Goal: Task Accomplishment & Management: Use online tool/utility

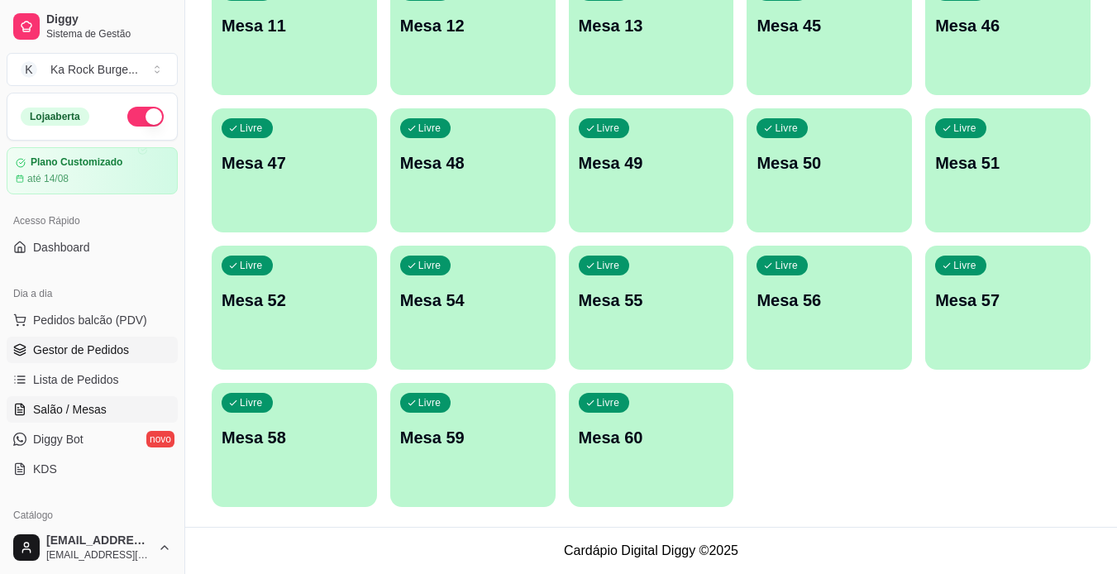
click at [99, 351] on span "Gestor de Pedidos" at bounding box center [81, 349] width 96 height 17
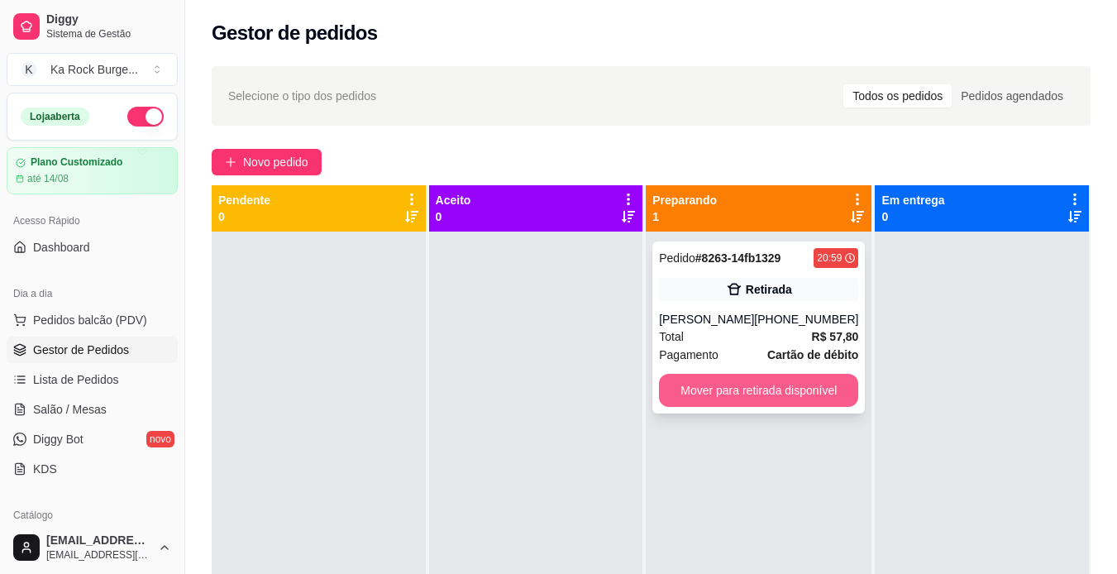
click at [807, 398] on button "Mover para retirada disponível" at bounding box center [758, 390] width 199 height 33
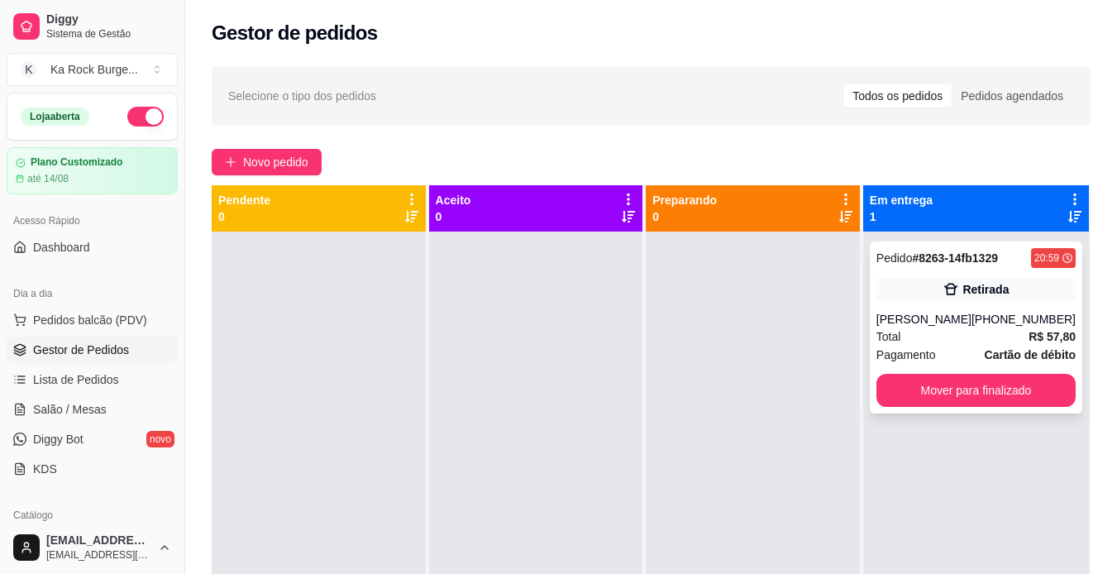
click at [960, 317] on div "[PERSON_NAME]" at bounding box center [923, 319] width 95 height 17
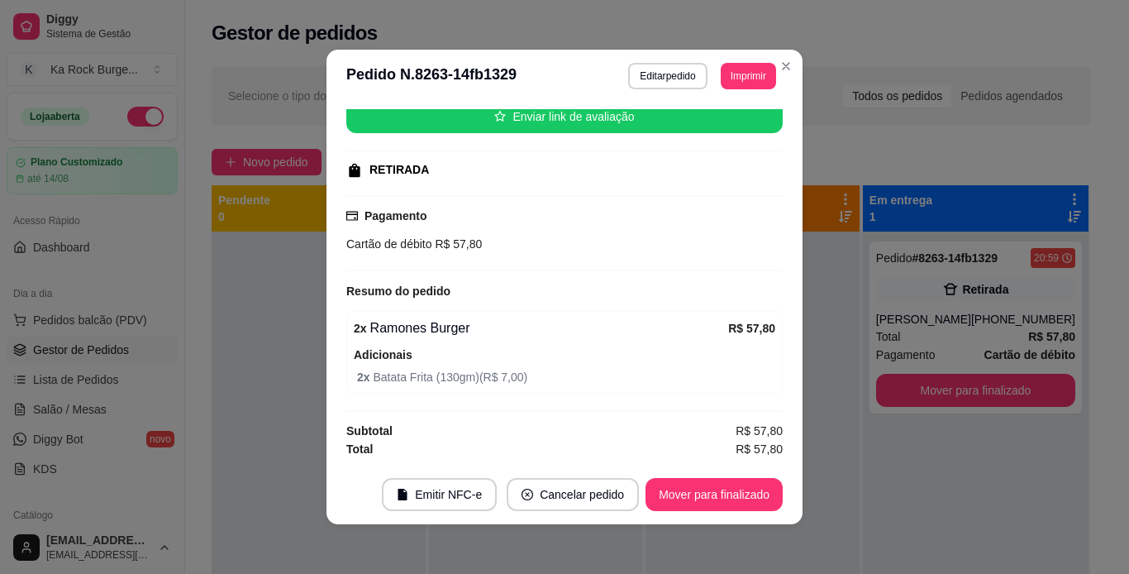
scroll to position [3, 0]
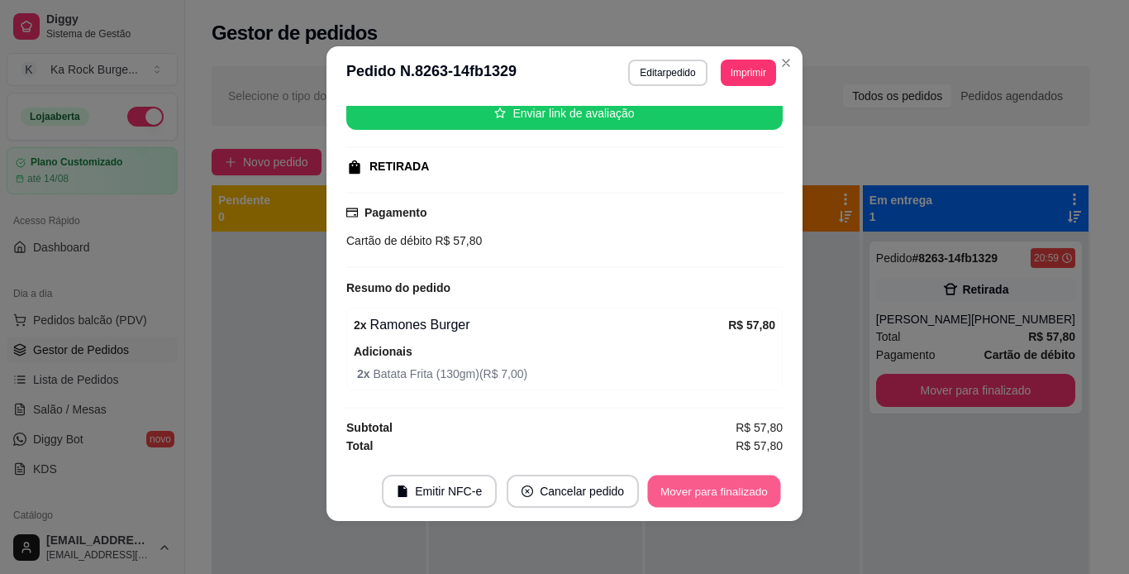
click at [696, 481] on button "Mover para finalizado" at bounding box center [714, 491] width 133 height 32
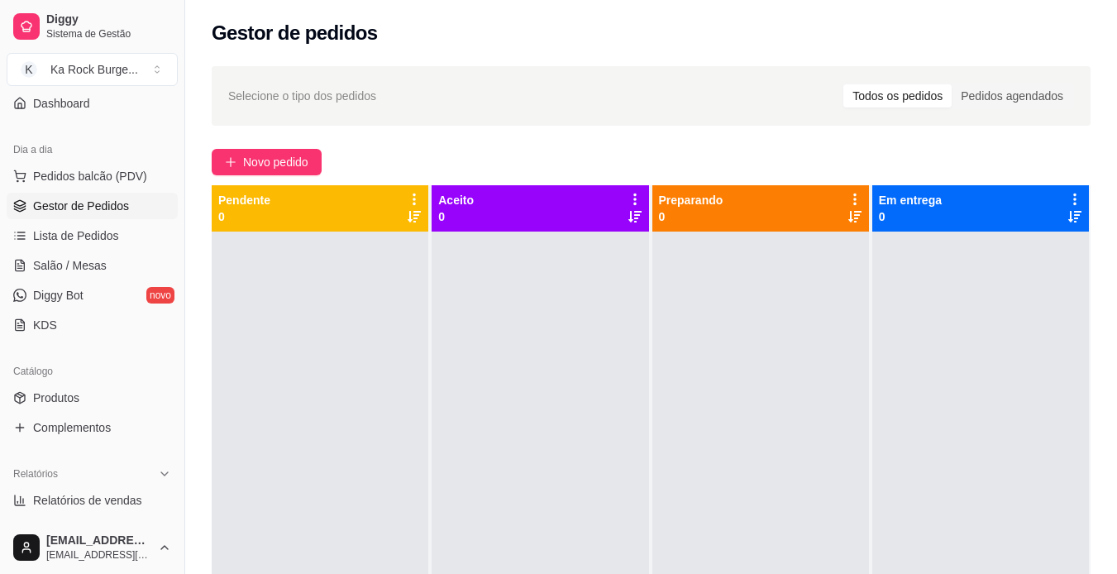
scroll to position [248, 0]
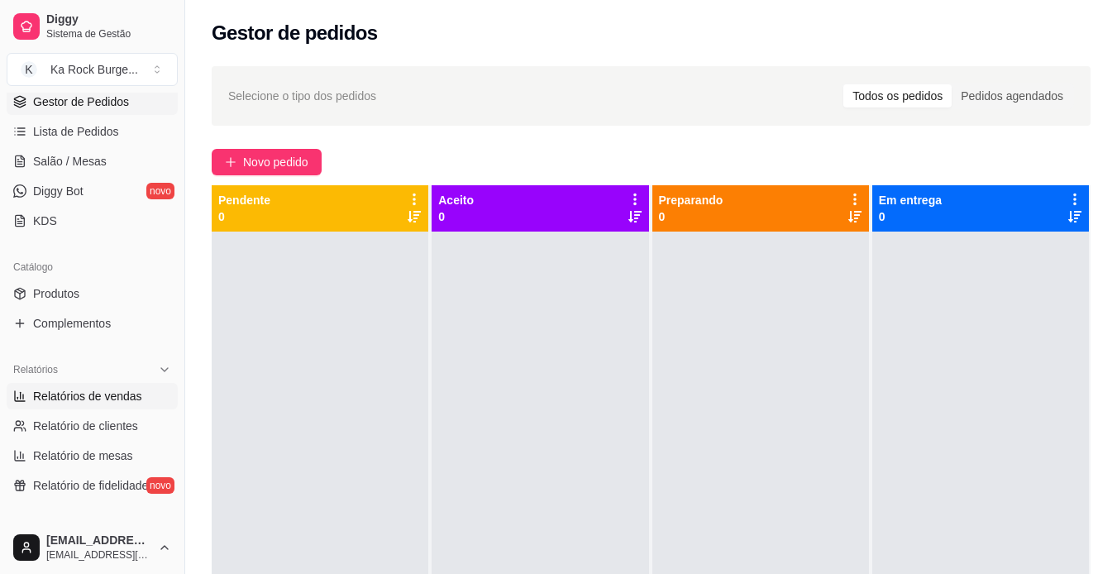
click at [76, 389] on span "Relatórios de vendas" at bounding box center [87, 396] width 109 height 17
select select "ALL"
select select "0"
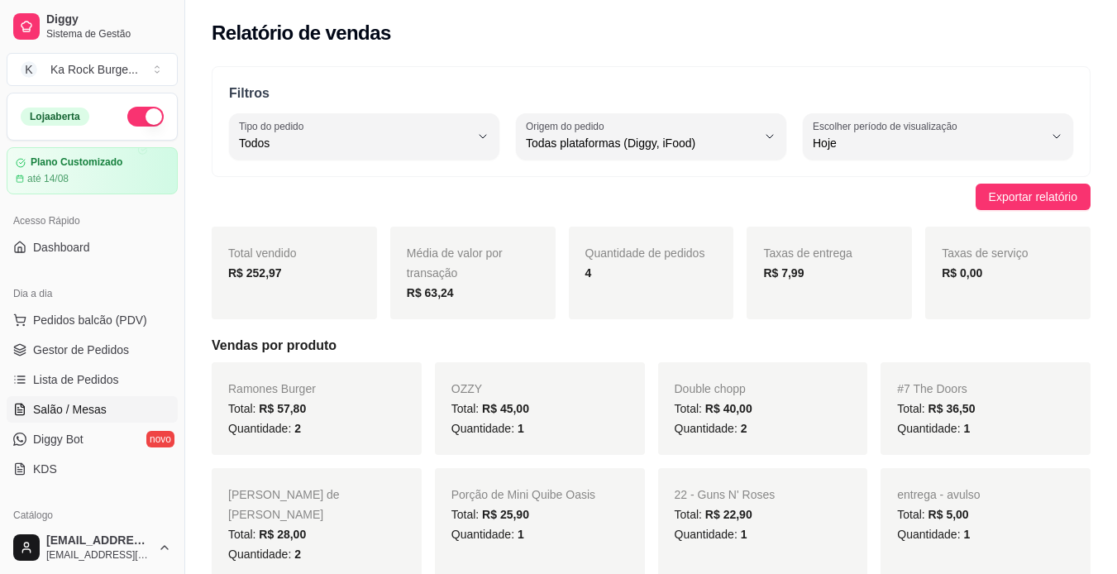
click at [76, 401] on span "Salão / Mesas" at bounding box center [70, 409] width 74 height 17
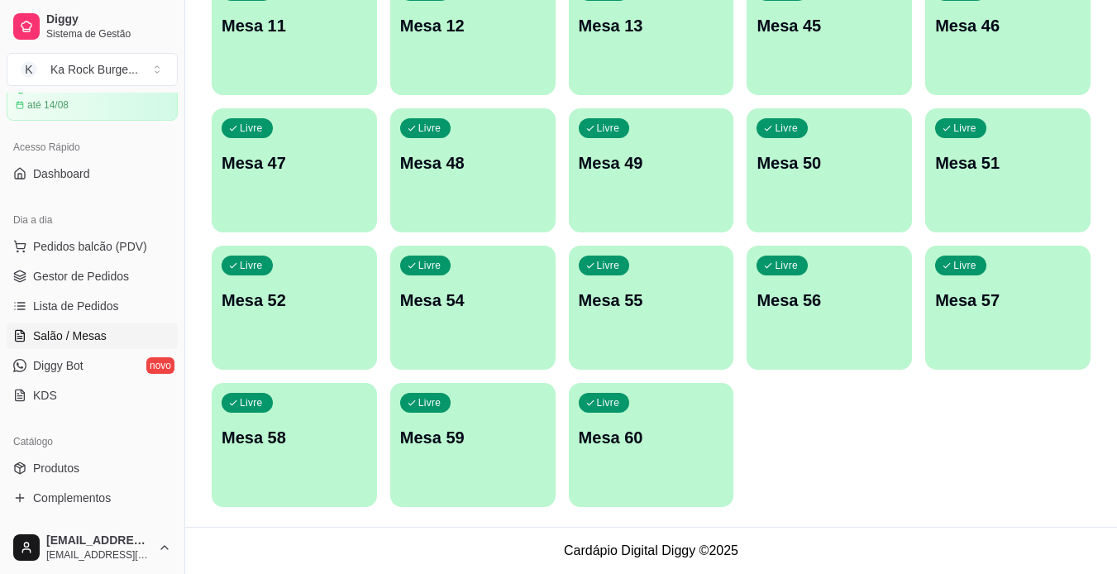
scroll to position [165, 0]
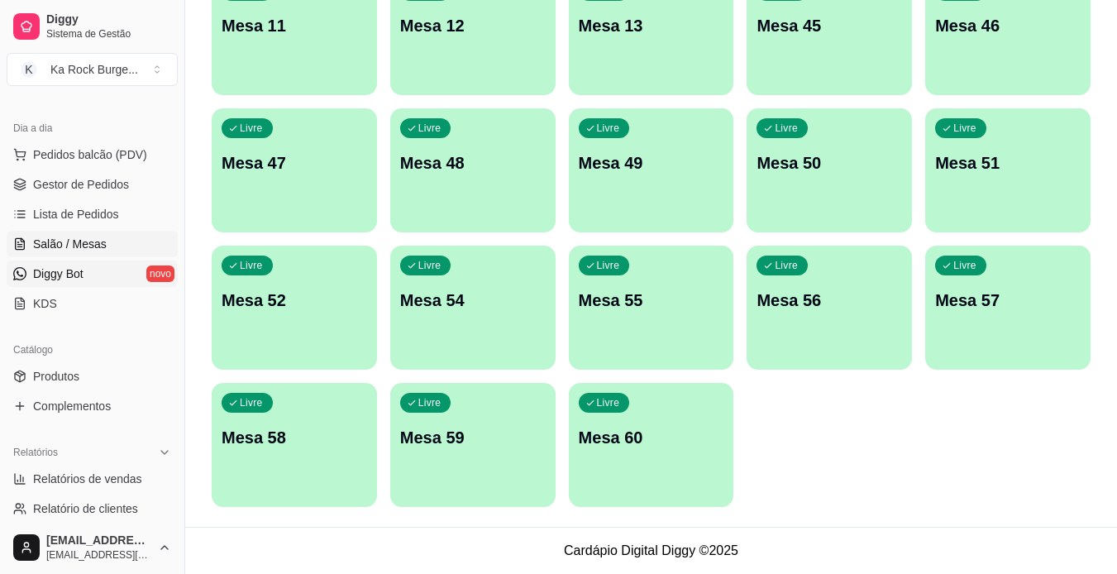
click at [75, 272] on span "Diggy Bot" at bounding box center [58, 273] width 50 height 17
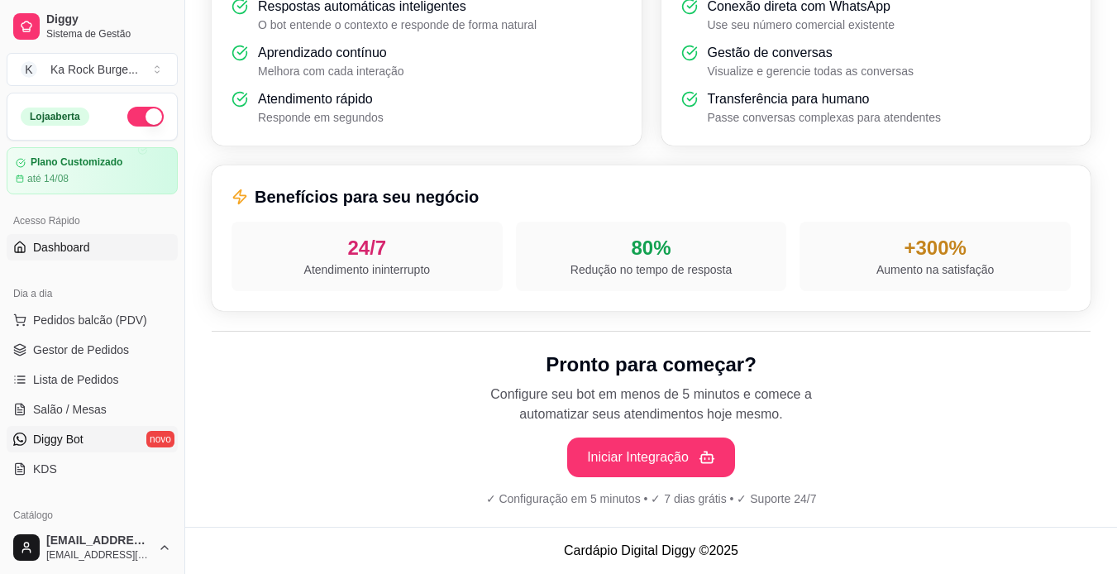
click at [64, 251] on span "Dashboard" at bounding box center [61, 247] width 57 height 17
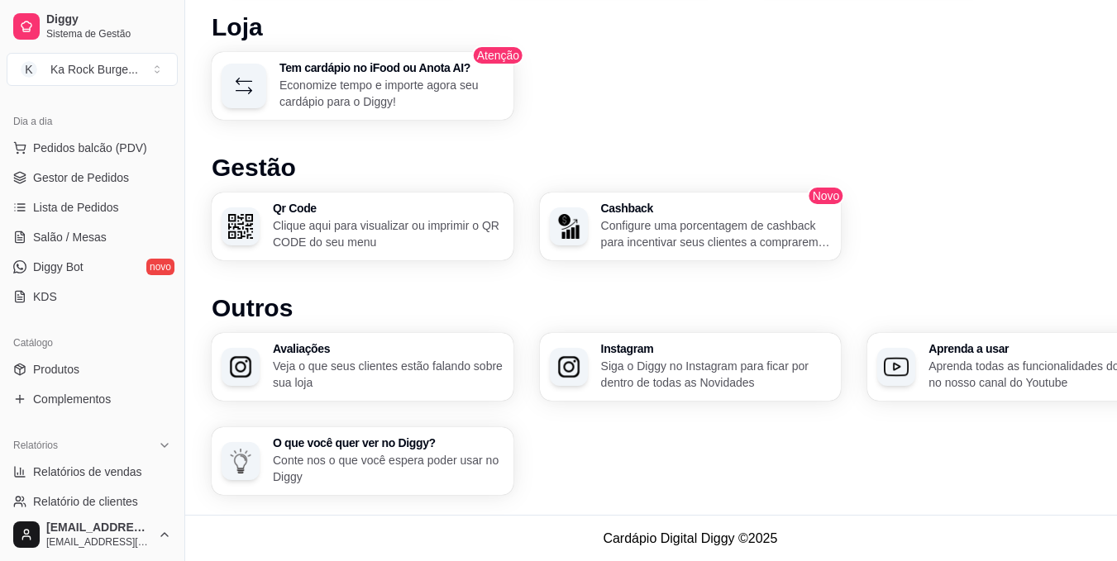
scroll to position [165, 0]
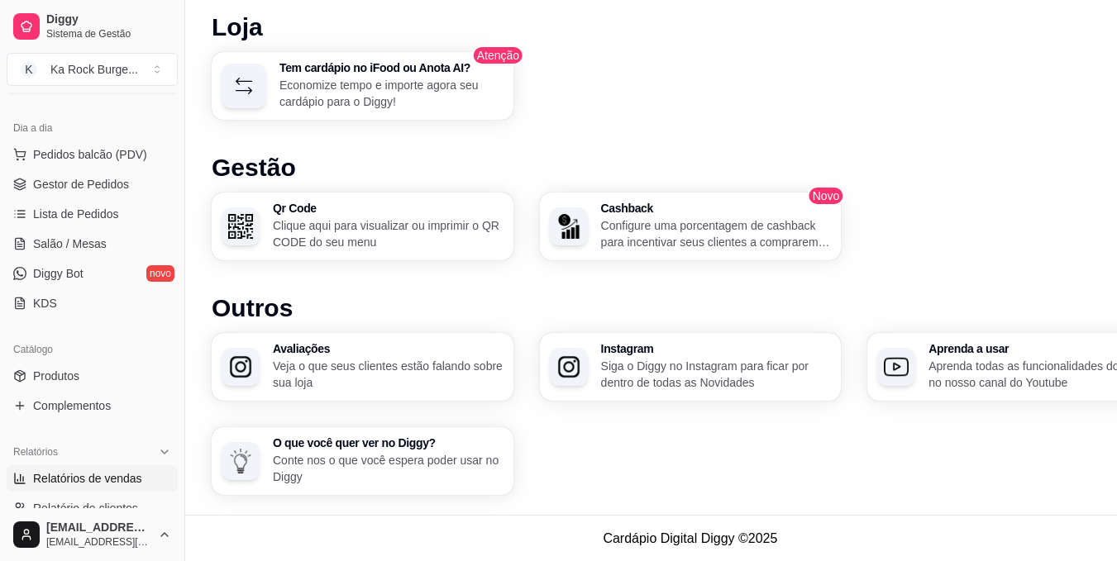
click at [125, 481] on span "Relatórios de vendas" at bounding box center [87, 478] width 109 height 17
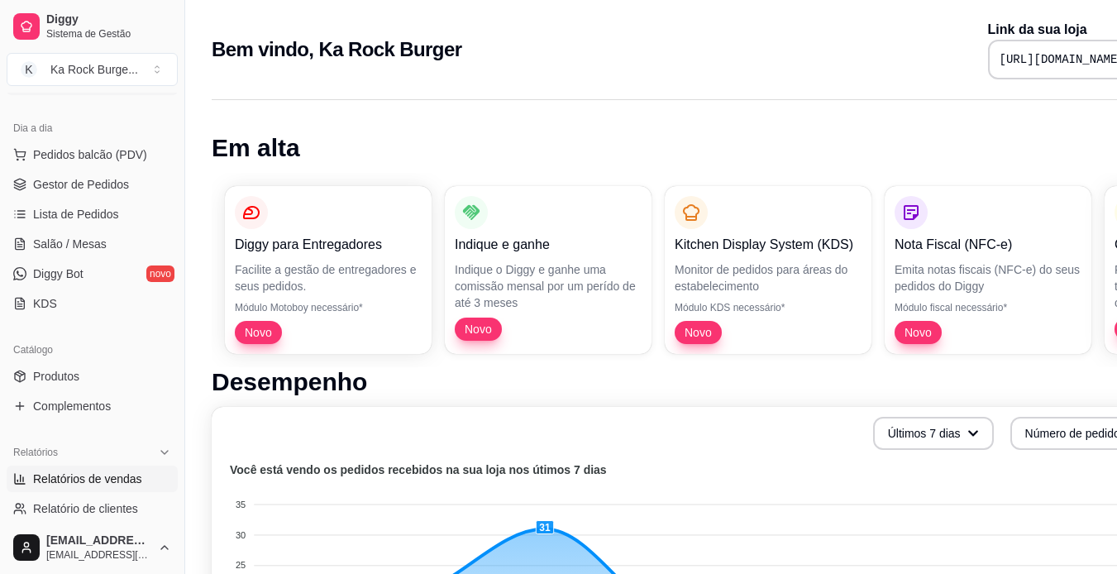
select select "ALL"
select select "0"
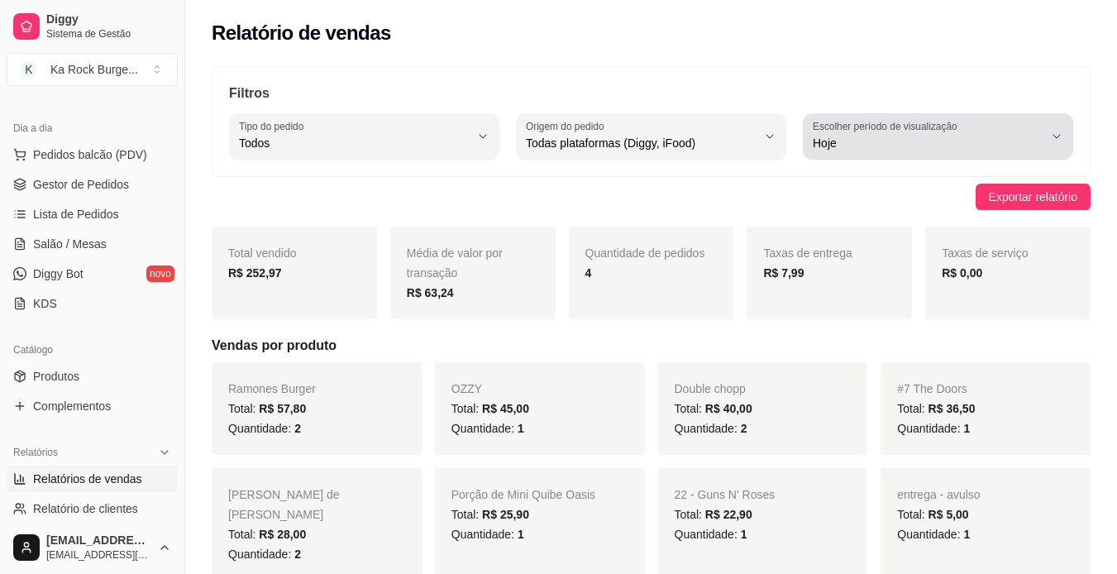
click at [914, 138] on span "Hoje" at bounding box center [928, 143] width 231 height 17
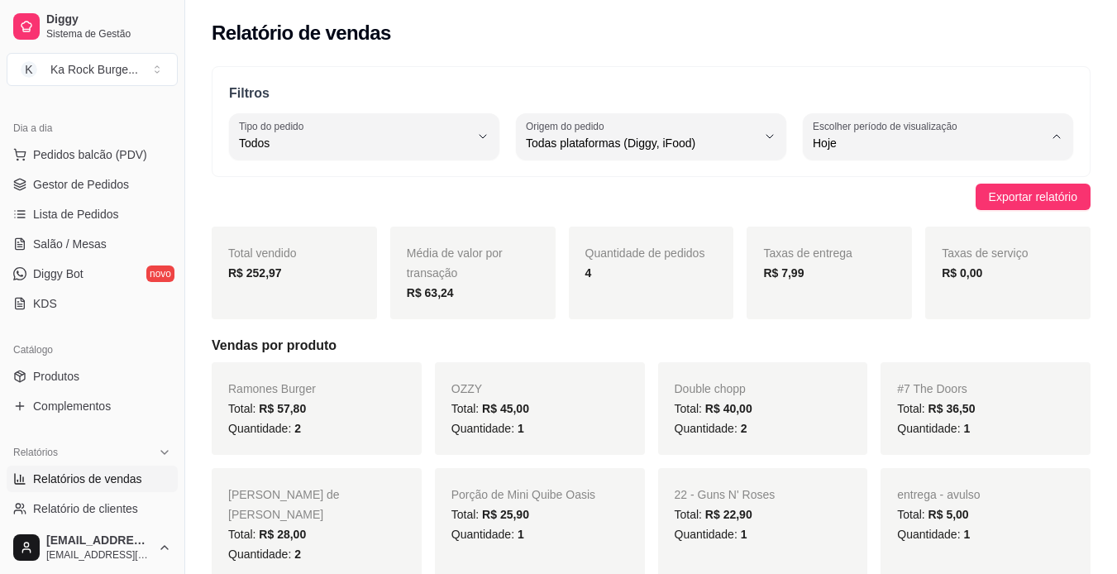
click at [893, 344] on span "Customizado" at bounding box center [930, 344] width 218 height 16
type input "-1"
select select "-1"
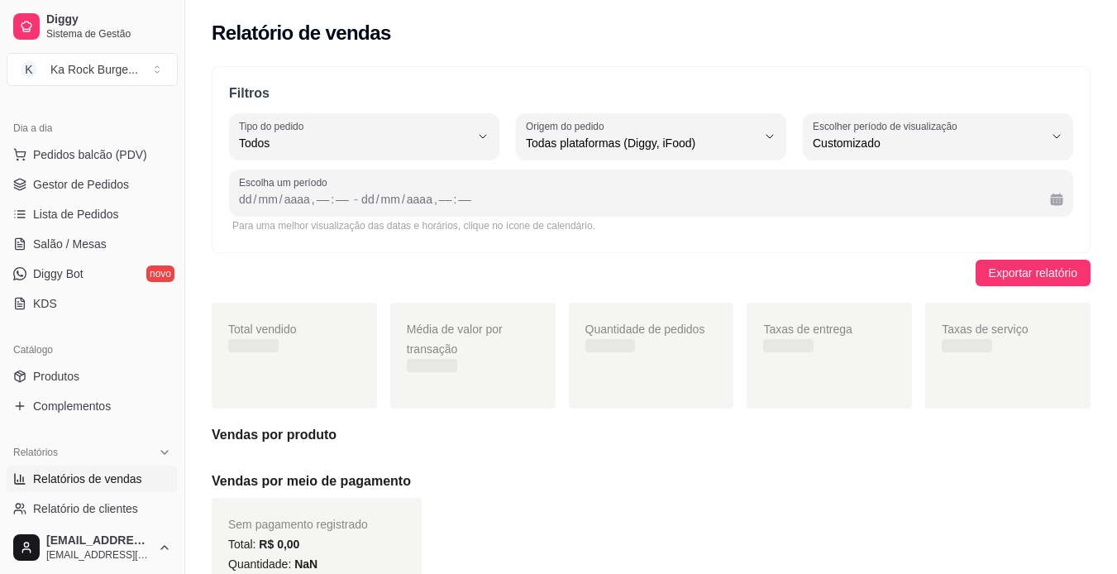
scroll to position [16, 0]
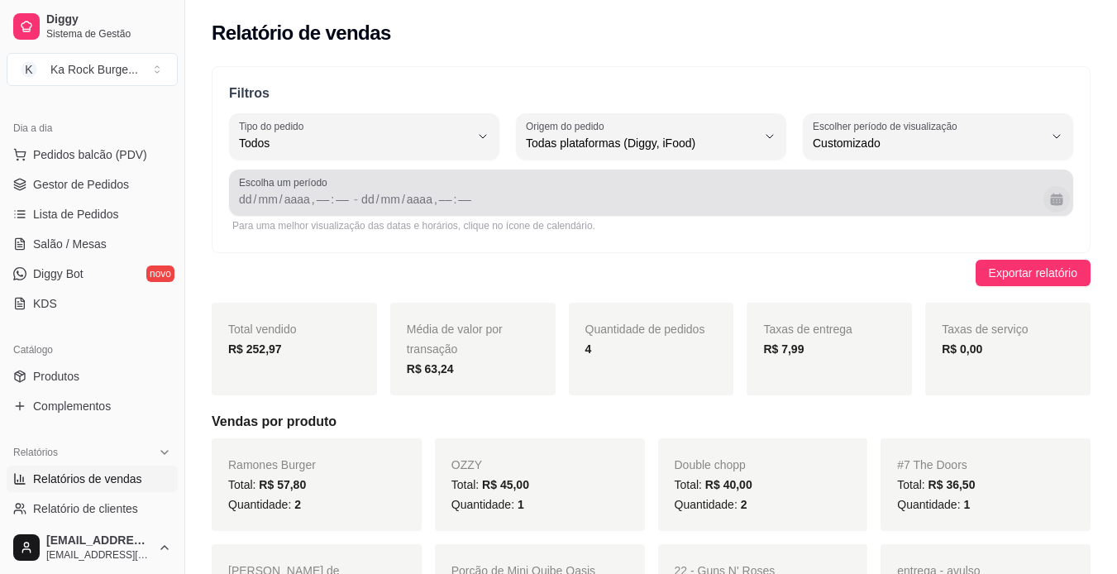
click at [1065, 202] on button "Calendário" at bounding box center [1056, 199] width 26 height 26
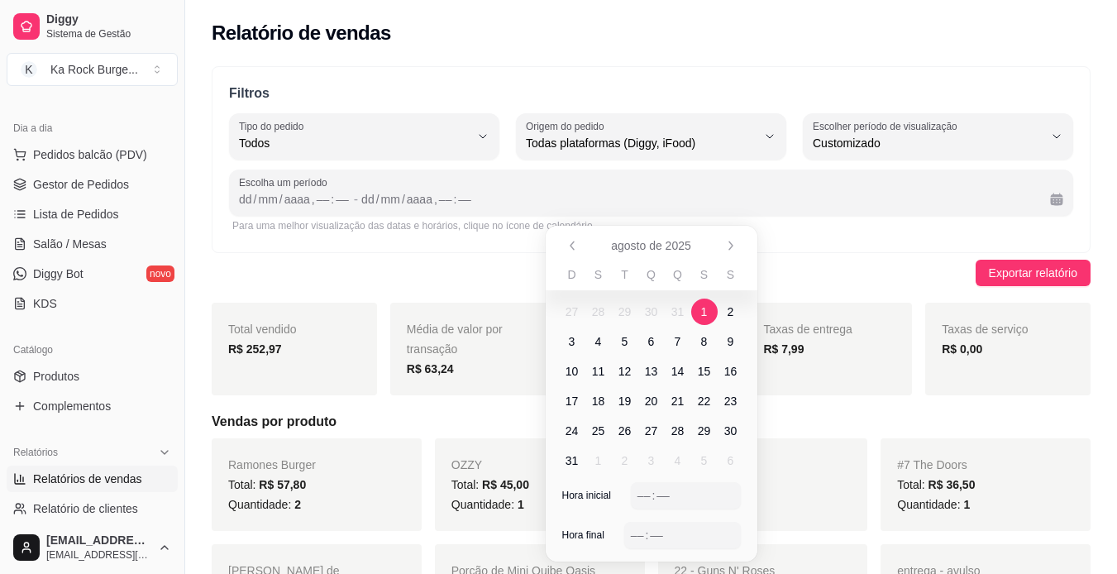
click at [710, 301] on span "1" at bounding box center [704, 311] width 26 height 26
click at [655, 369] on span "13" at bounding box center [651, 371] width 13 height 17
click at [656, 369] on span "13" at bounding box center [651, 371] width 13 height 17
click at [711, 310] on span "1" at bounding box center [704, 311] width 26 height 26
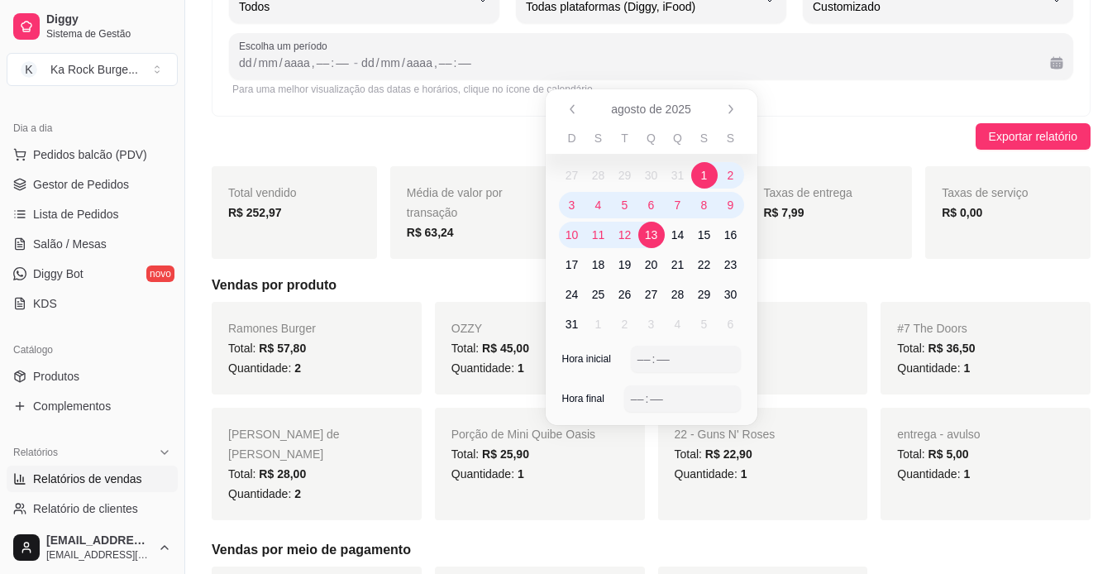
scroll to position [165, 0]
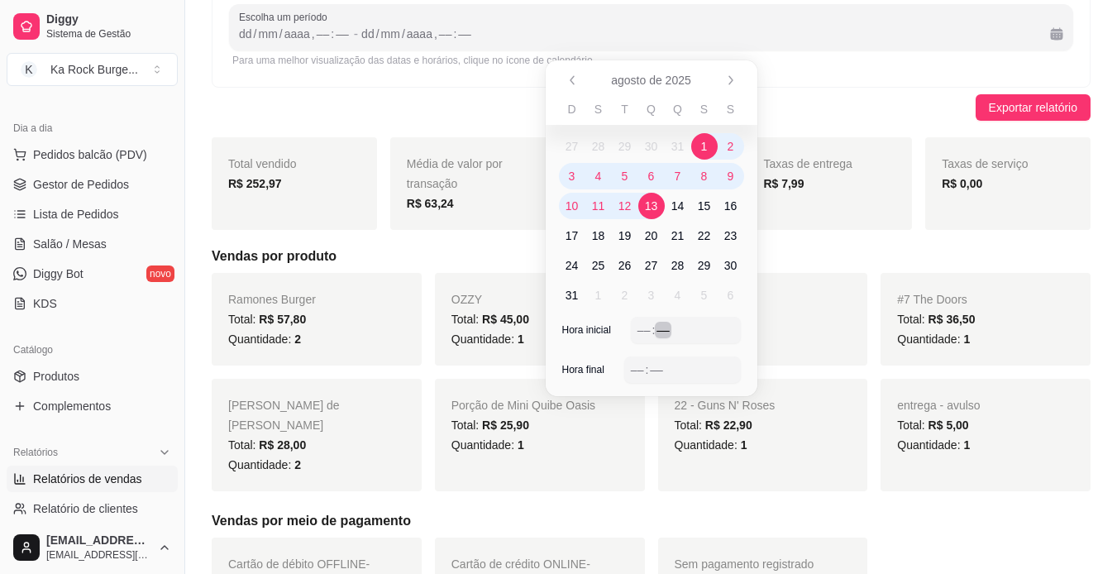
click at [658, 316] on div "agosto de 2025 agosto de 2025 D S T Q Q S S 27 28 29 30 31 1 2 3 4 5 6 7 8 9 10…" at bounding box center [652, 228] width 212 height 336
click at [643, 330] on div "––" at bounding box center [644, 330] width 17 height 17
click at [680, 369] on div "–– : ––" at bounding box center [682, 370] width 103 height 20
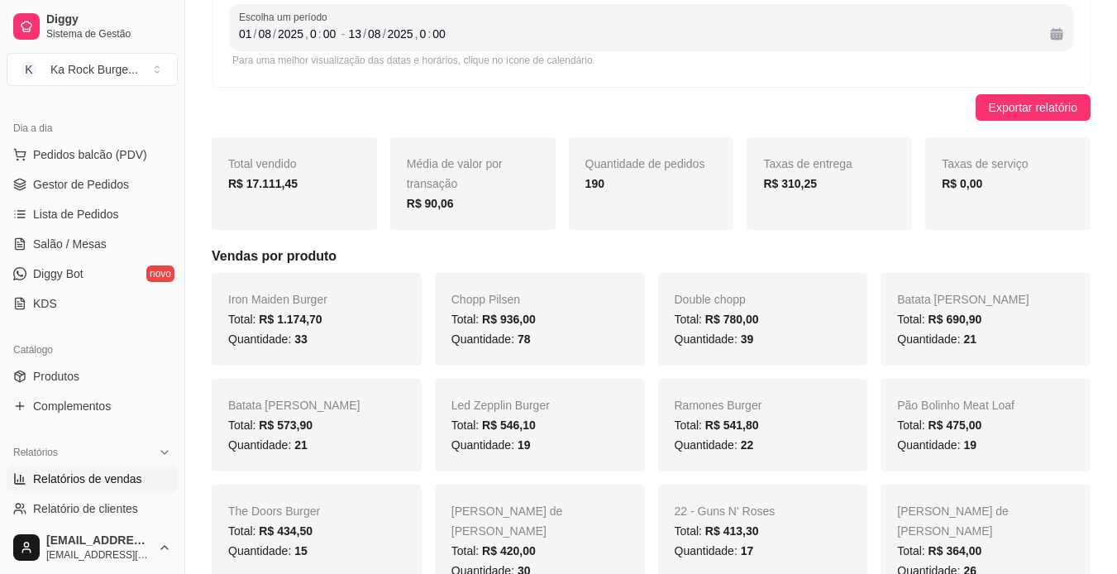
click at [831, 112] on div "Exportar relatório" at bounding box center [651, 107] width 879 height 26
click at [658, 217] on div "Quantidade de pedidos 190" at bounding box center [651, 183] width 165 height 93
click at [84, 245] on span "Salão / Mesas" at bounding box center [70, 244] width 74 height 17
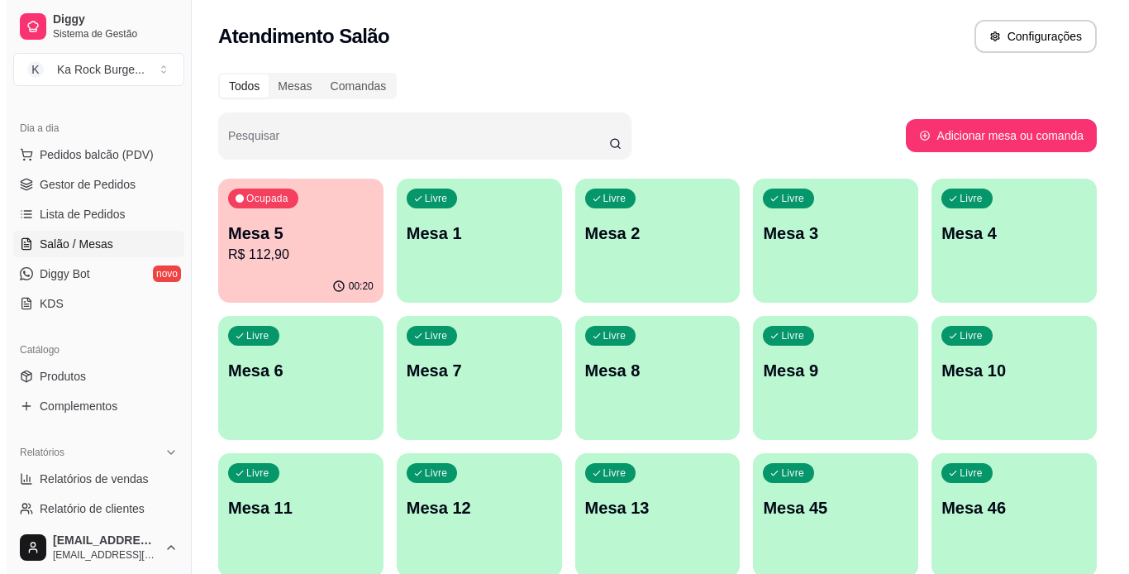
scroll to position [482, 0]
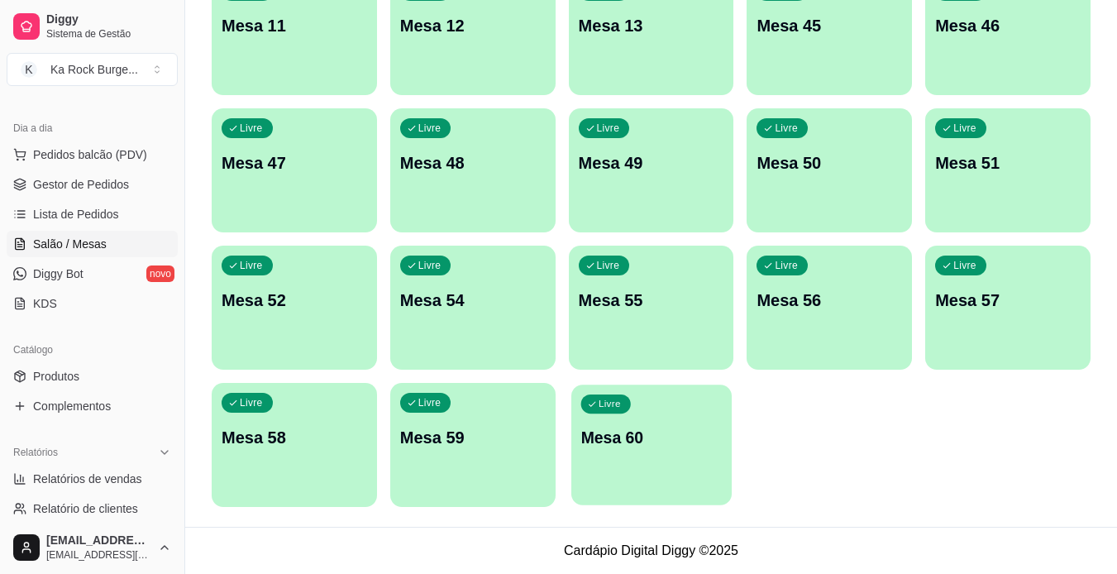
click at [627, 429] on p "Mesa 60" at bounding box center [650, 438] width 141 height 22
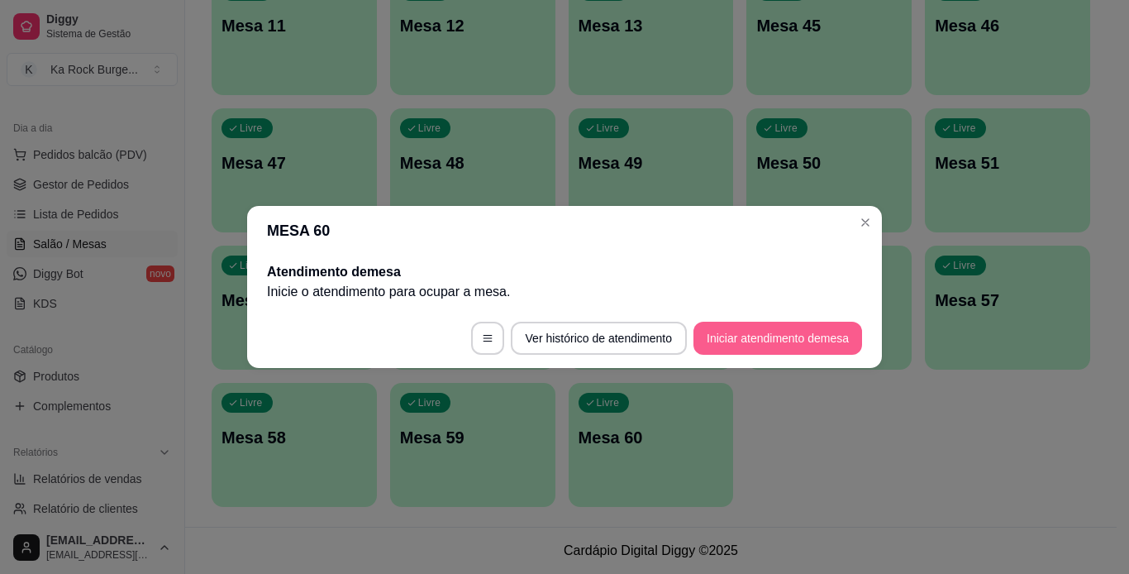
click at [734, 328] on button "Iniciar atendimento de mesa" at bounding box center [778, 338] width 169 height 33
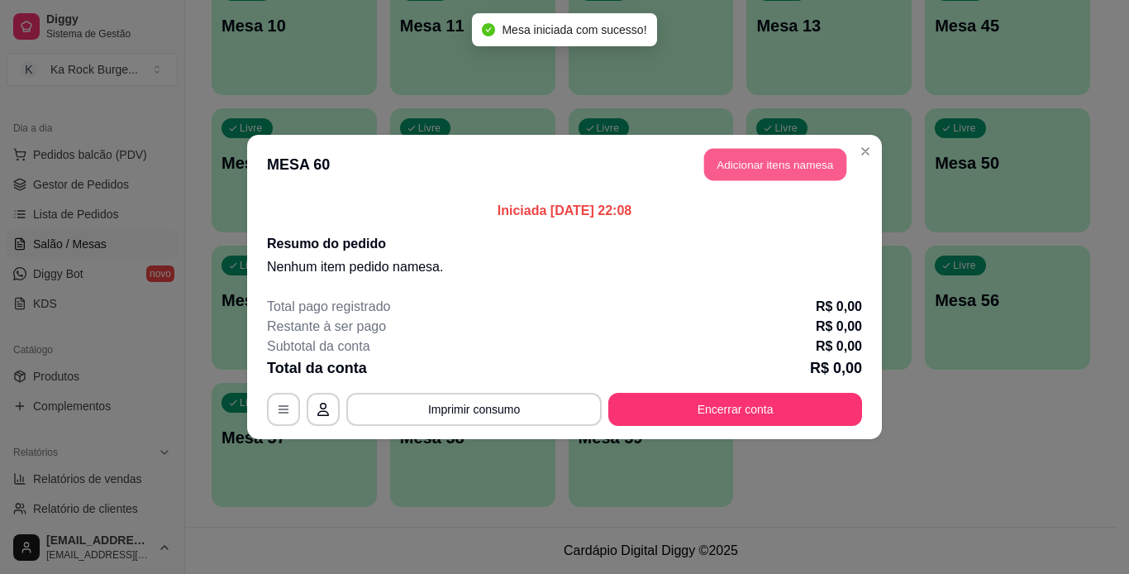
click at [758, 165] on button "Adicionar itens na mesa" at bounding box center [775, 165] width 142 height 32
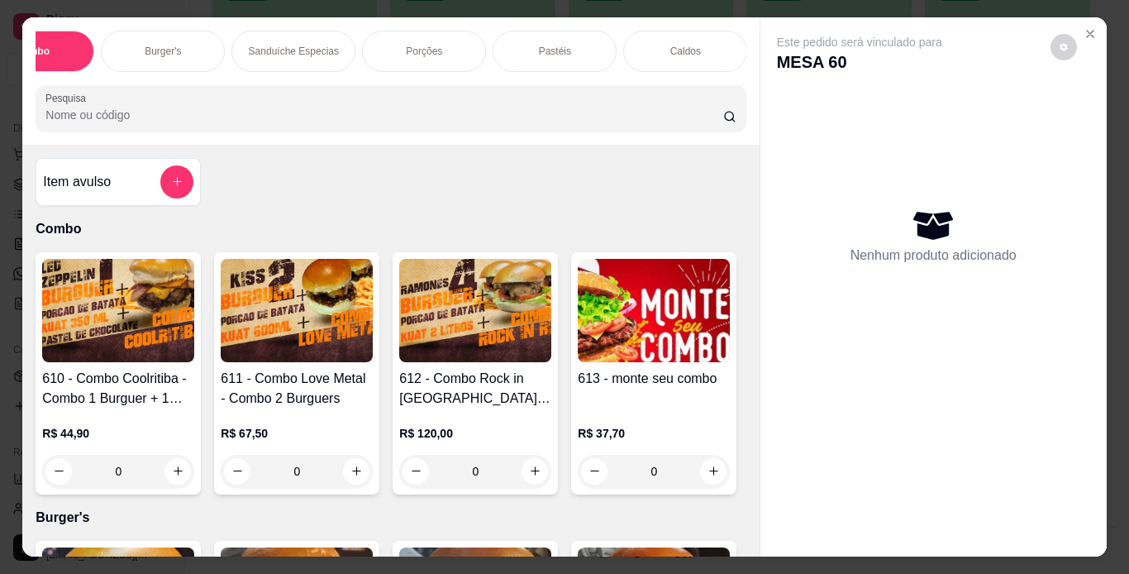
scroll to position [0, 0]
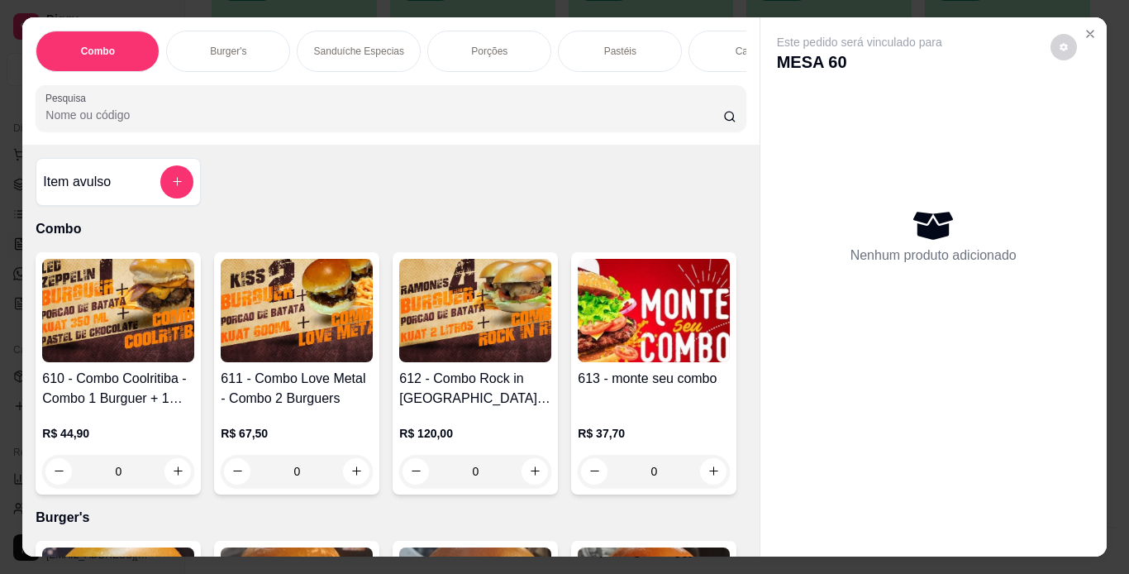
click at [240, 54] on div "Burger's" at bounding box center [228, 51] width 124 height 41
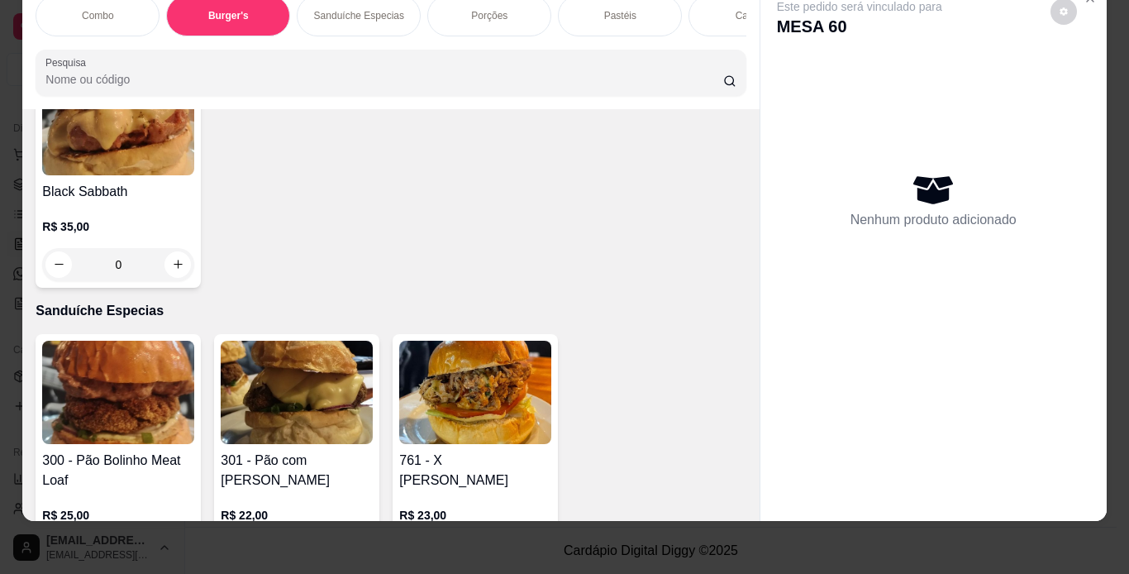
scroll to position [1921, 0]
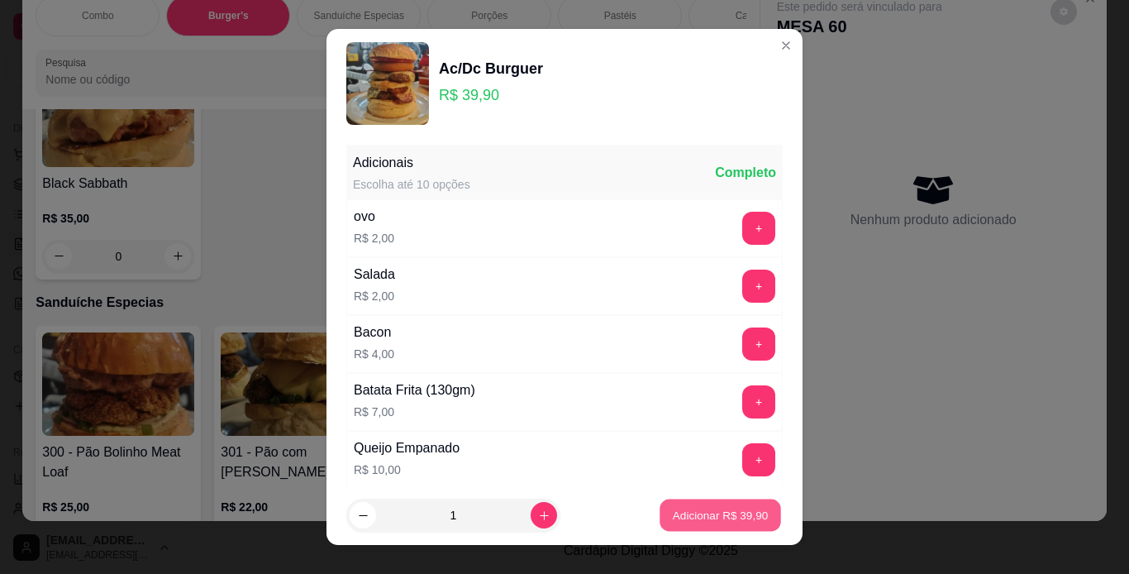
click at [705, 518] on p "Adicionar R$ 39,90" at bounding box center [721, 516] width 96 height 16
type input "1"
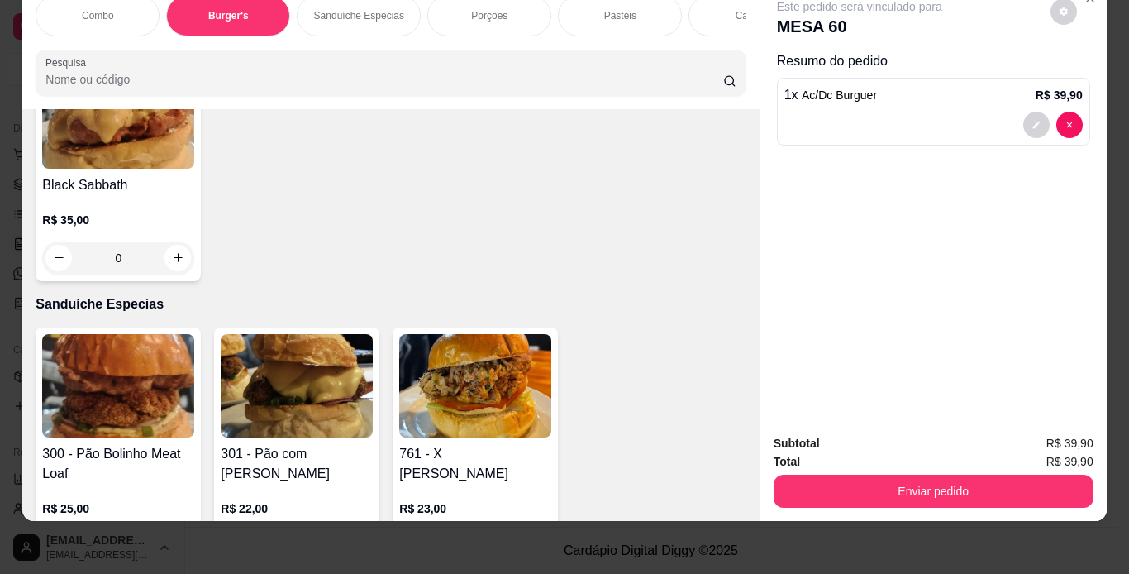
click at [479, 10] on div "Porções" at bounding box center [489, 15] width 124 height 41
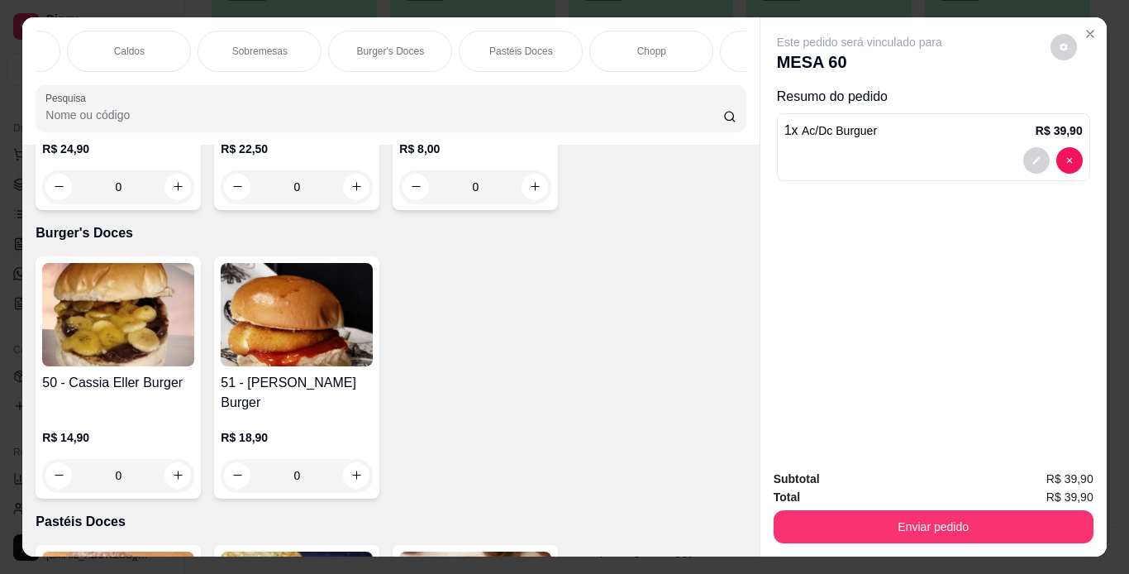
scroll to position [0, 1243]
drag, startPoint x: 655, startPoint y: 44, endPoint x: 355, endPoint y: 363, distance: 437.5
click at [648, 45] on p "Águas/ Chás/Sucos" at bounding box center [684, 51] width 87 height 13
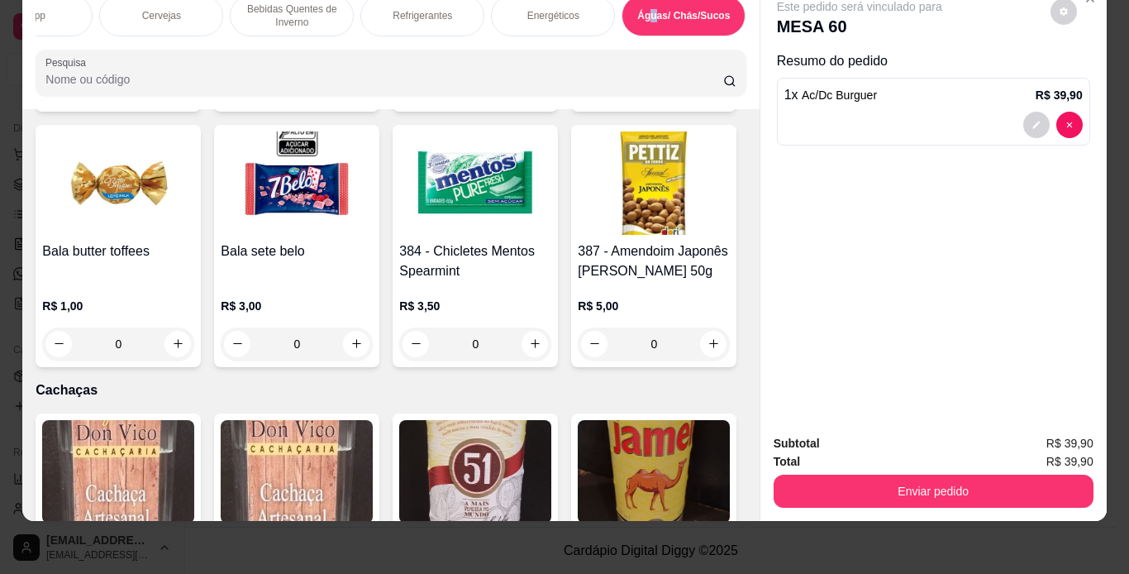
scroll to position [10896, 0]
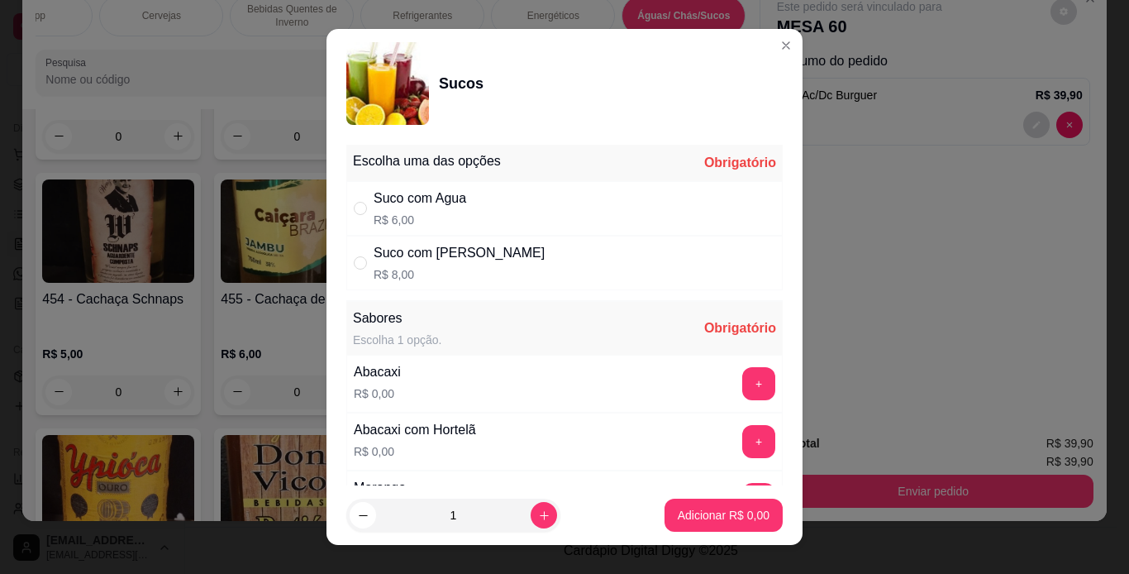
click at [423, 197] on div "Suco com Agua" at bounding box center [420, 198] width 93 height 20
radio input "true"
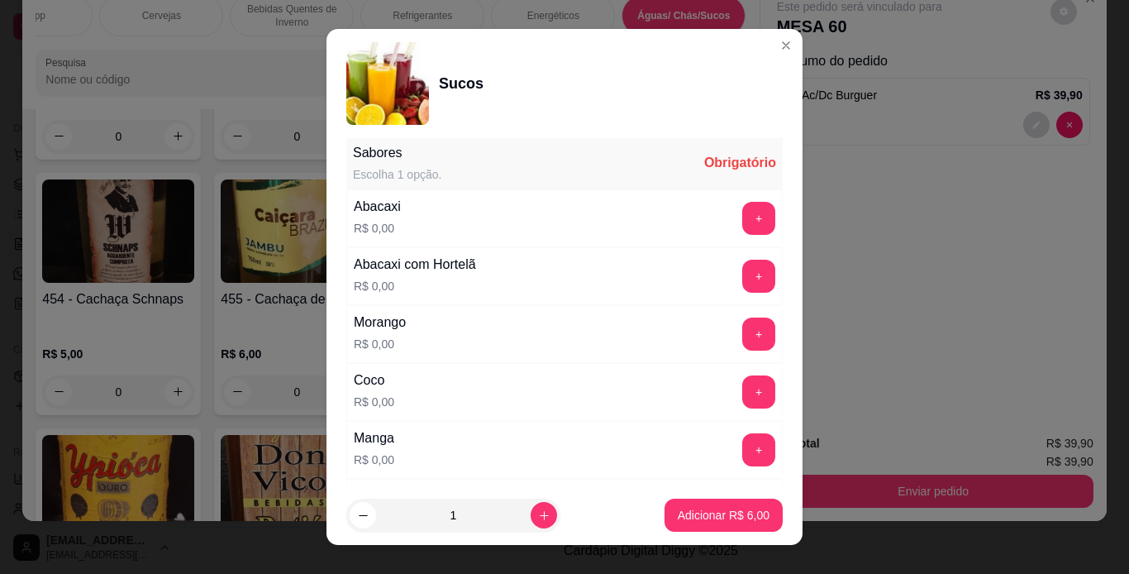
scroll to position [248, 0]
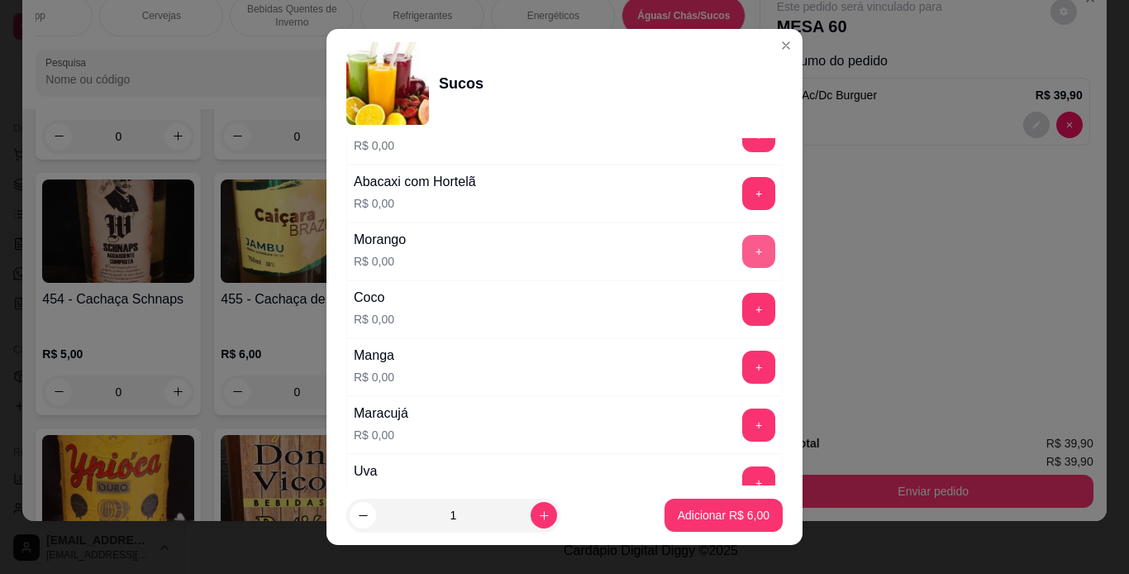
click at [742, 260] on button "+" at bounding box center [758, 251] width 33 height 33
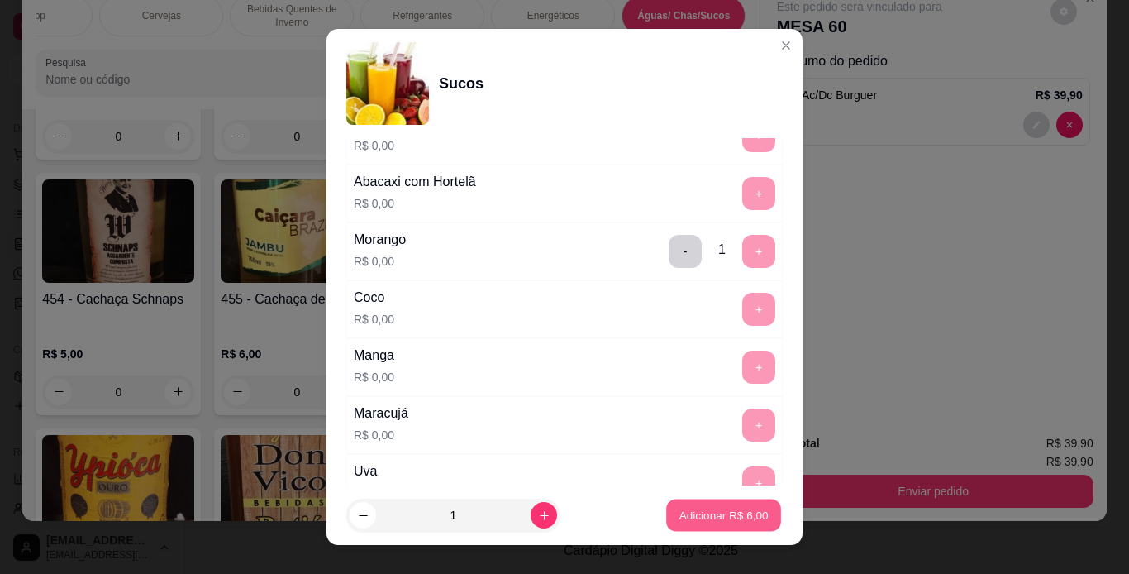
click at [706, 512] on p "Adicionar R$ 6,00" at bounding box center [723, 516] width 89 height 16
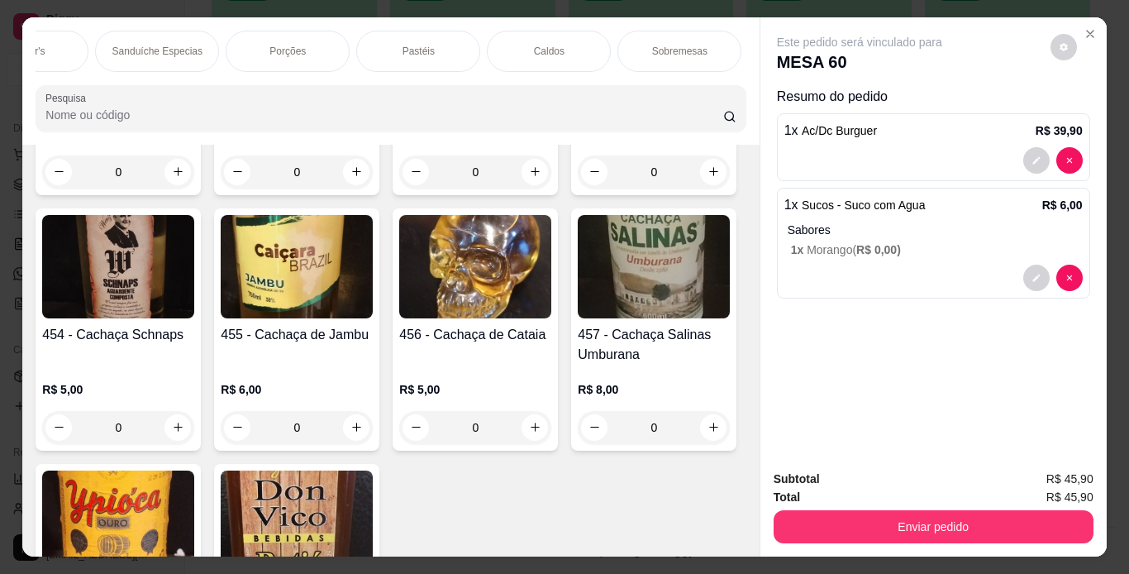
scroll to position [0, 198]
click at [265, 41] on div "Porções" at bounding box center [292, 51] width 124 height 41
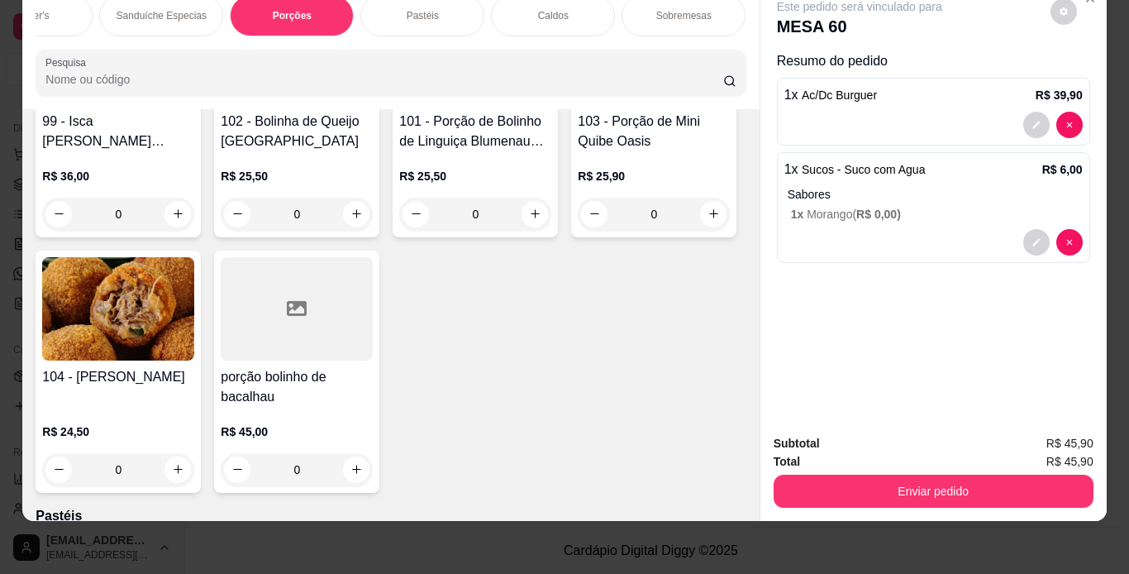
scroll to position [3826, 0]
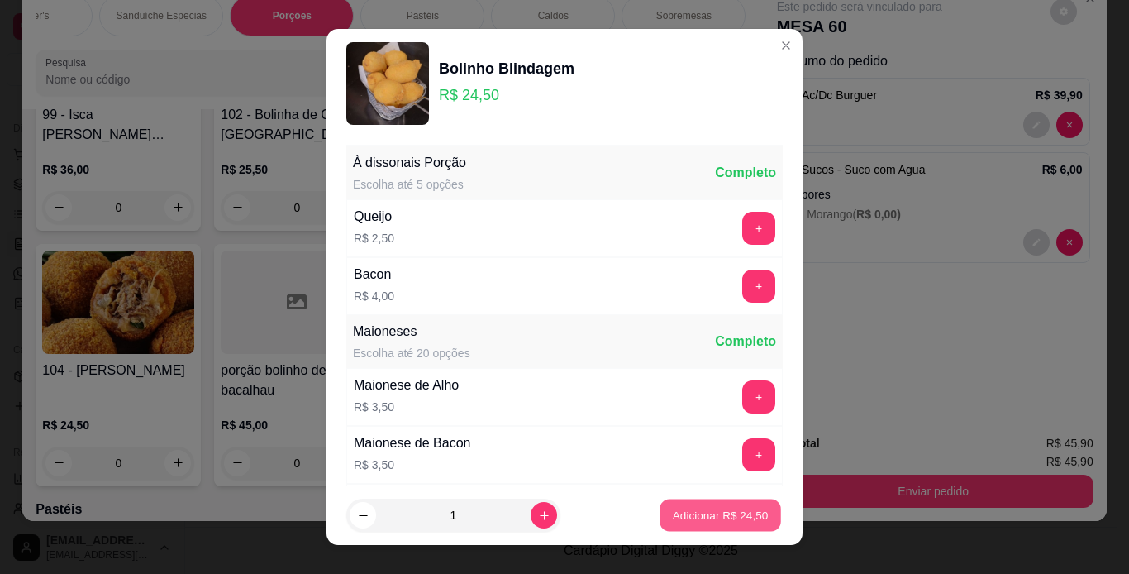
click at [721, 517] on p "Adicionar R$ 24,50" at bounding box center [721, 516] width 96 height 16
type input "1"
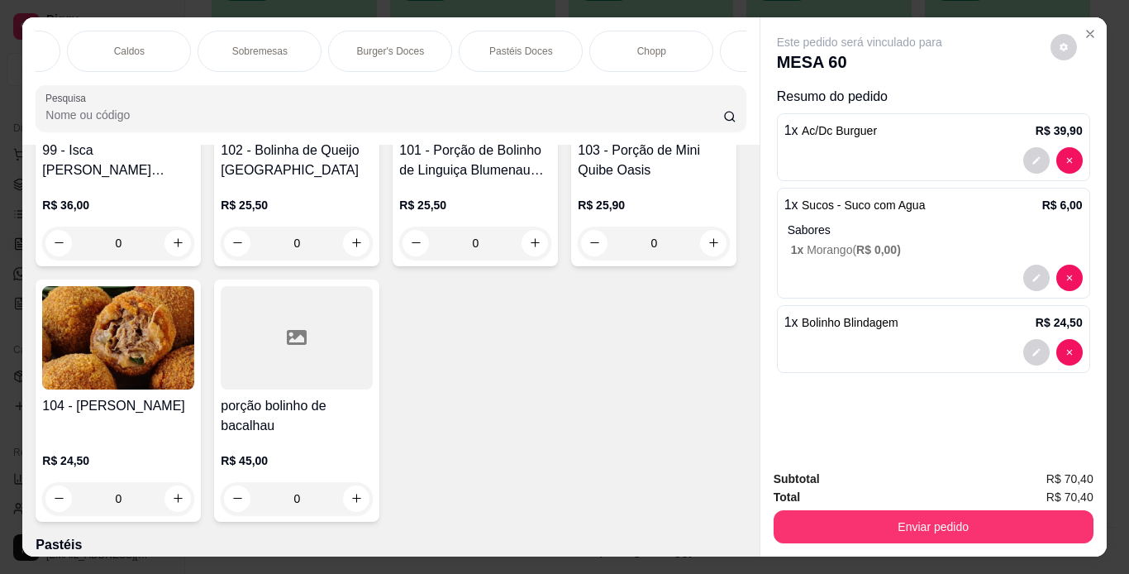
scroll to position [0, 1243]
click at [641, 45] on p "Águas/ Chás/Sucos" at bounding box center [684, 51] width 87 height 13
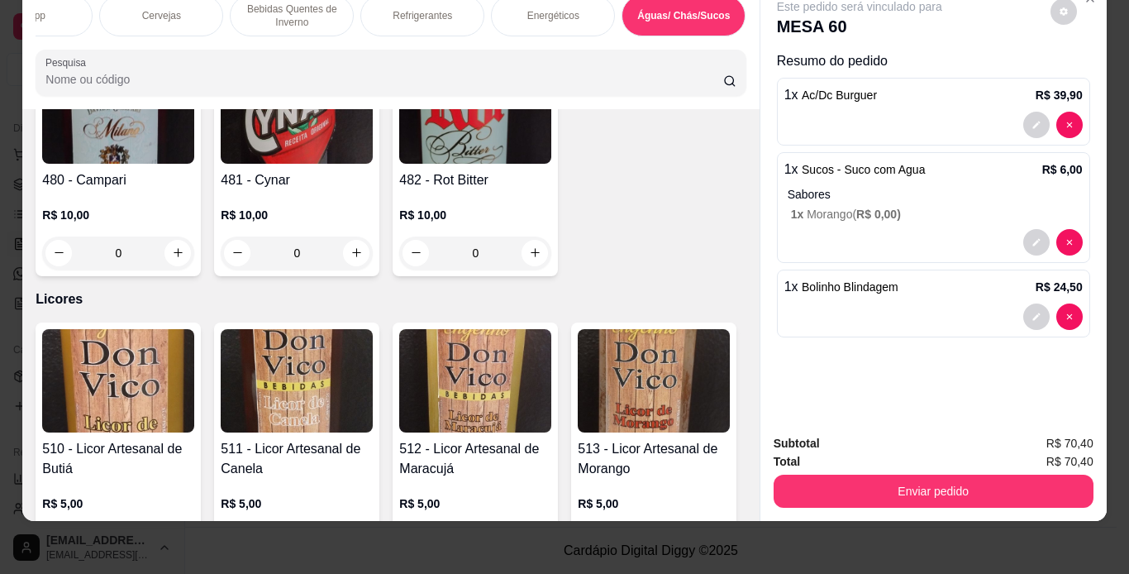
scroll to position [11476, 0]
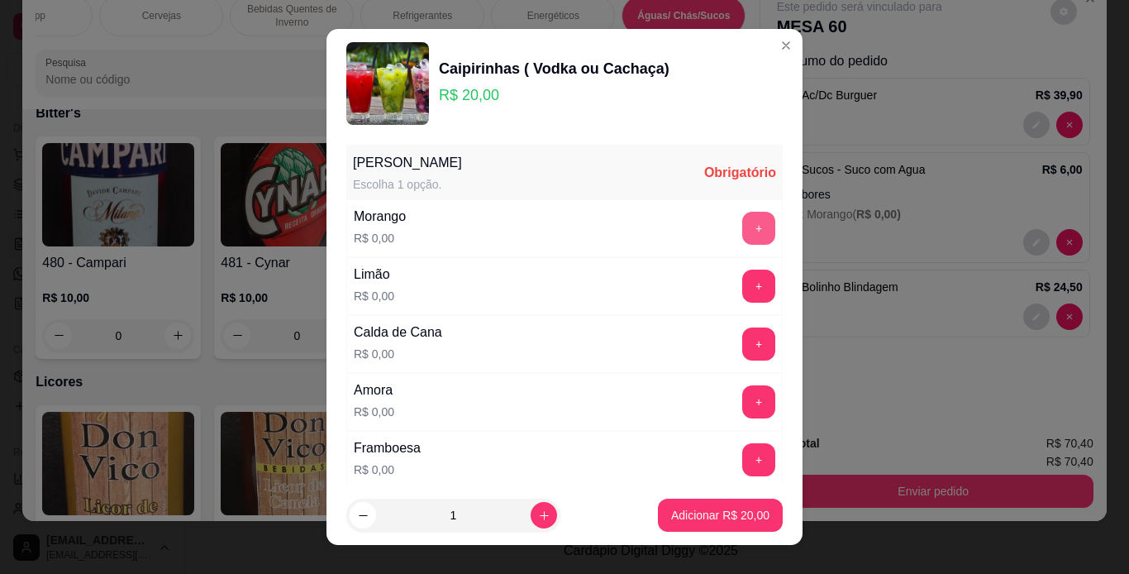
click at [742, 217] on button "+" at bounding box center [758, 228] width 33 height 33
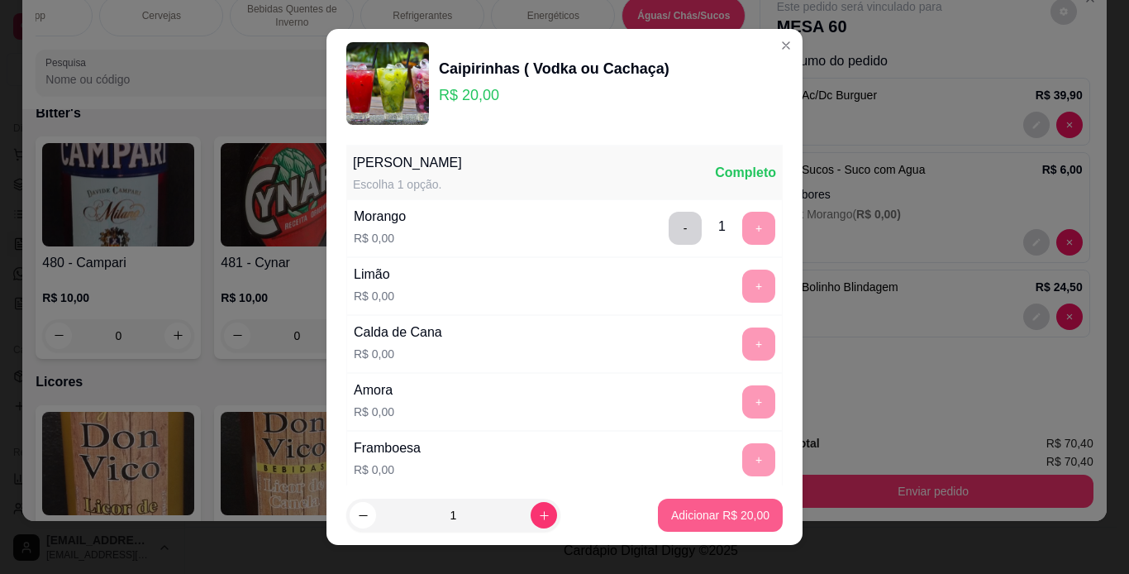
click at [726, 513] on p "Adicionar R$ 20,00" at bounding box center [720, 515] width 98 height 17
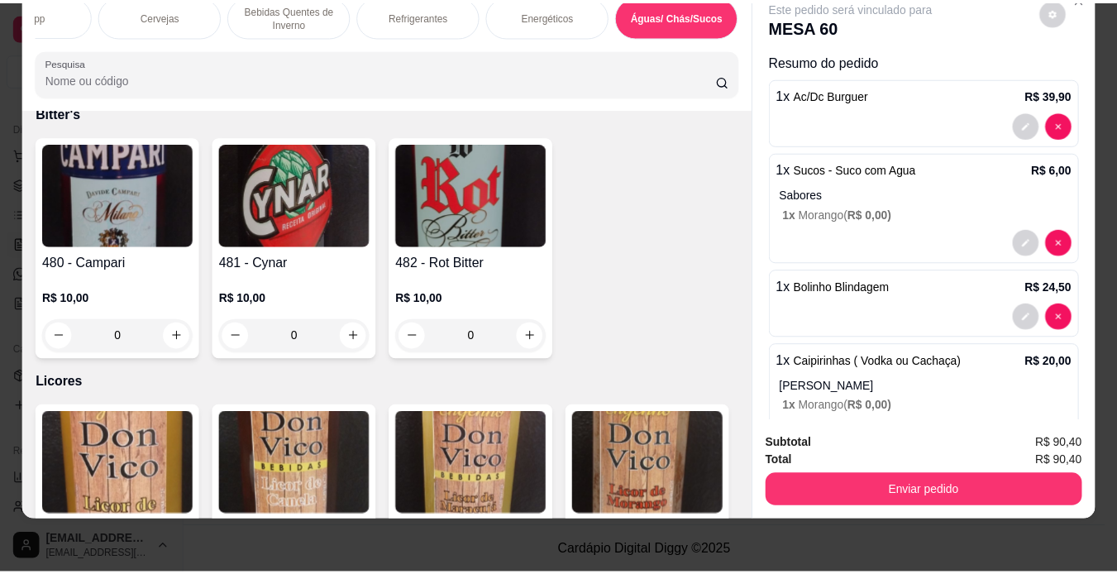
scroll to position [0, 0]
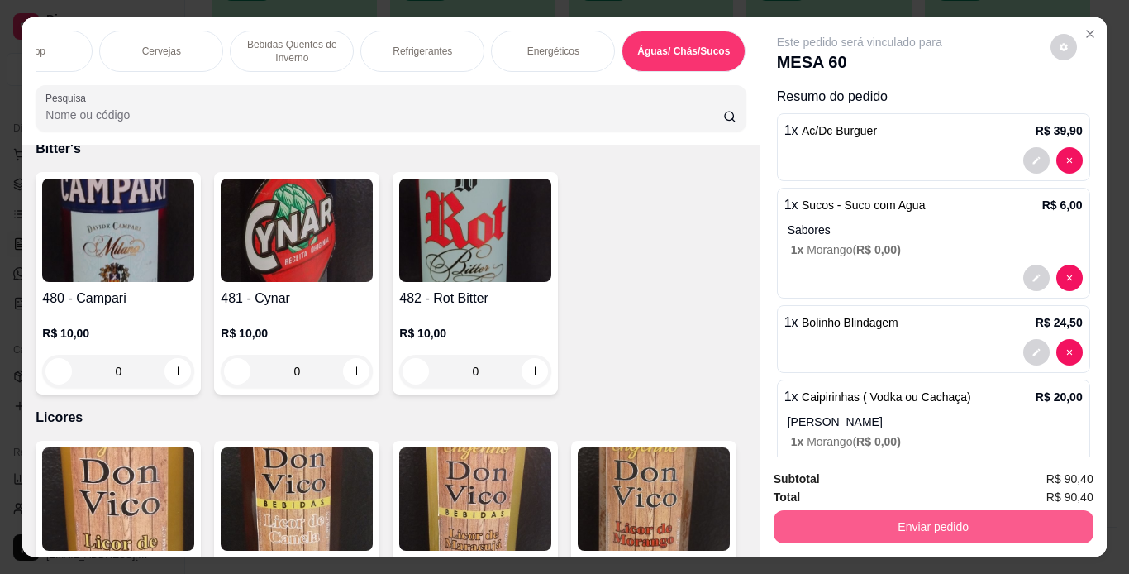
click at [940, 516] on button "Enviar pedido" at bounding box center [934, 526] width 320 height 33
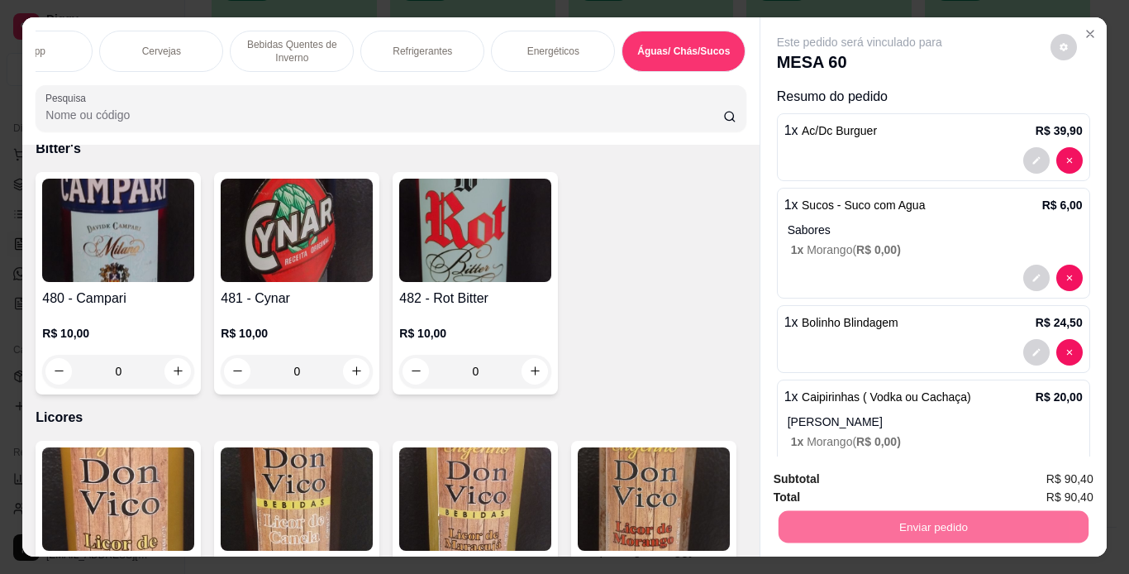
click at [903, 471] on button "Não registrar e enviar pedido" at bounding box center [879, 480] width 172 height 31
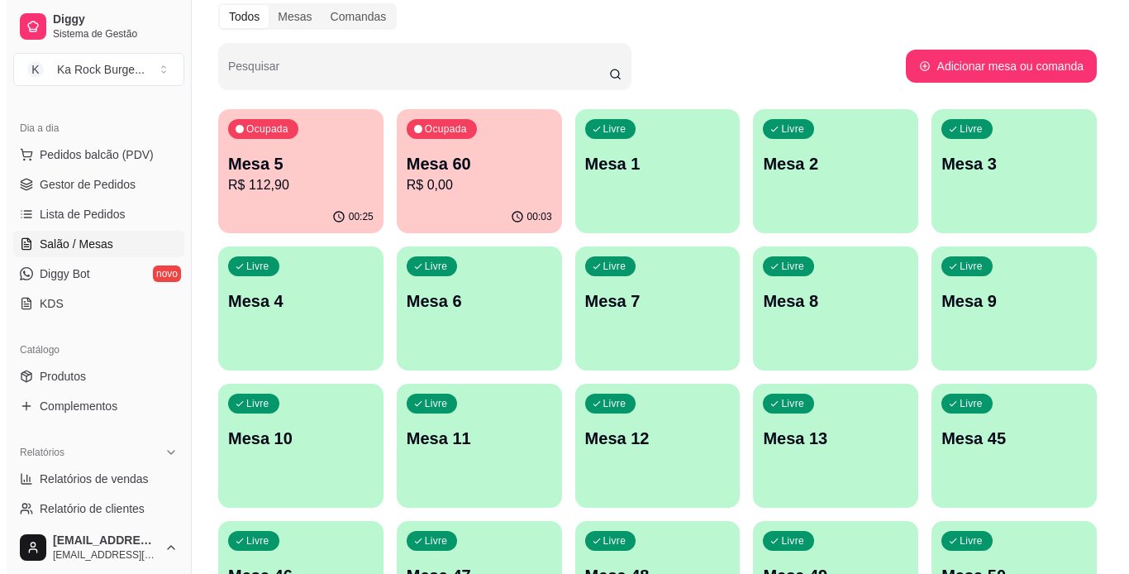
scroll to position [69, 0]
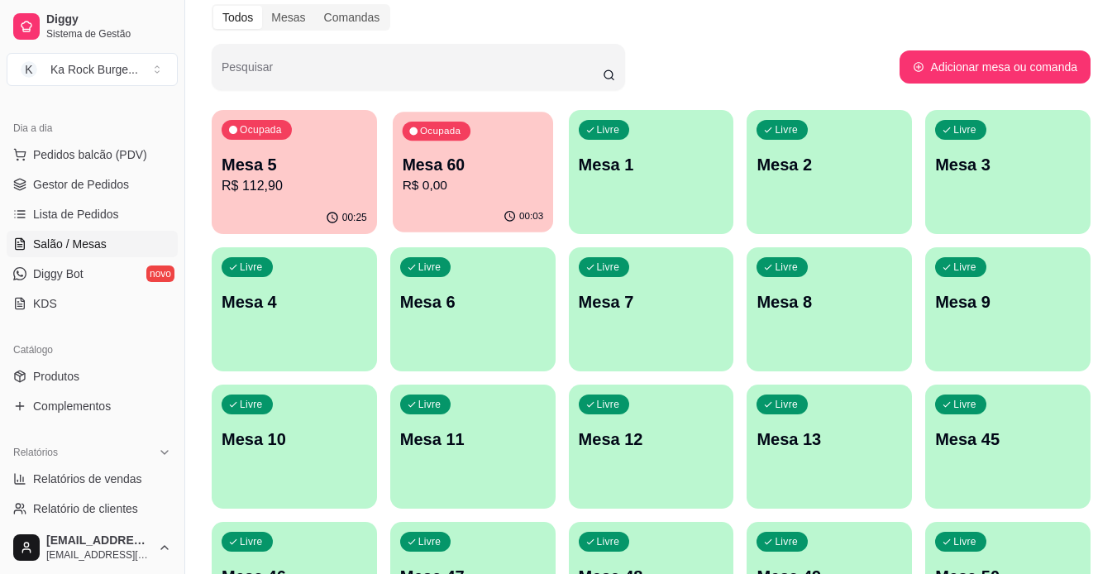
click at [519, 185] on p "R$ 0,00" at bounding box center [472, 185] width 141 height 19
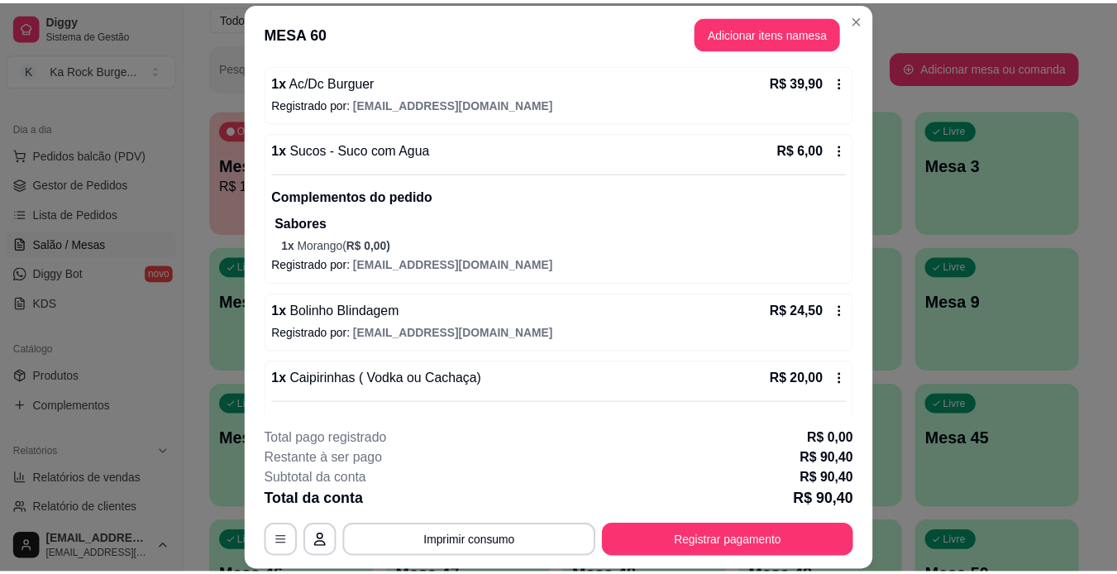
scroll to position [0, 0]
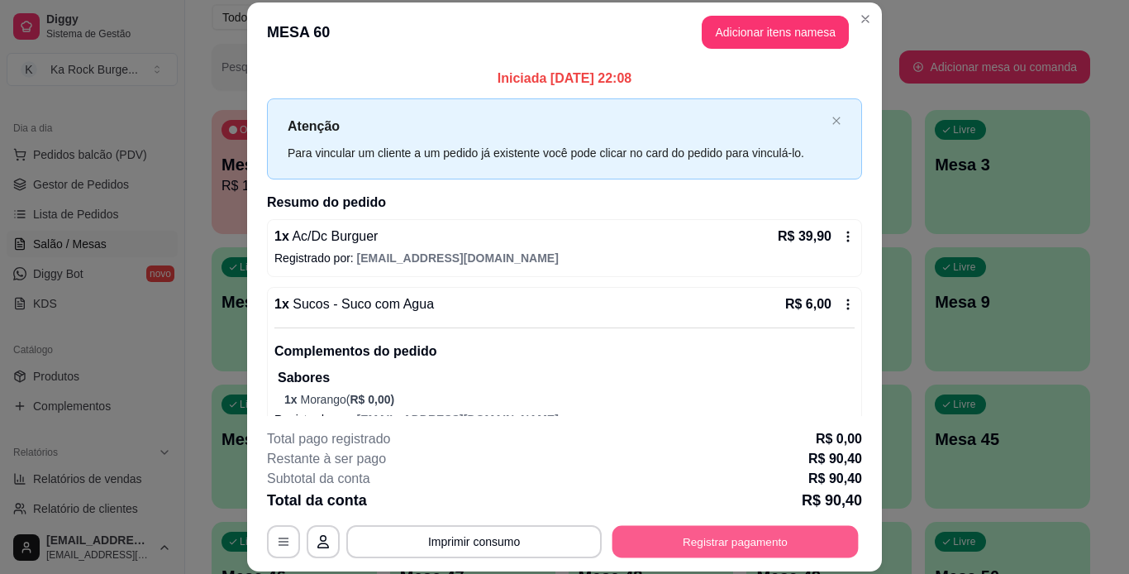
click at [793, 532] on button "Registrar pagamento" at bounding box center [736, 541] width 246 height 32
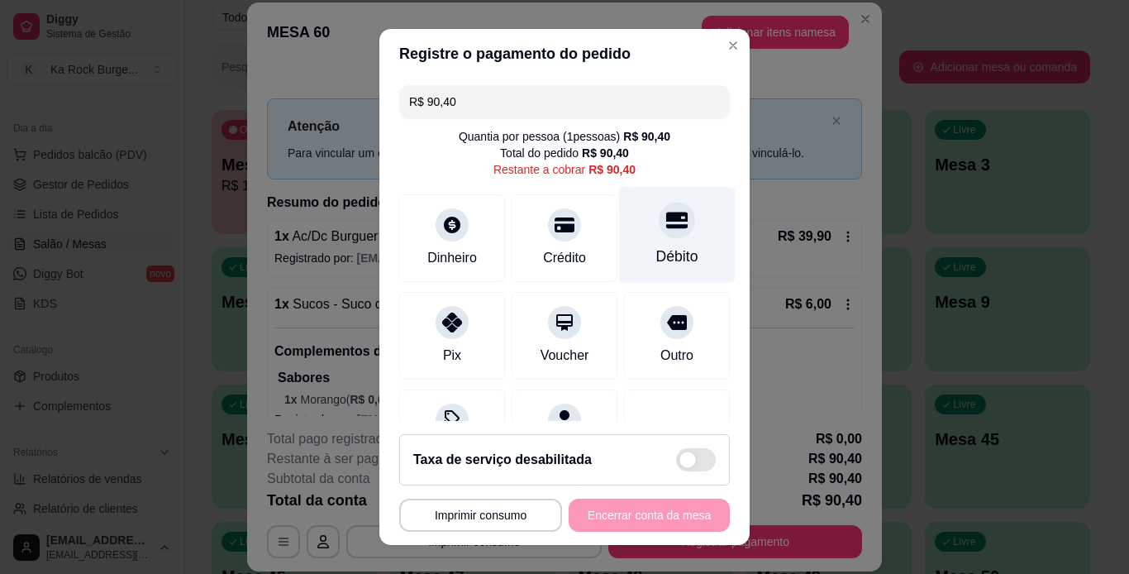
click at [659, 217] on div at bounding box center [677, 220] width 36 height 36
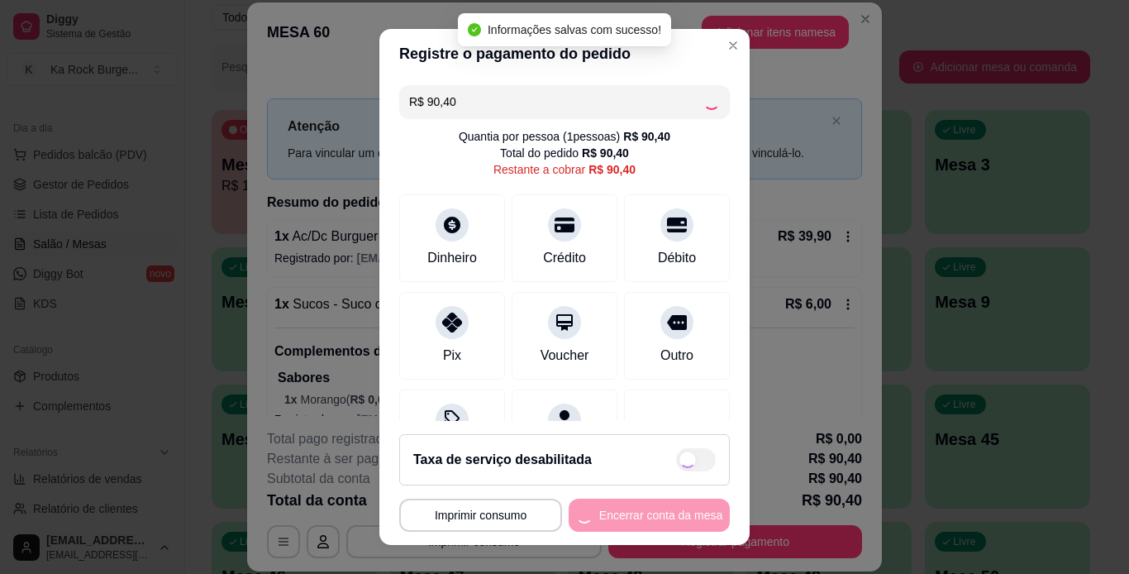
type input "R$ 0,00"
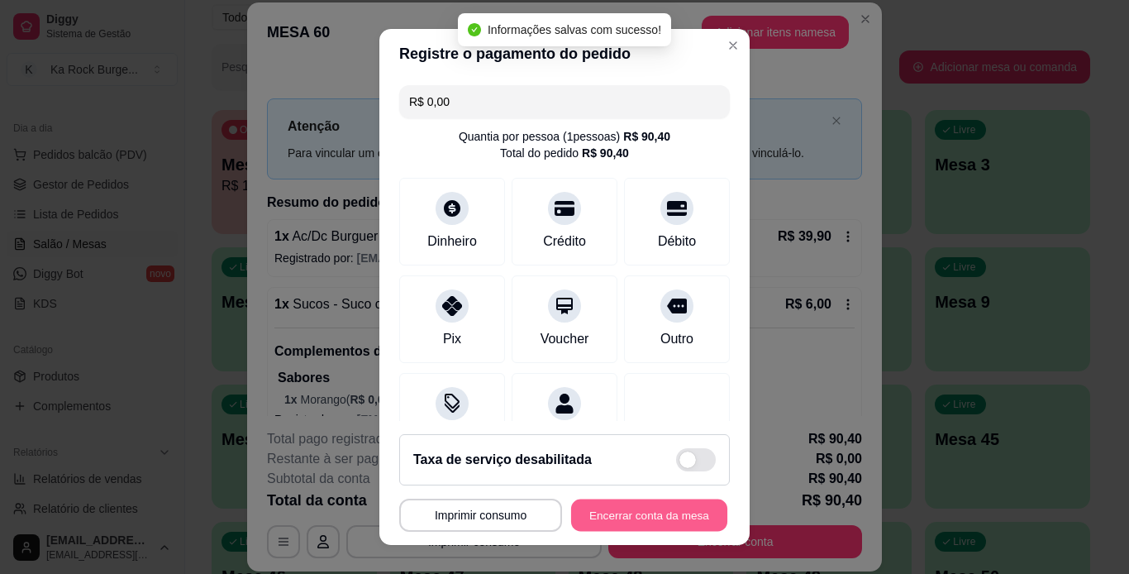
click at [650, 521] on button "Encerrar conta da mesa" at bounding box center [649, 515] width 156 height 32
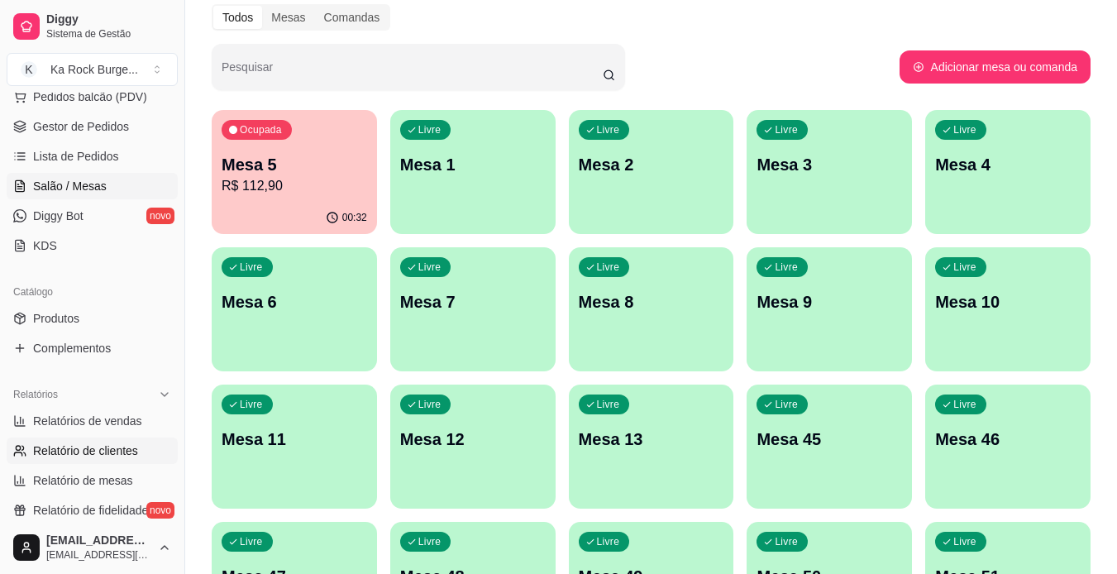
scroll to position [248, 0]
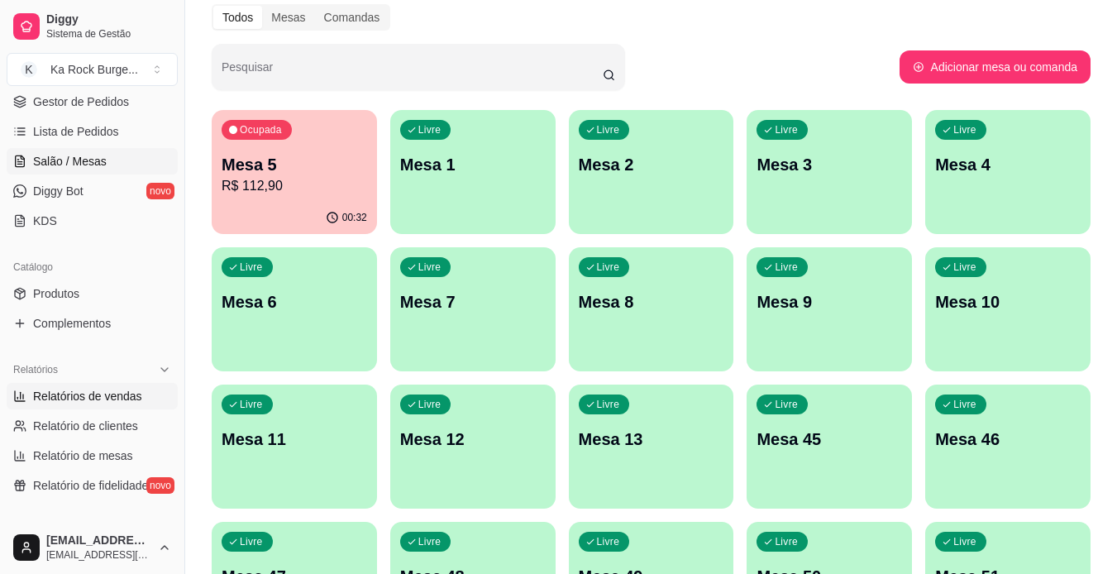
click at [93, 394] on span "Relatórios de vendas" at bounding box center [87, 396] width 109 height 17
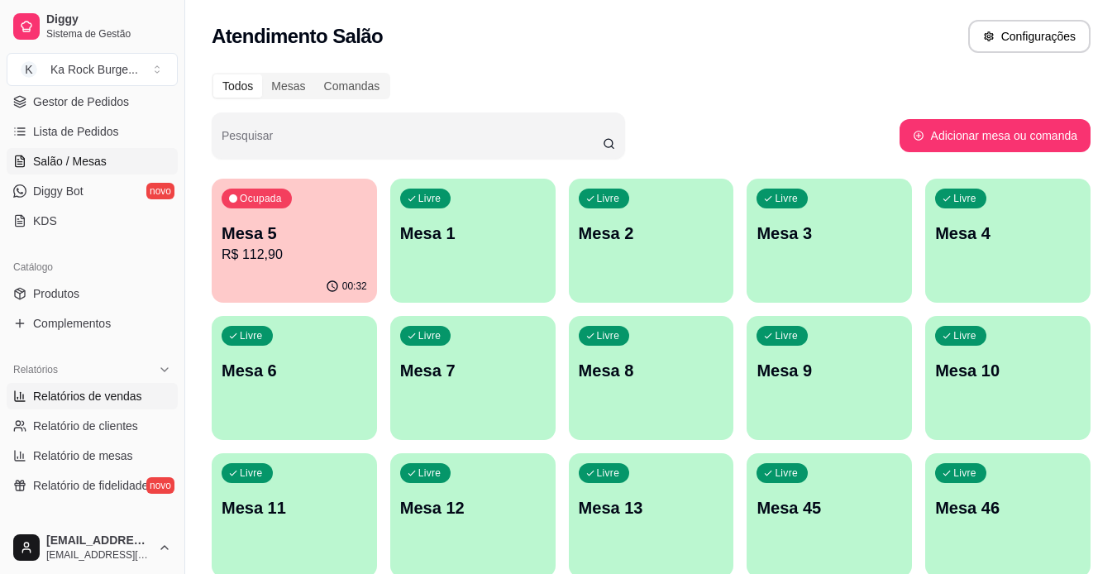
select select "ALL"
select select "0"
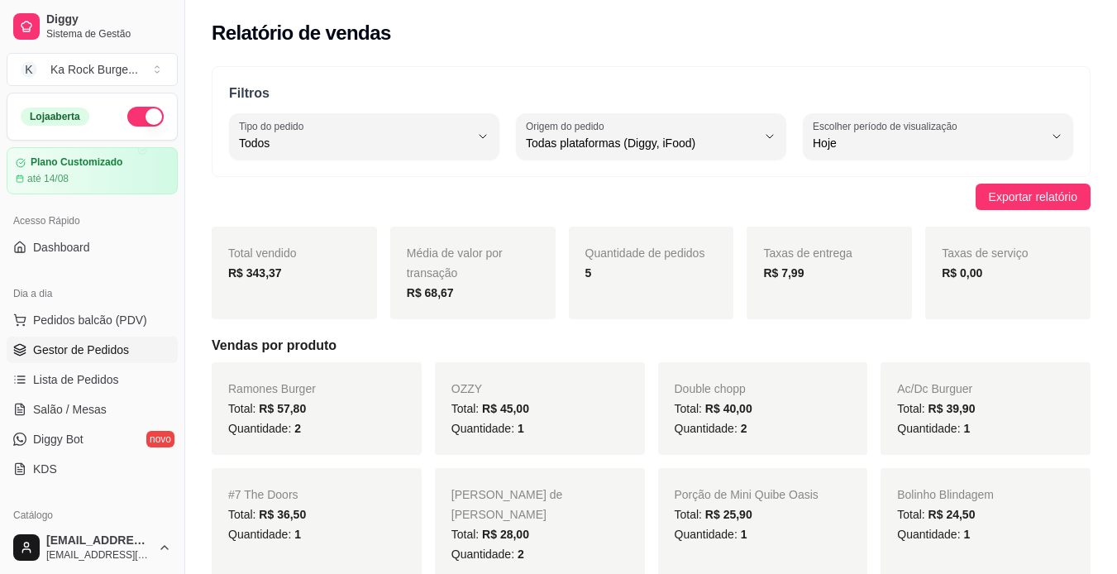
click at [114, 347] on span "Gestor de Pedidos" at bounding box center [81, 349] width 96 height 17
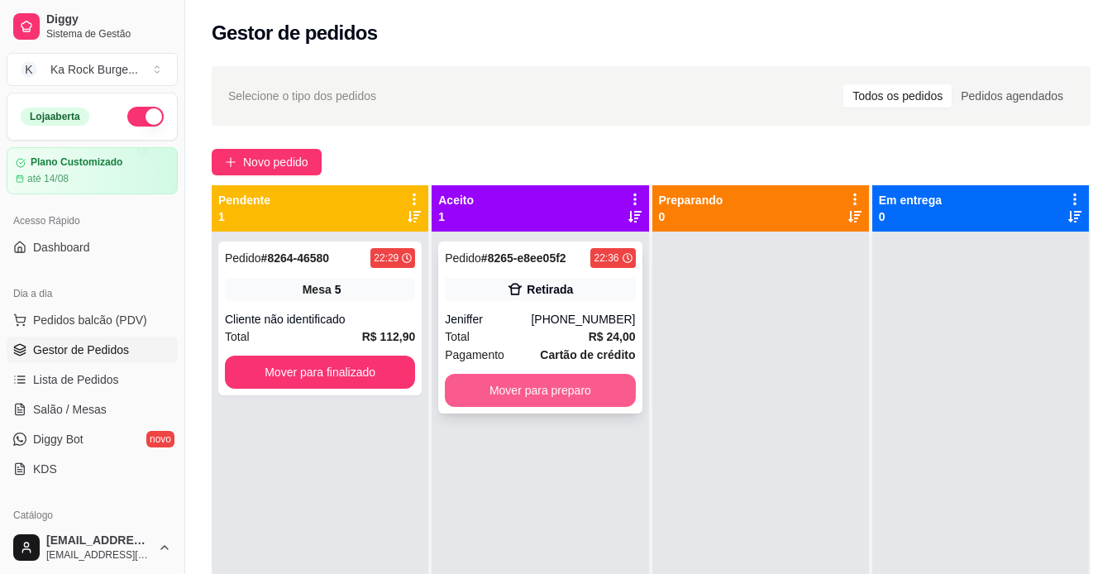
click at [548, 385] on button "Mover para preparo" at bounding box center [540, 390] width 190 height 33
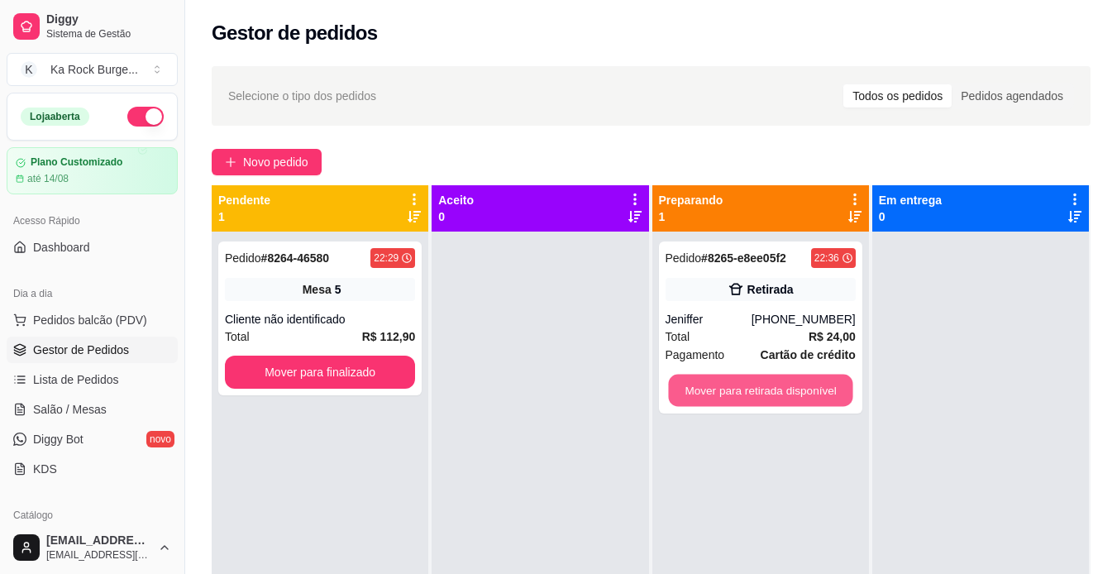
click at [733, 394] on button "Mover para retirada disponível" at bounding box center [760, 390] width 184 height 32
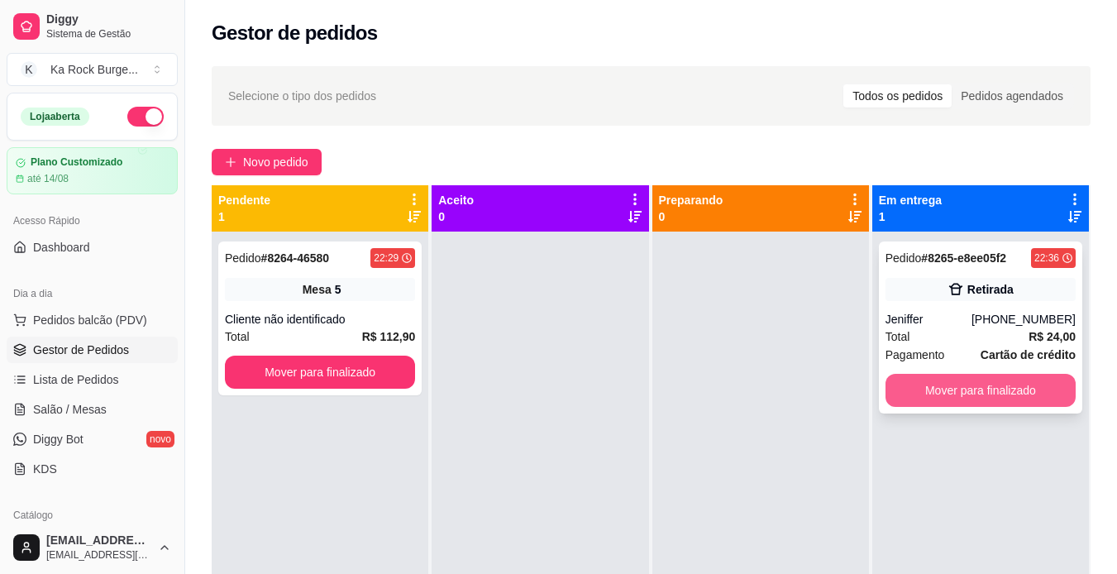
click at [928, 392] on button "Mover para finalizado" at bounding box center [980, 390] width 190 height 33
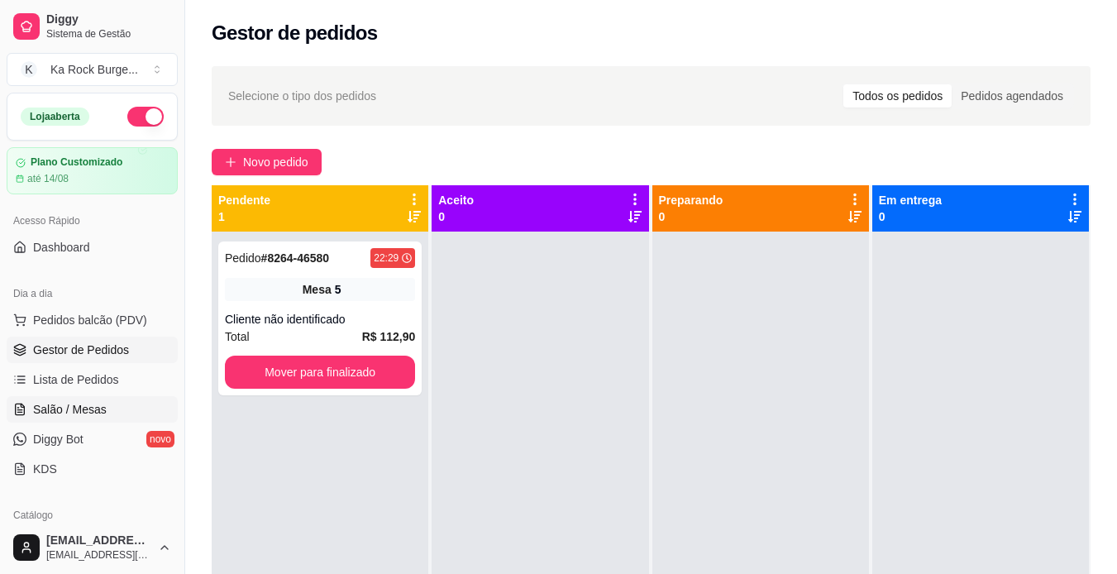
click at [68, 404] on span "Salão / Mesas" at bounding box center [70, 409] width 74 height 17
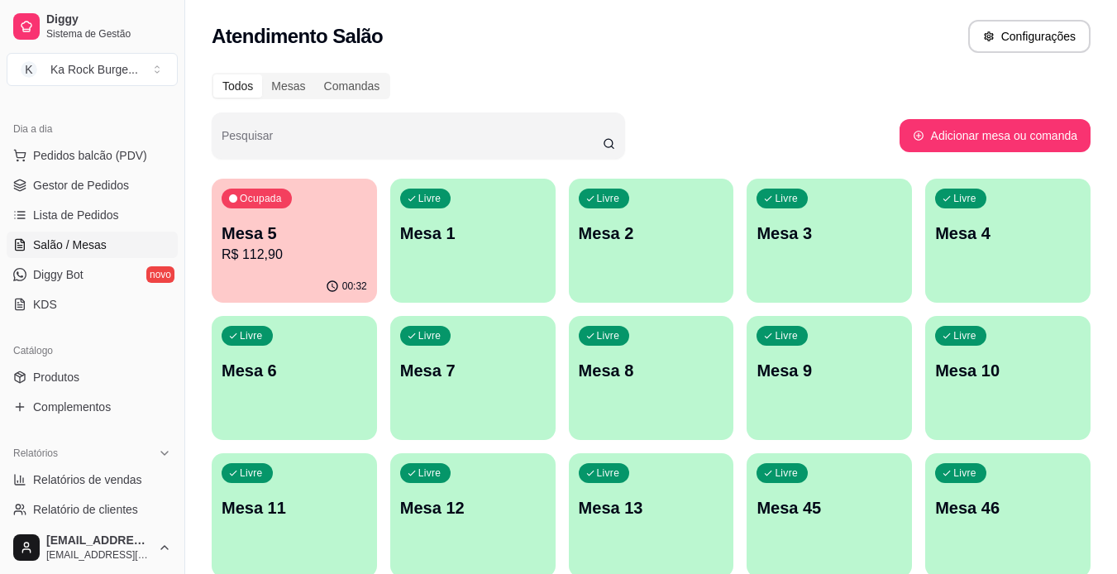
scroll to position [165, 0]
click at [101, 468] on link "Relatórios de vendas" at bounding box center [92, 478] width 171 height 26
select select "ALL"
select select "0"
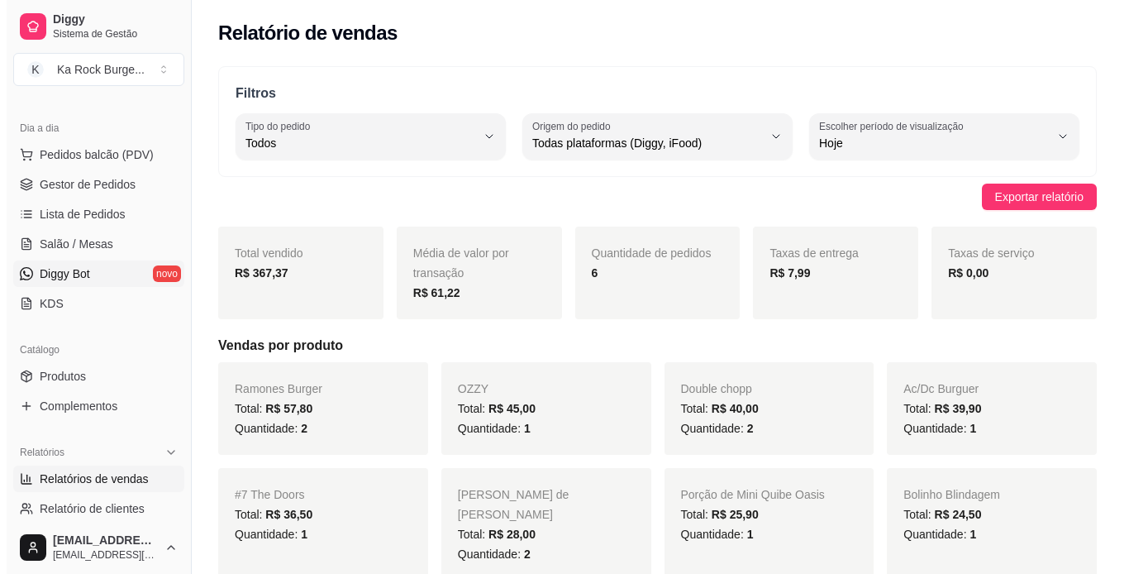
scroll to position [83, 0]
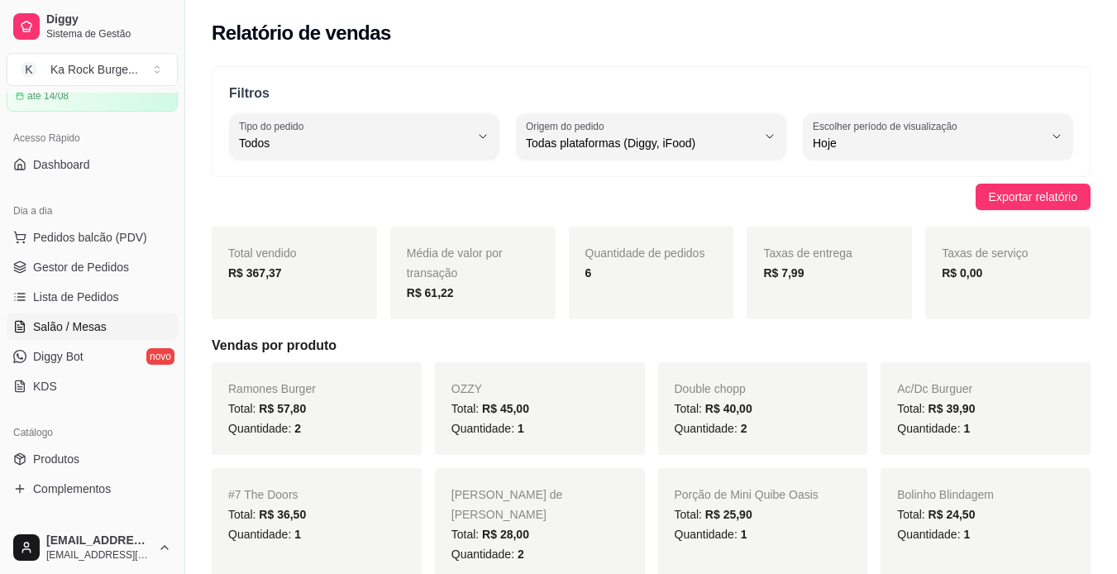
click at [75, 332] on span "Salão / Mesas" at bounding box center [70, 326] width 74 height 17
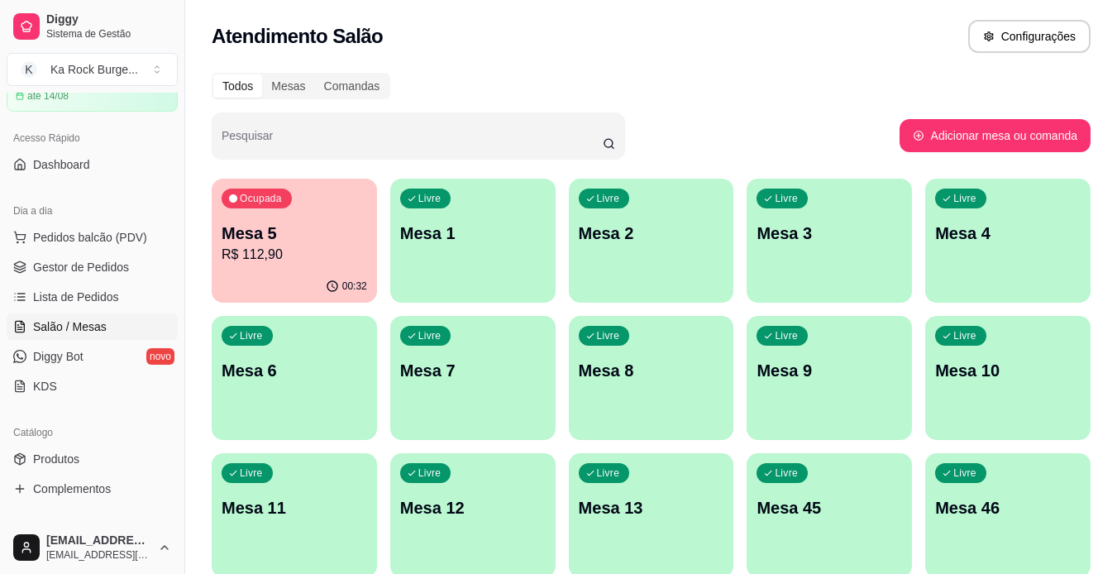
click at [303, 263] on p "R$ 112,90" at bounding box center [294, 255] width 145 height 20
click at [261, 253] on p "R$ 112,90" at bounding box center [294, 254] width 141 height 19
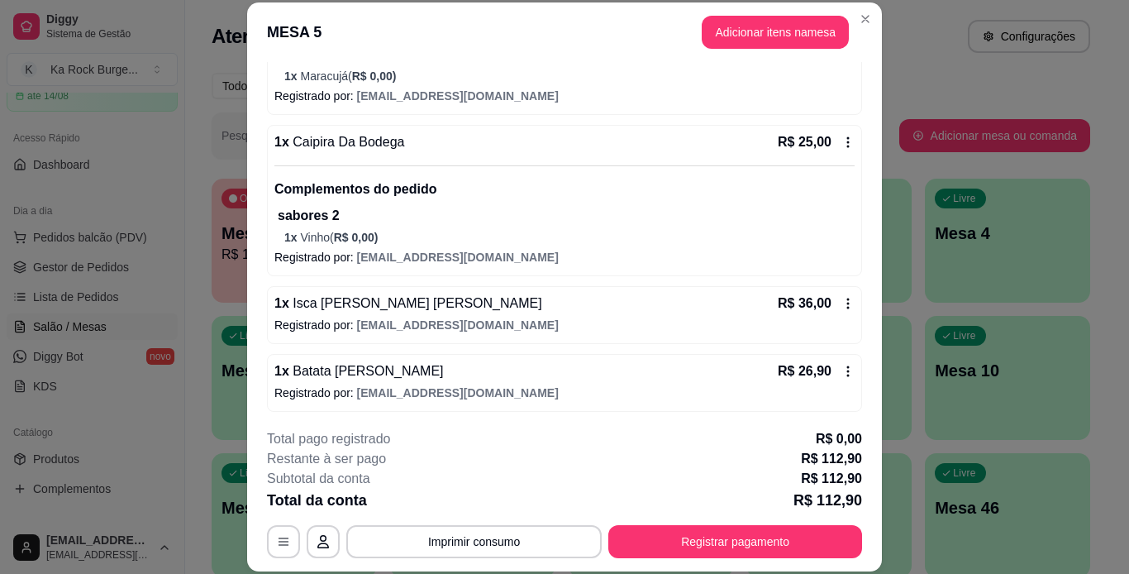
scroll to position [258, 0]
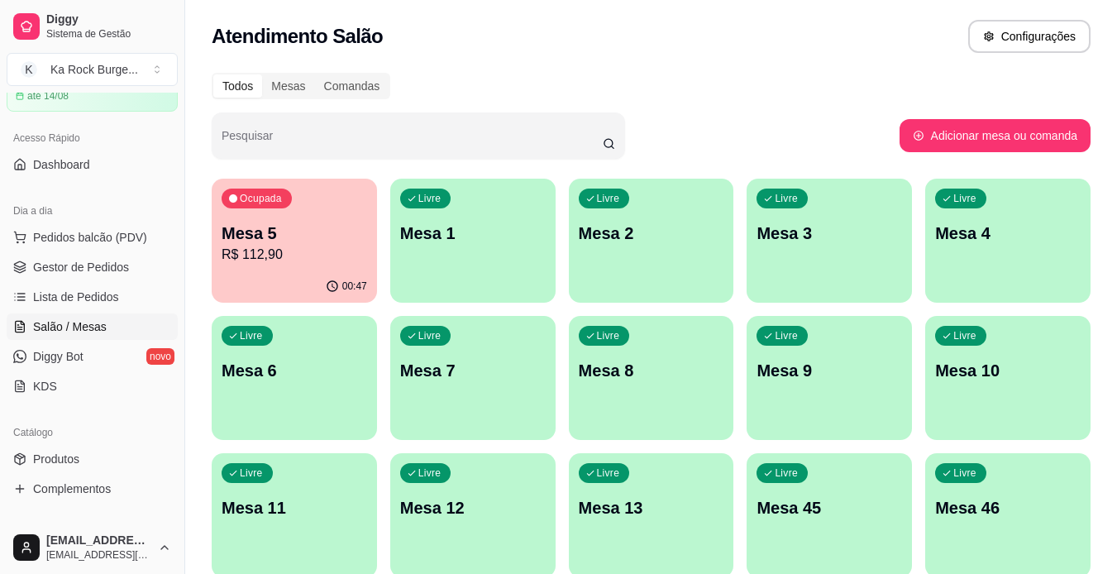
click at [457, 255] on div "Livre Mesa 1" at bounding box center [472, 231] width 165 height 104
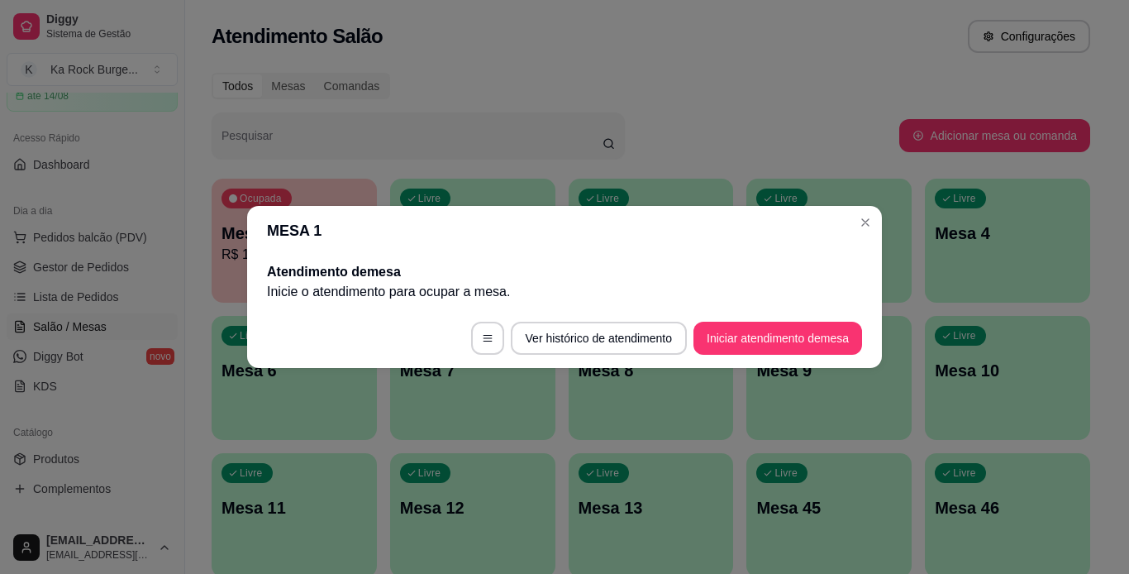
click at [720, 355] on footer "Ver histórico de atendimento Iniciar atendimento de mesa" at bounding box center [564, 338] width 635 height 60
click at [726, 347] on button "Iniciar atendimento de mesa" at bounding box center [778, 338] width 164 height 32
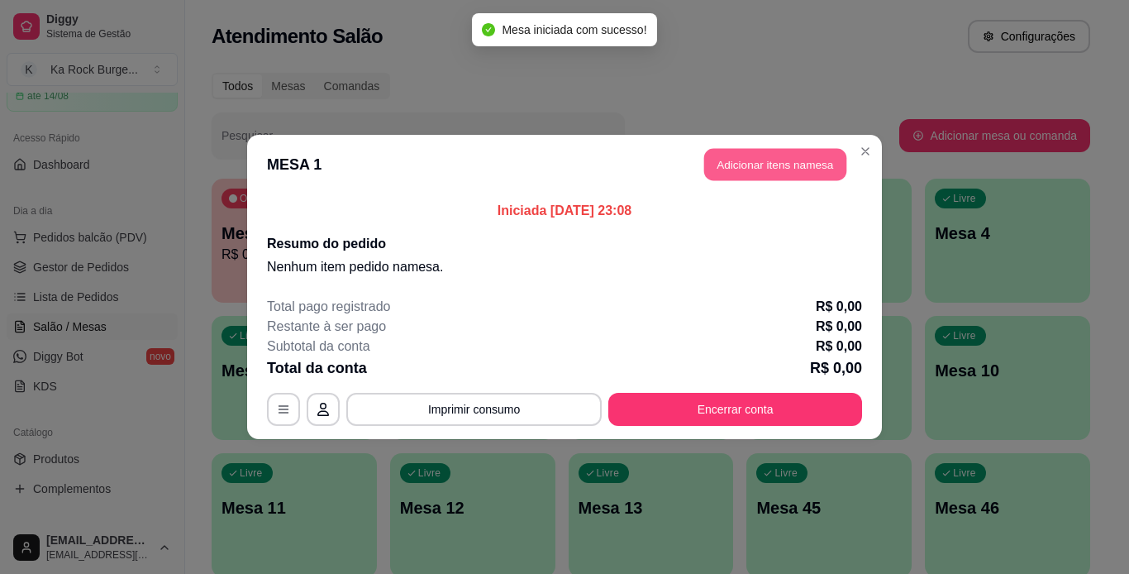
click at [743, 165] on button "Adicionar itens na mesa" at bounding box center [775, 165] width 142 height 32
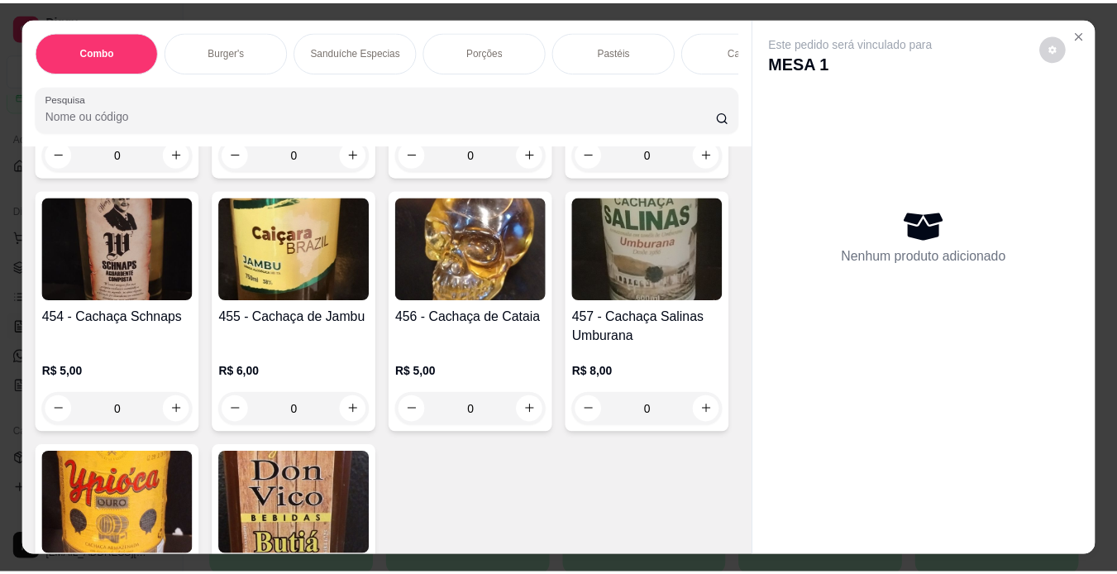
scroll to position [11408, 0]
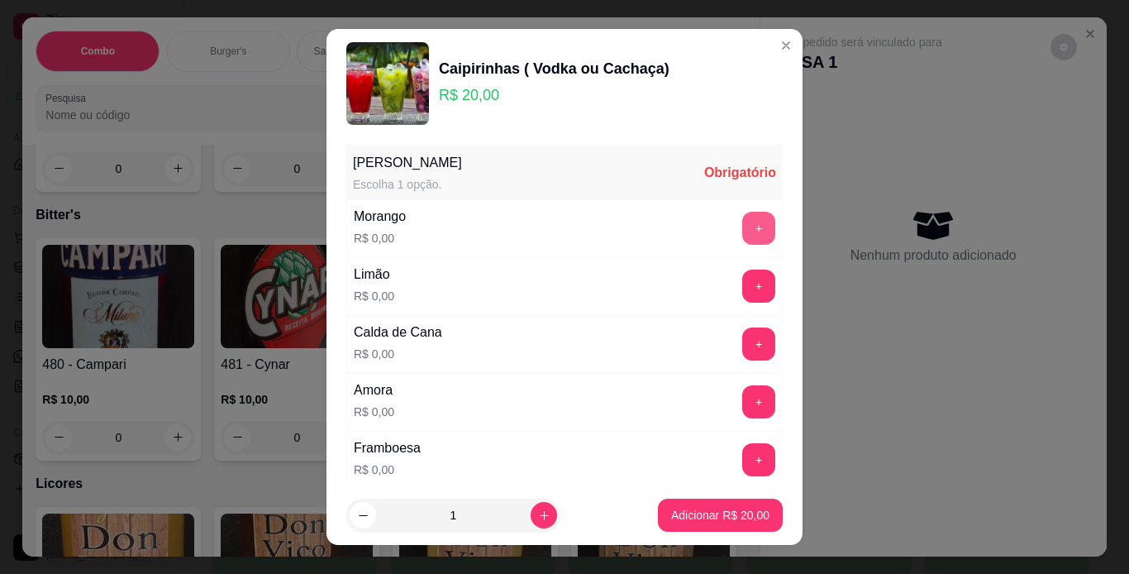
click at [742, 236] on button "+" at bounding box center [758, 228] width 33 height 33
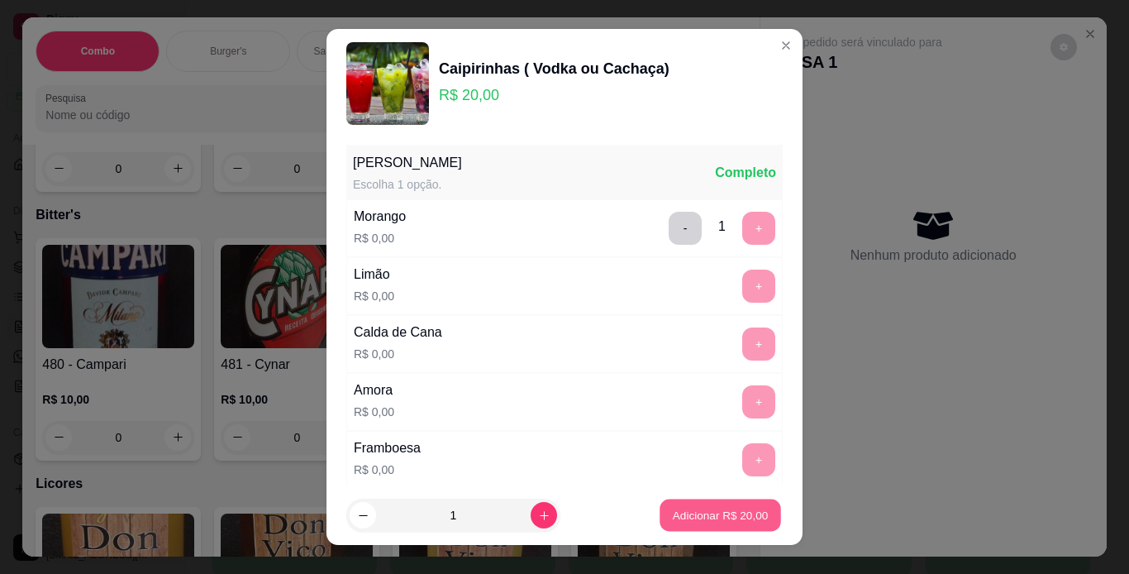
click at [726, 522] on p "Adicionar R$ 20,00" at bounding box center [721, 516] width 96 height 16
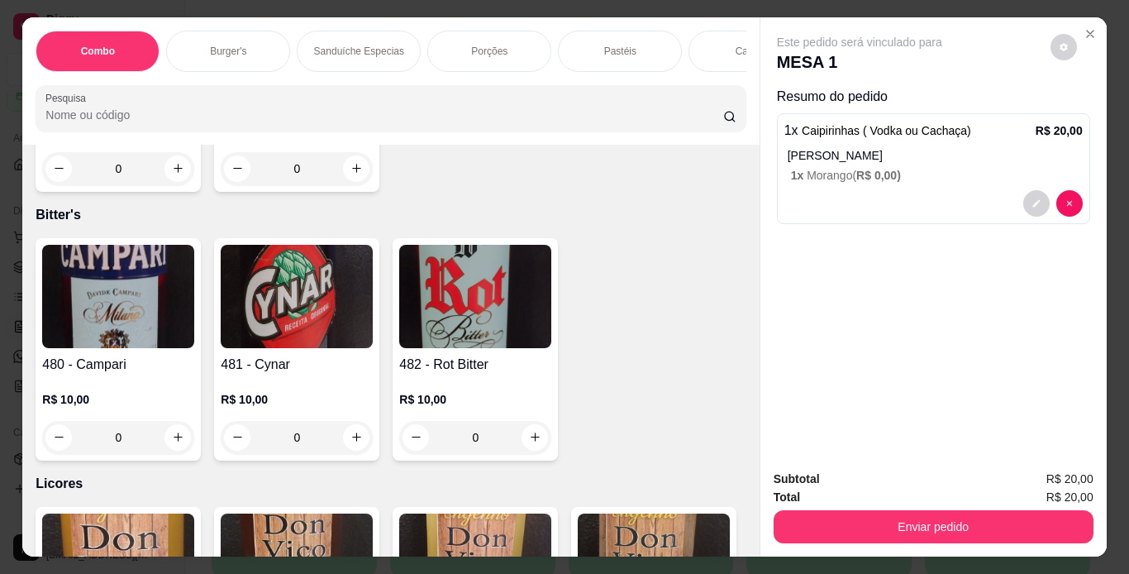
click at [875, 506] on div "Enviar pedido" at bounding box center [934, 524] width 320 height 37
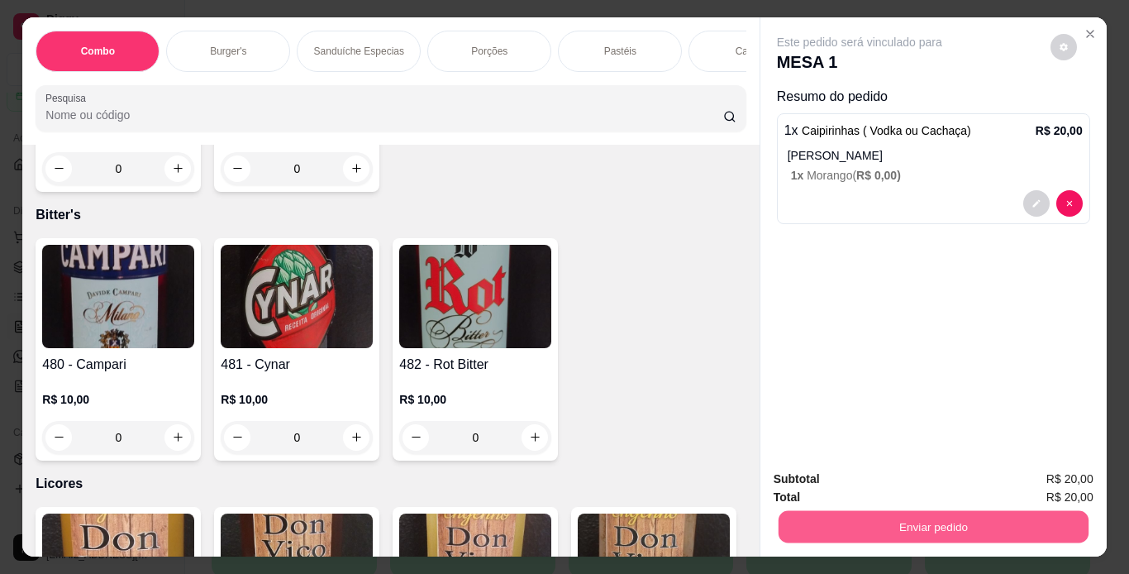
click at [877, 511] on button "Enviar pedido" at bounding box center [933, 527] width 310 height 32
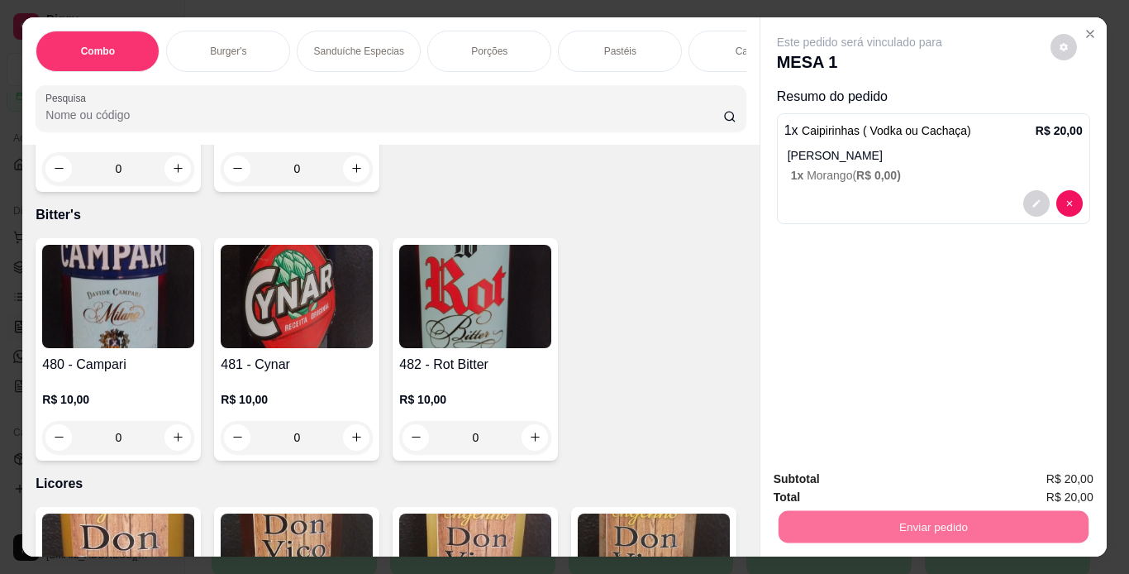
click at [904, 469] on button "Não registrar e enviar pedido" at bounding box center [879, 480] width 172 height 31
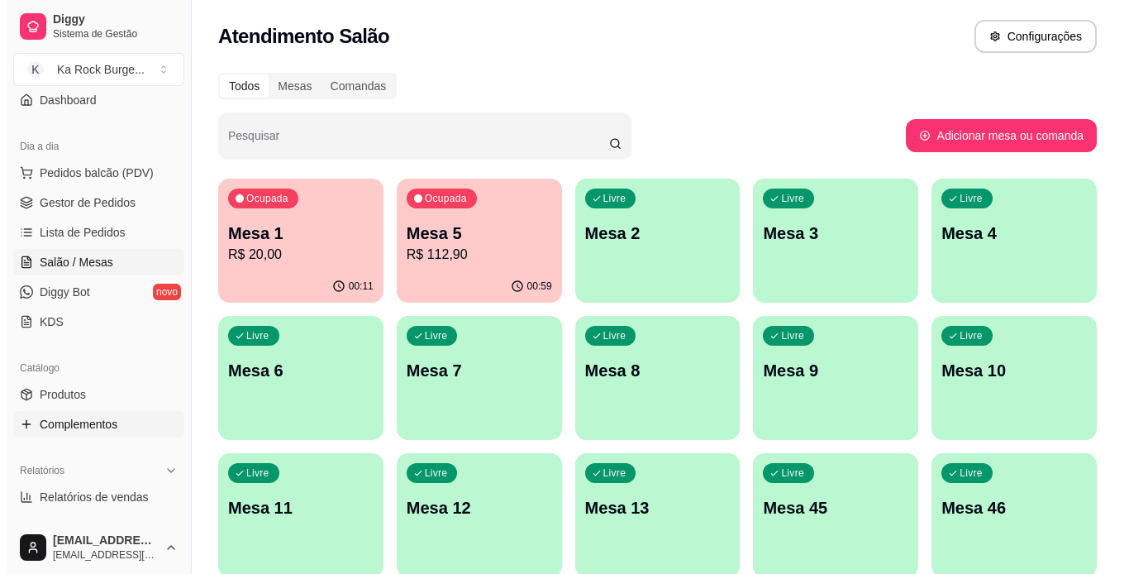
scroll to position [248, 0]
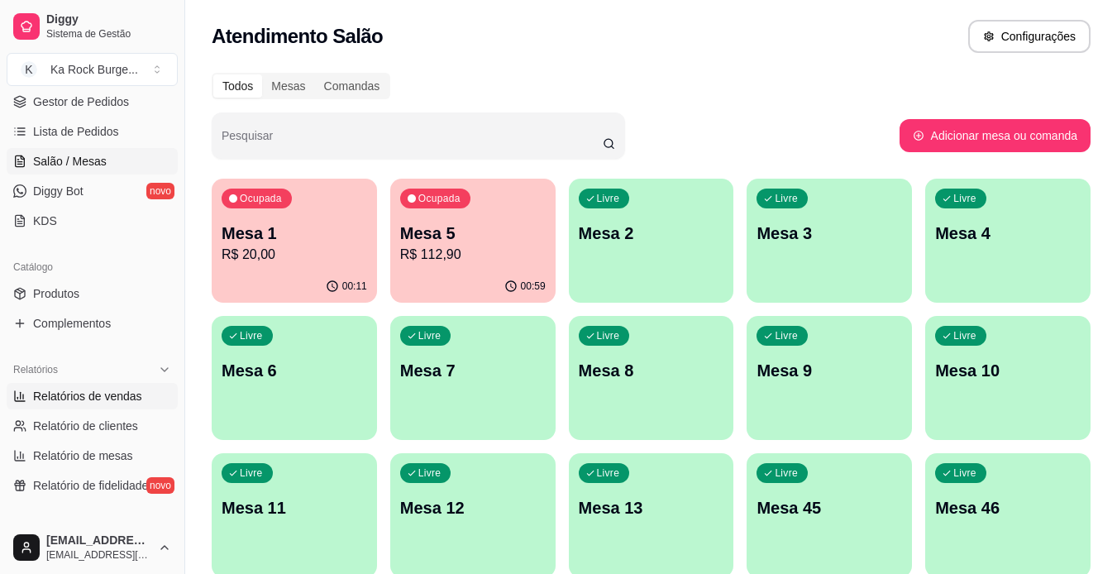
click at [109, 384] on link "Relatórios de vendas" at bounding box center [92, 396] width 171 height 26
select select "ALL"
select select "0"
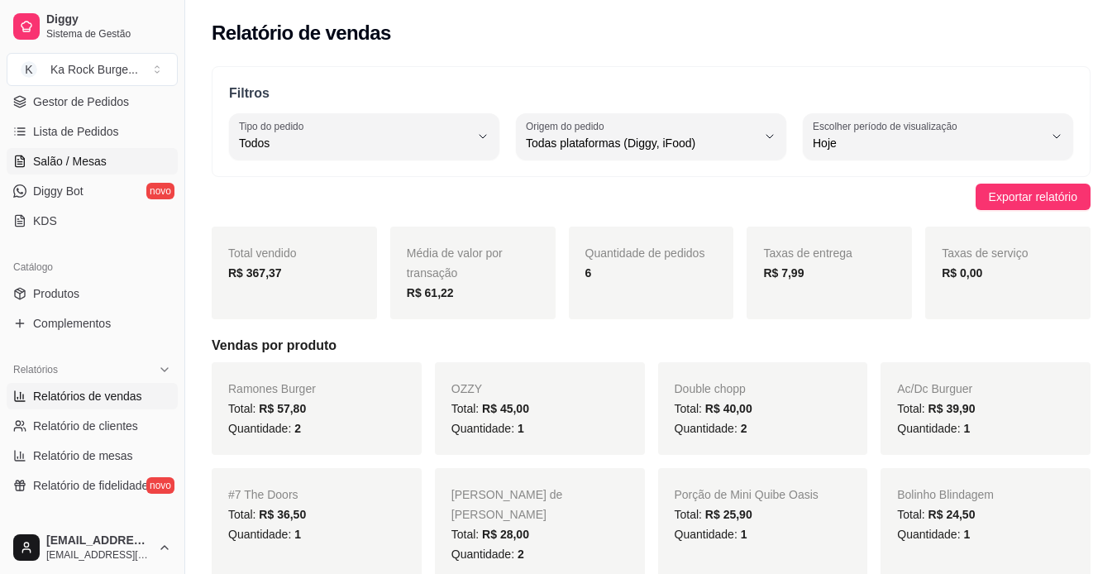
click at [73, 158] on span "Salão / Mesas" at bounding box center [70, 161] width 74 height 17
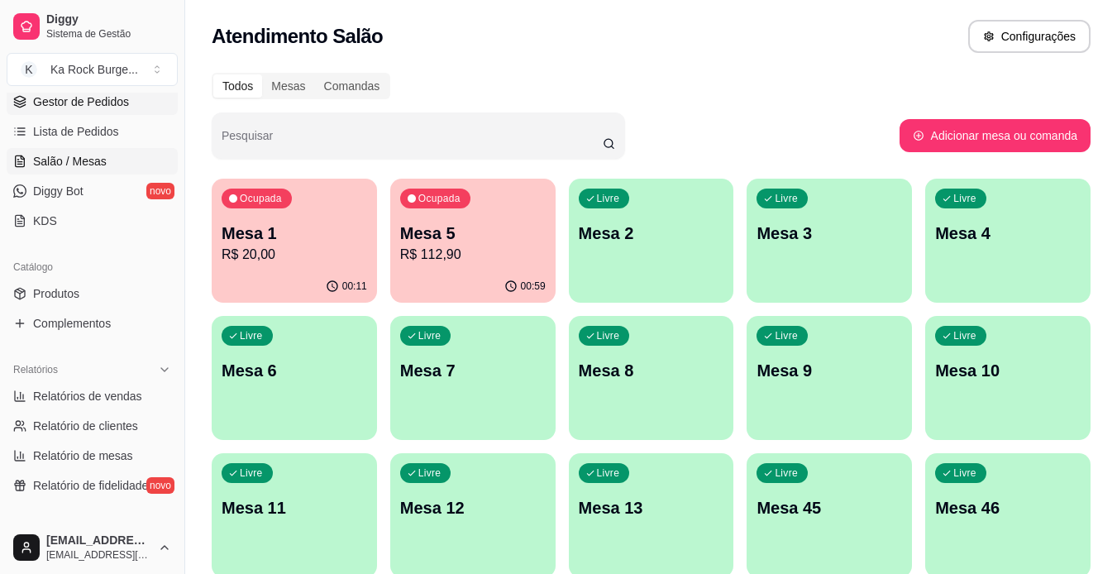
click at [78, 107] on span "Gestor de Pedidos" at bounding box center [81, 101] width 96 height 17
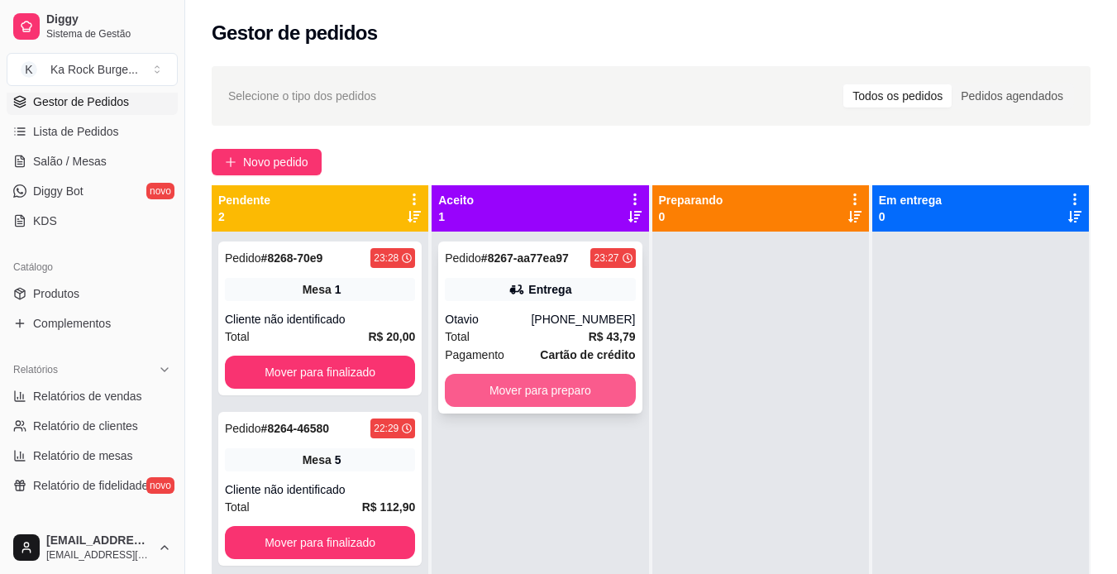
click at [528, 390] on button "Mover para preparo" at bounding box center [540, 390] width 190 height 33
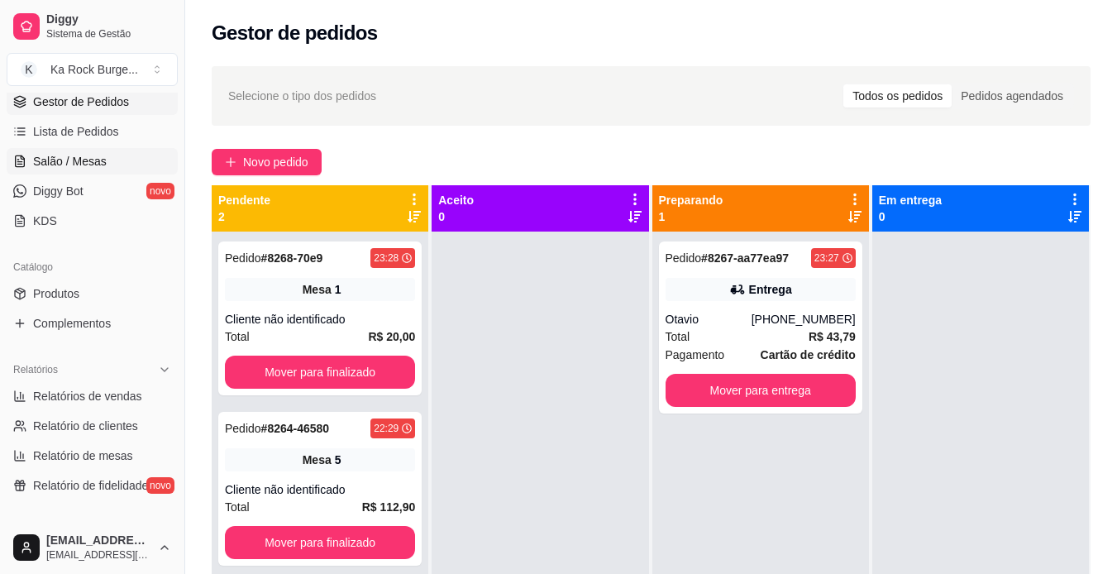
click at [87, 165] on span "Salão / Mesas" at bounding box center [70, 161] width 74 height 17
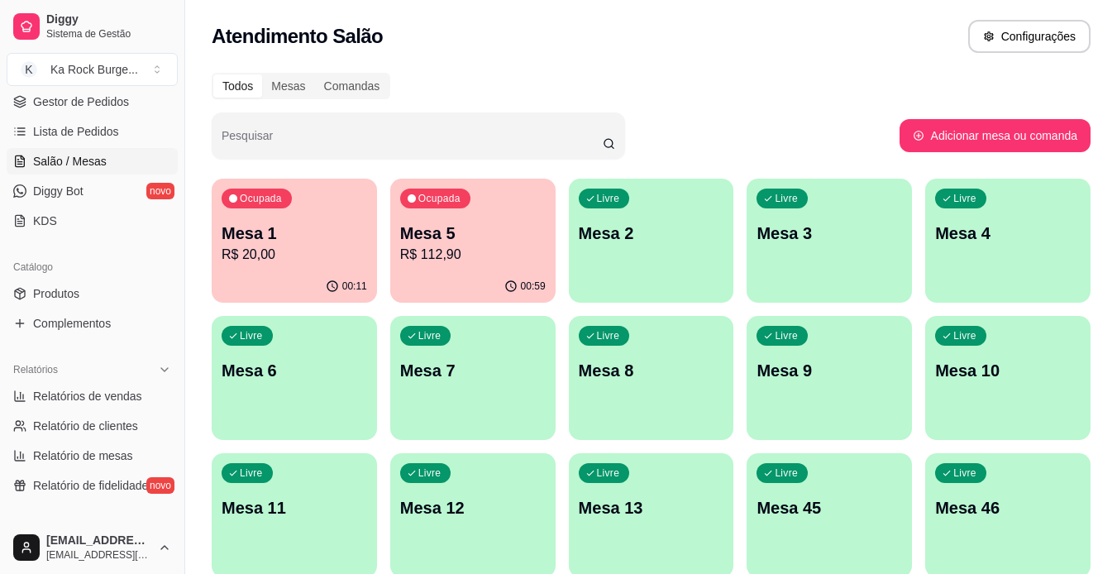
click at [459, 261] on p "R$ 112,90" at bounding box center [472, 255] width 145 height 20
click at [513, 245] on p "R$ 112,90" at bounding box center [472, 254] width 141 height 19
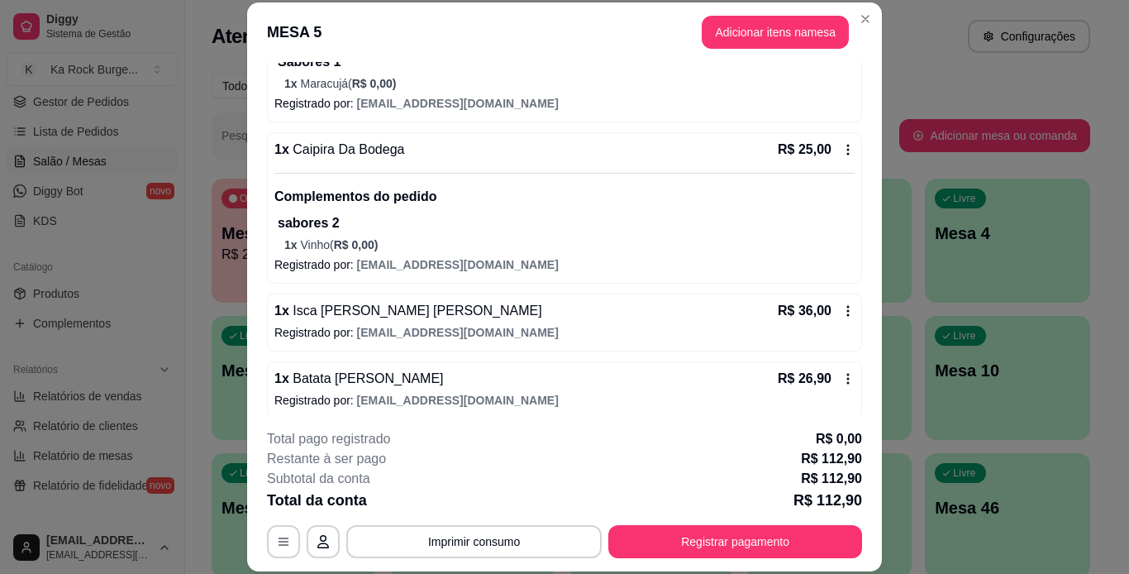
scroll to position [258, 0]
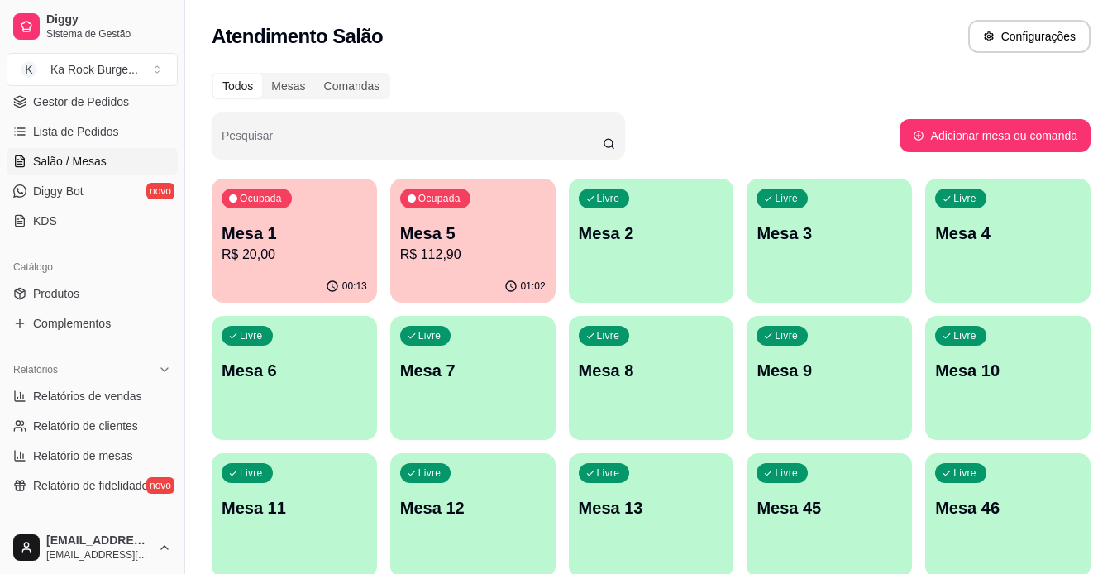
click at [304, 263] on p "R$ 20,00" at bounding box center [294, 255] width 145 height 20
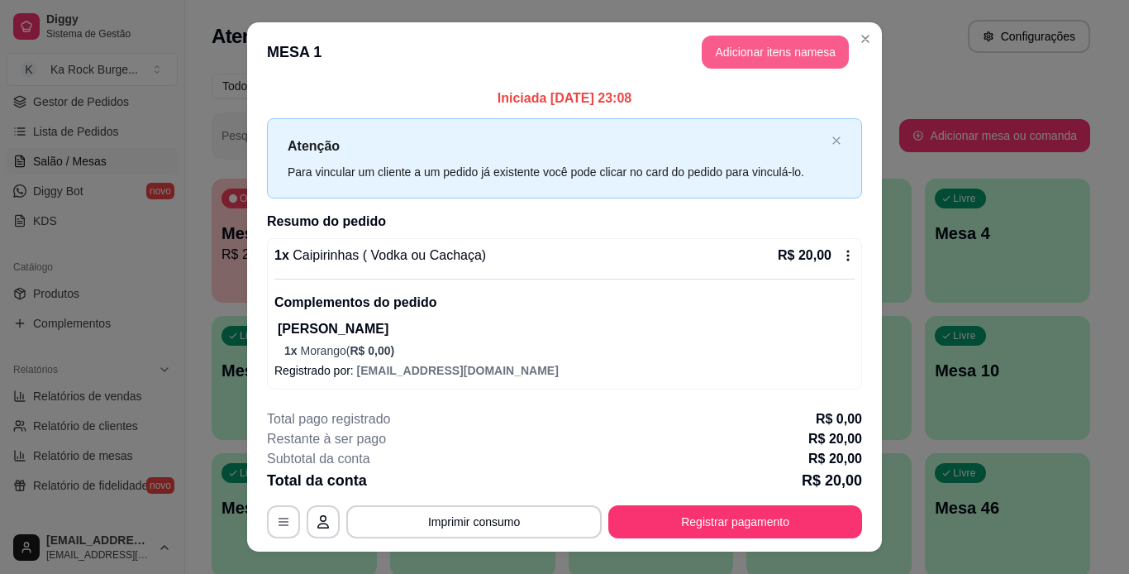
click at [745, 63] on button "Adicionar itens na mesa" at bounding box center [775, 52] width 147 height 33
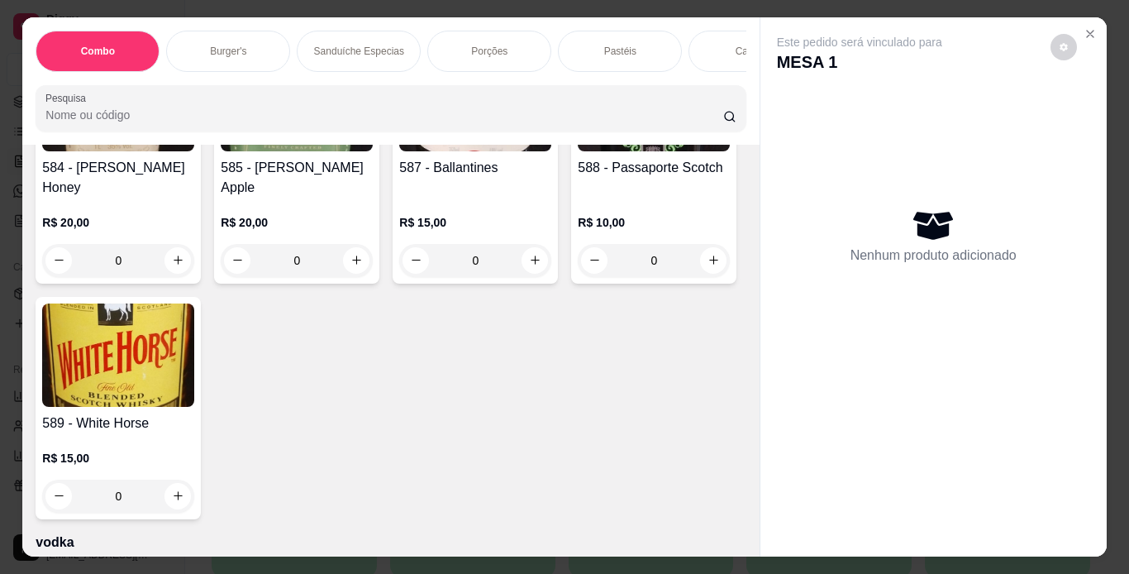
scroll to position [13062, 0]
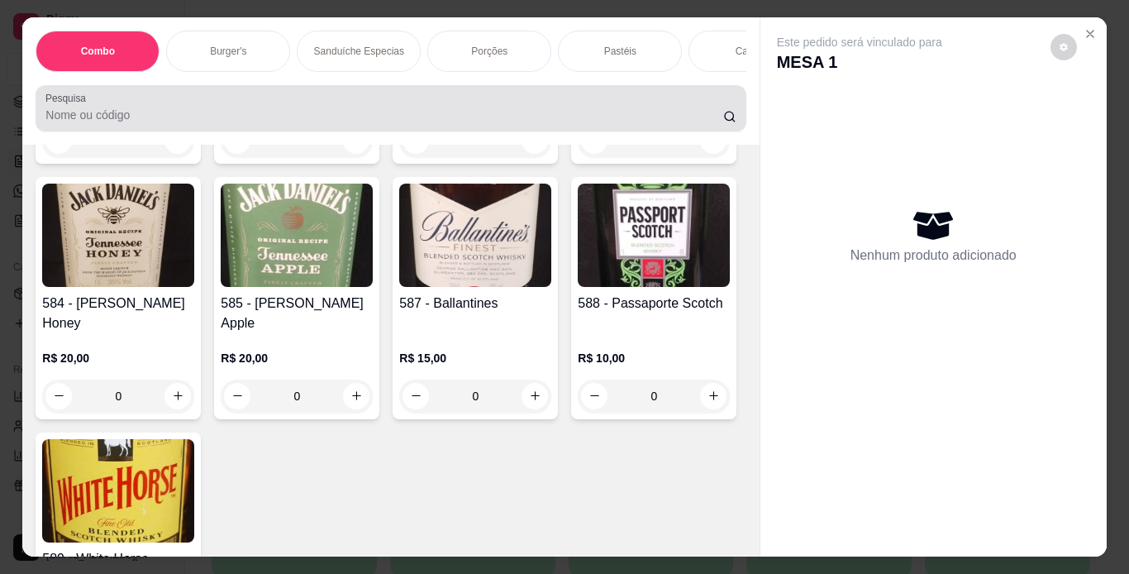
click at [331, 122] on input "Pesquisa" at bounding box center [384, 115] width 678 height 17
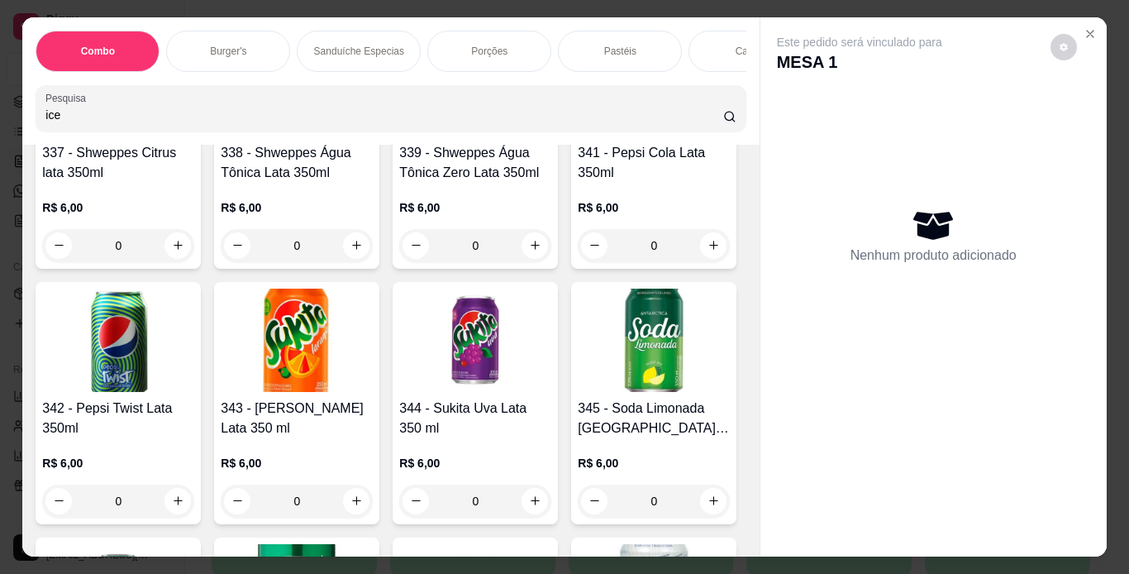
scroll to position [7729, 0]
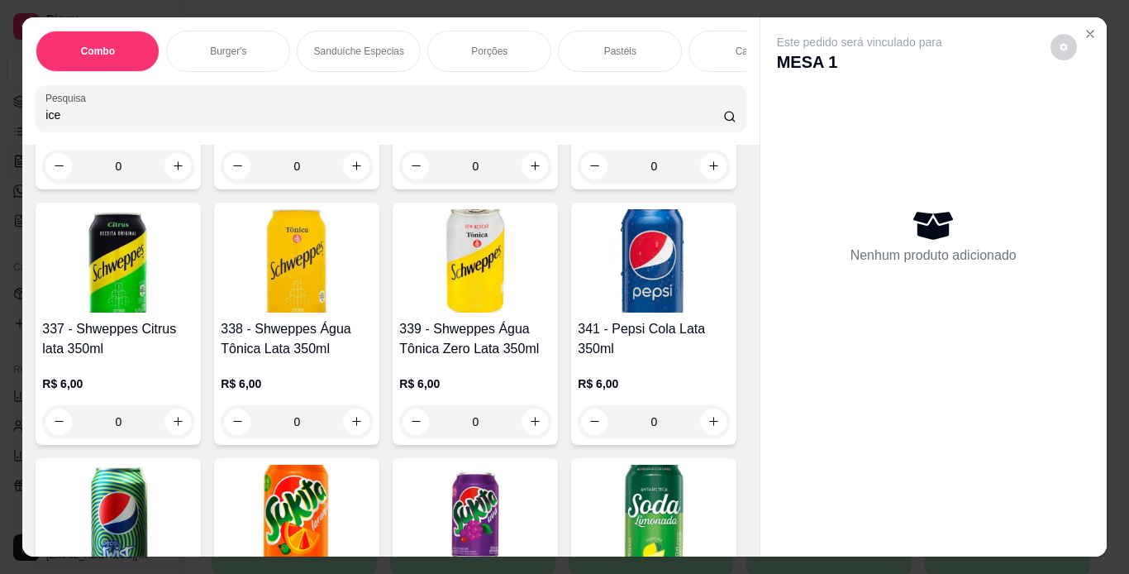
type input "ice"
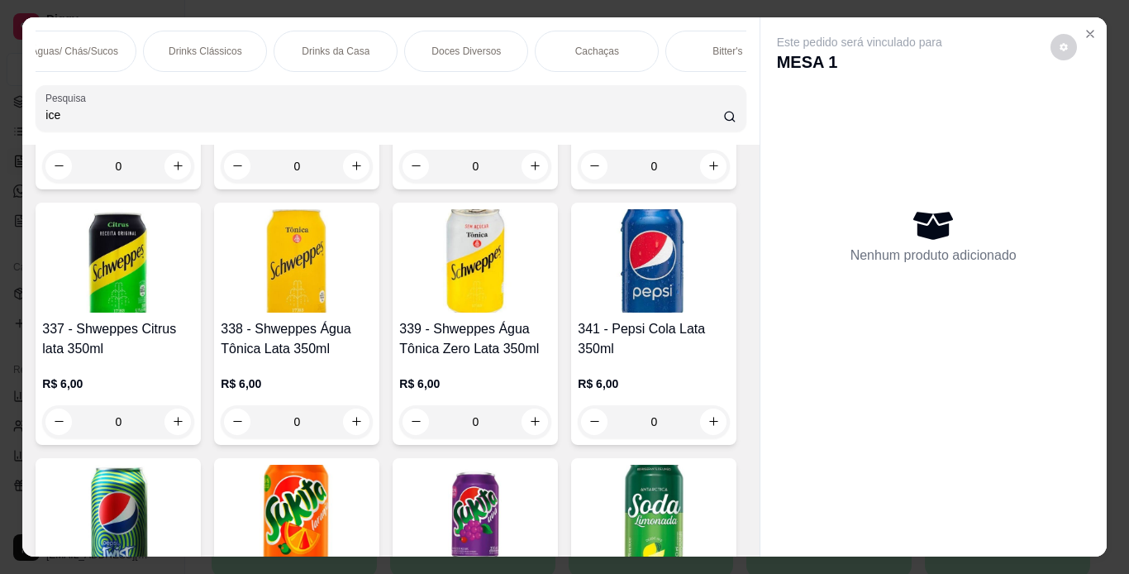
scroll to position [0, 1230]
click at [653, 45] on p "Águas/ Chás/Sucos" at bounding box center [696, 51] width 87 height 13
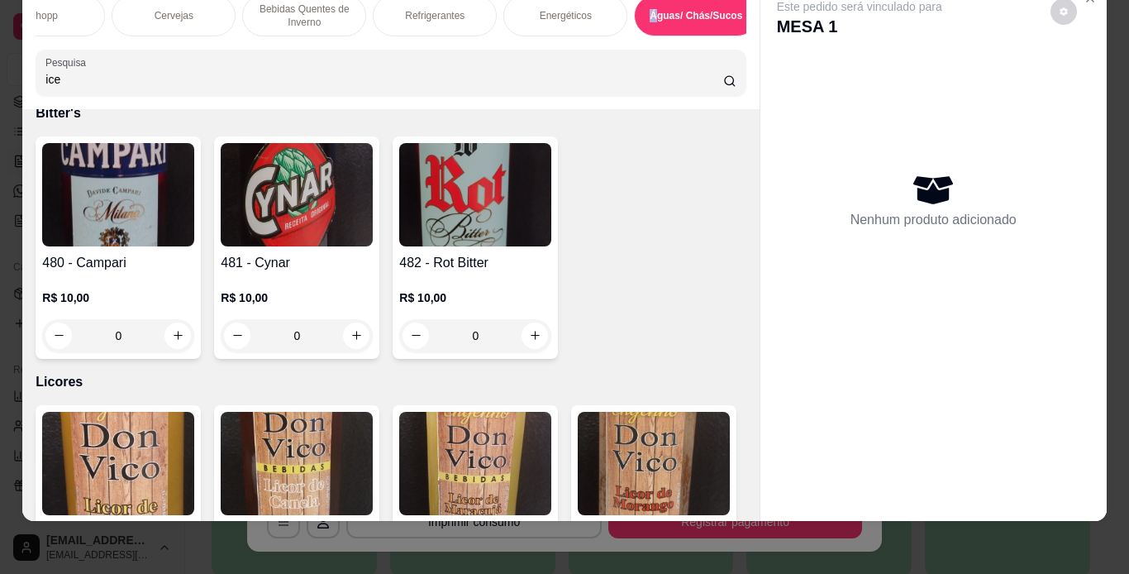
scroll to position [11761, 0]
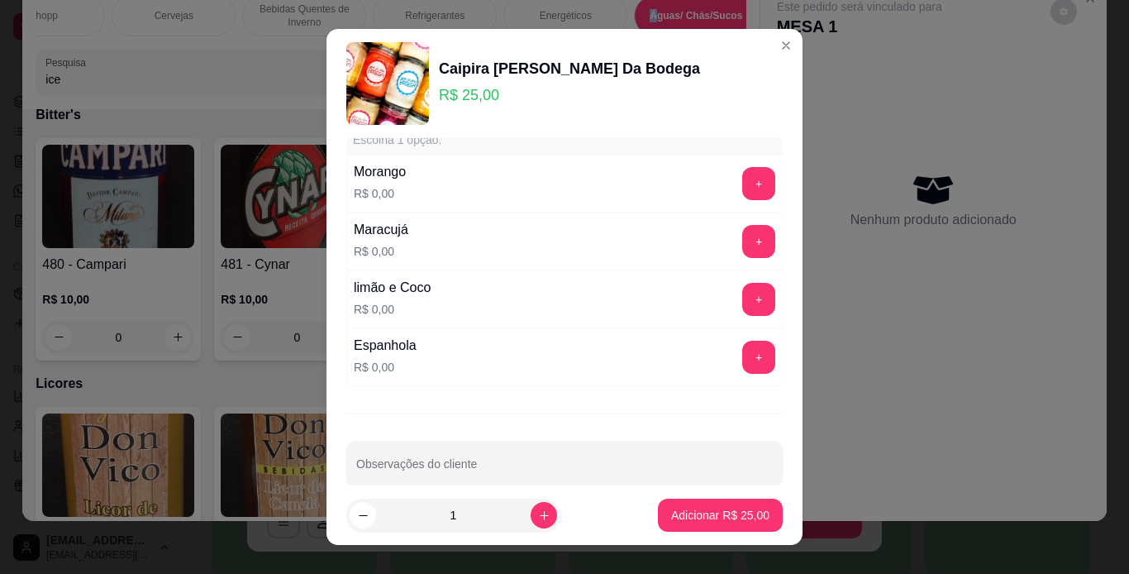
scroll to position [69, 0]
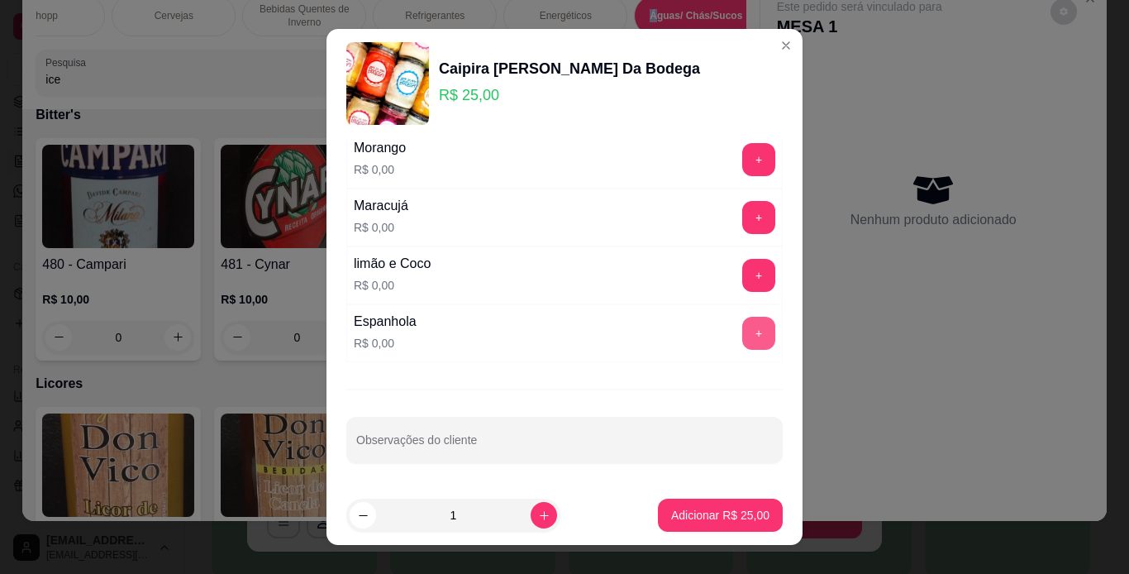
click at [742, 332] on button "+" at bounding box center [758, 333] width 33 height 33
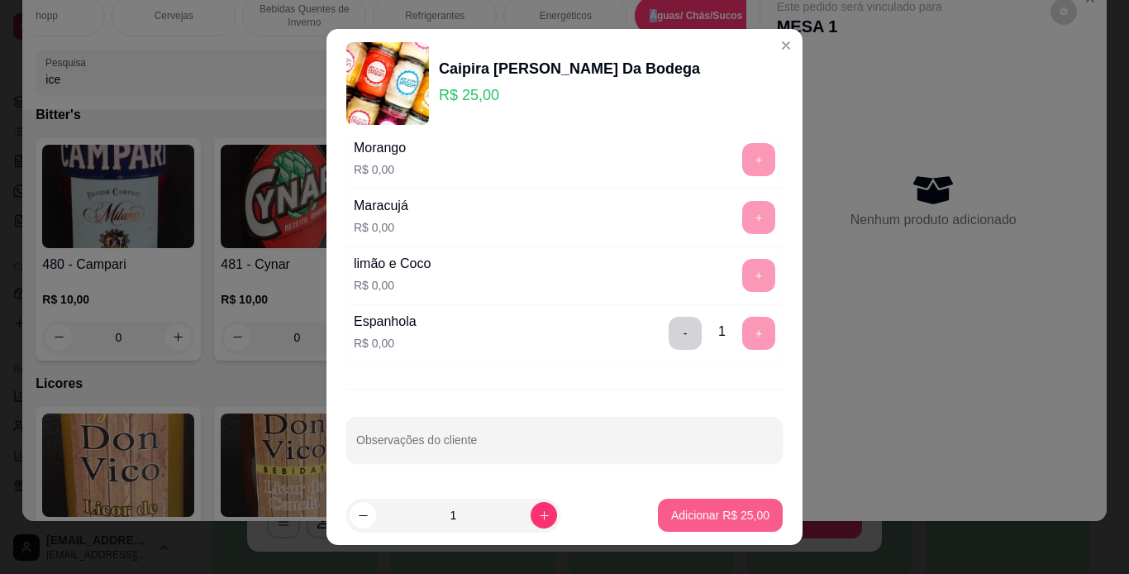
click at [736, 515] on p "Adicionar R$ 25,00" at bounding box center [720, 515] width 98 height 17
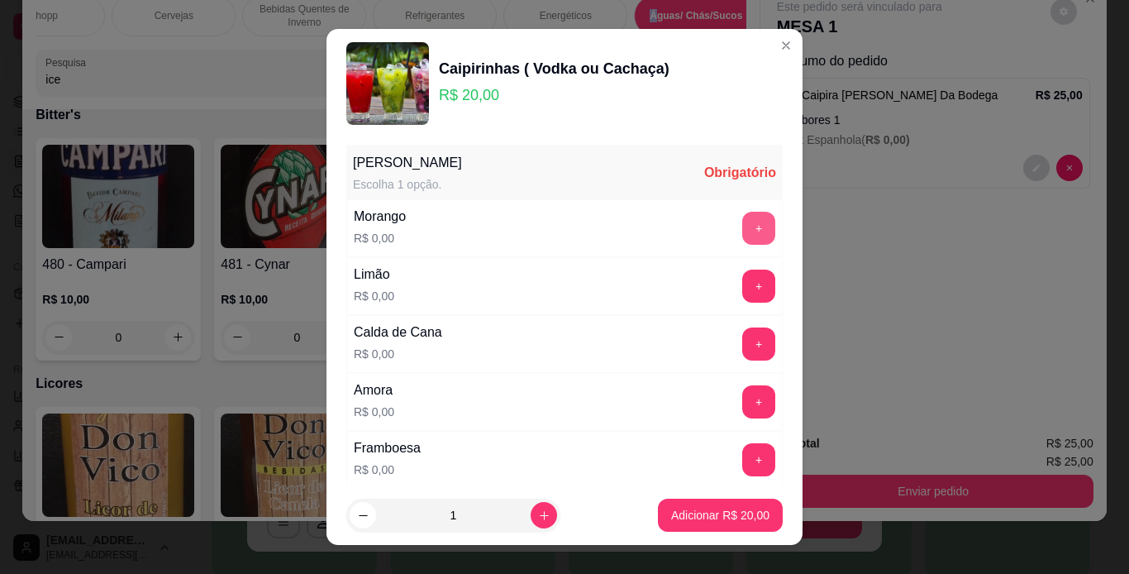
click at [742, 222] on button "+" at bounding box center [758, 228] width 33 height 33
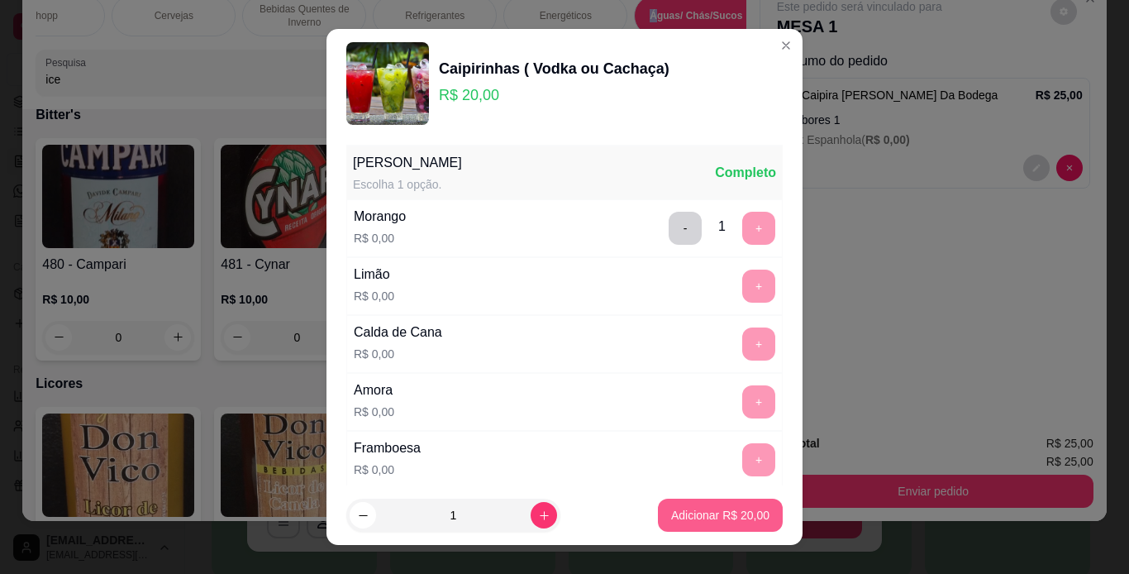
click at [737, 513] on p "Adicionar R$ 20,00" at bounding box center [720, 515] width 98 height 17
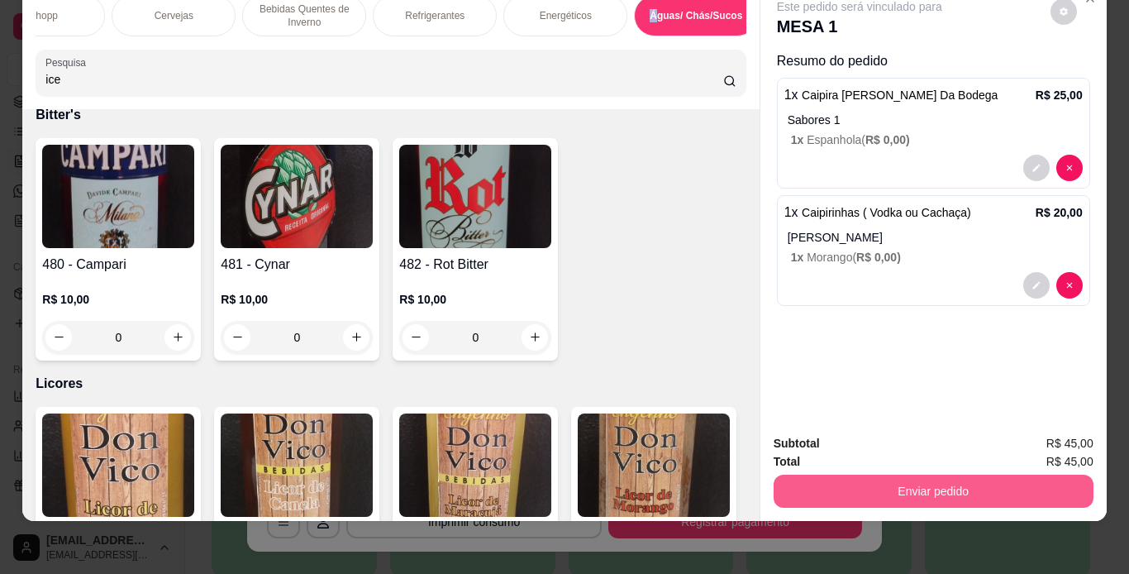
click at [928, 475] on button "Enviar pedido" at bounding box center [934, 491] width 320 height 33
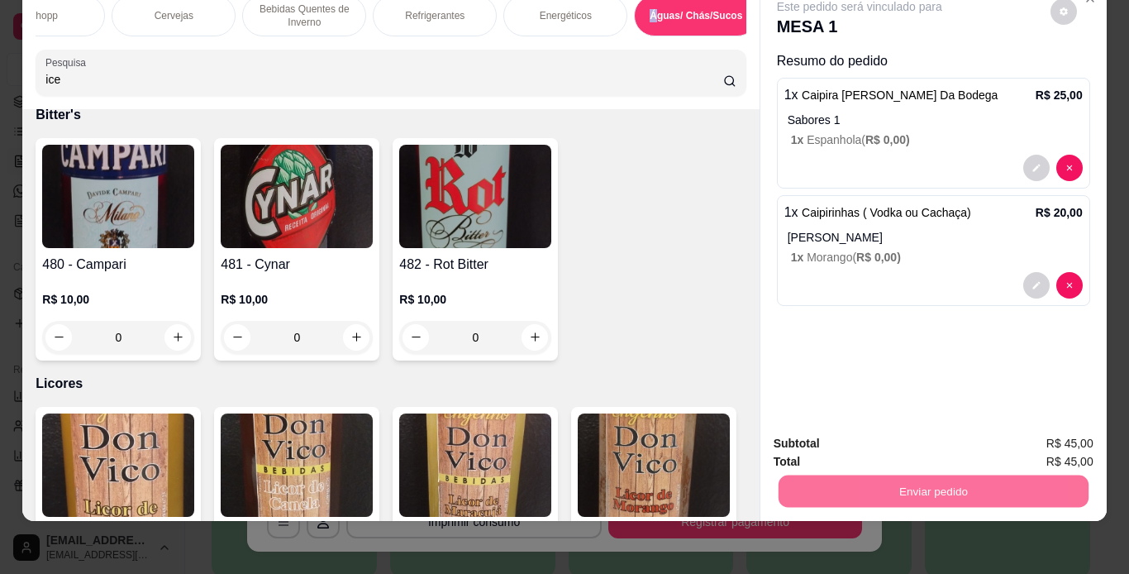
click at [874, 435] on button "Não registrar e enviar pedido" at bounding box center [878, 437] width 167 height 31
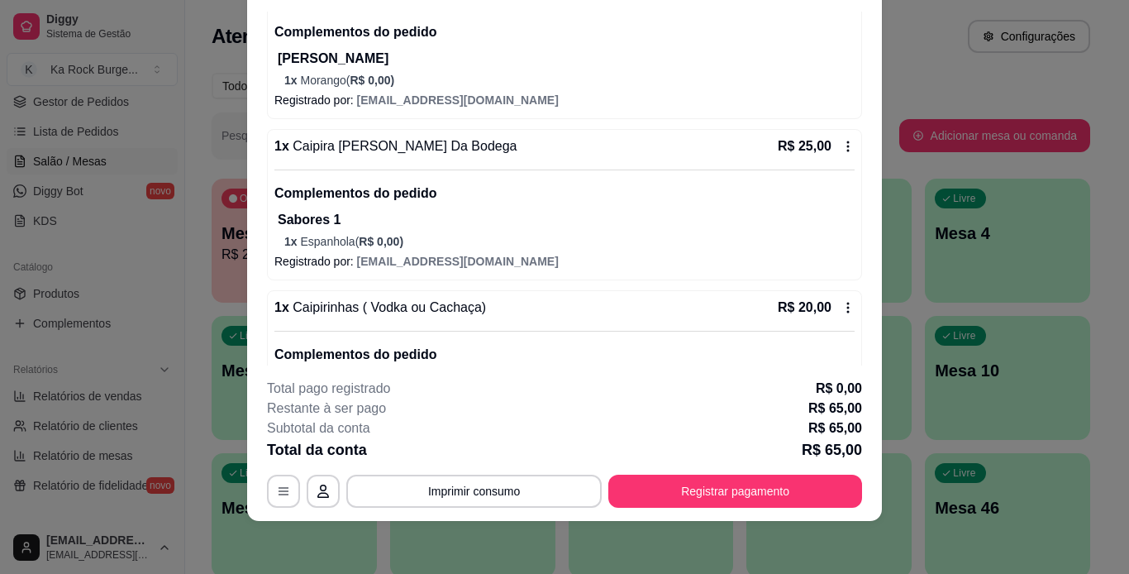
scroll to position [284, 0]
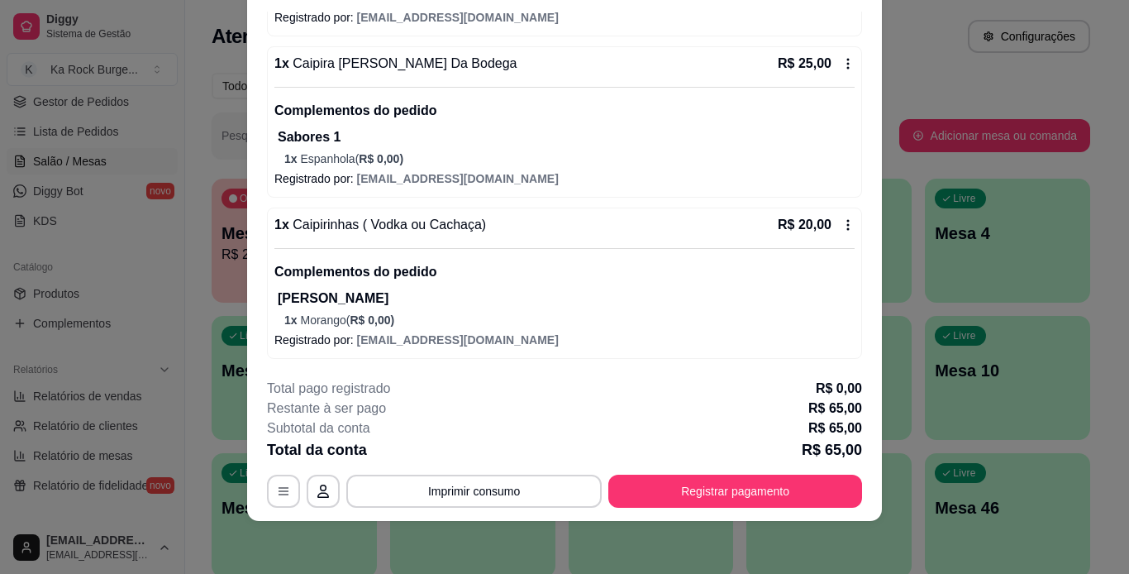
click at [842, 223] on icon at bounding box center [848, 224] width 13 height 13
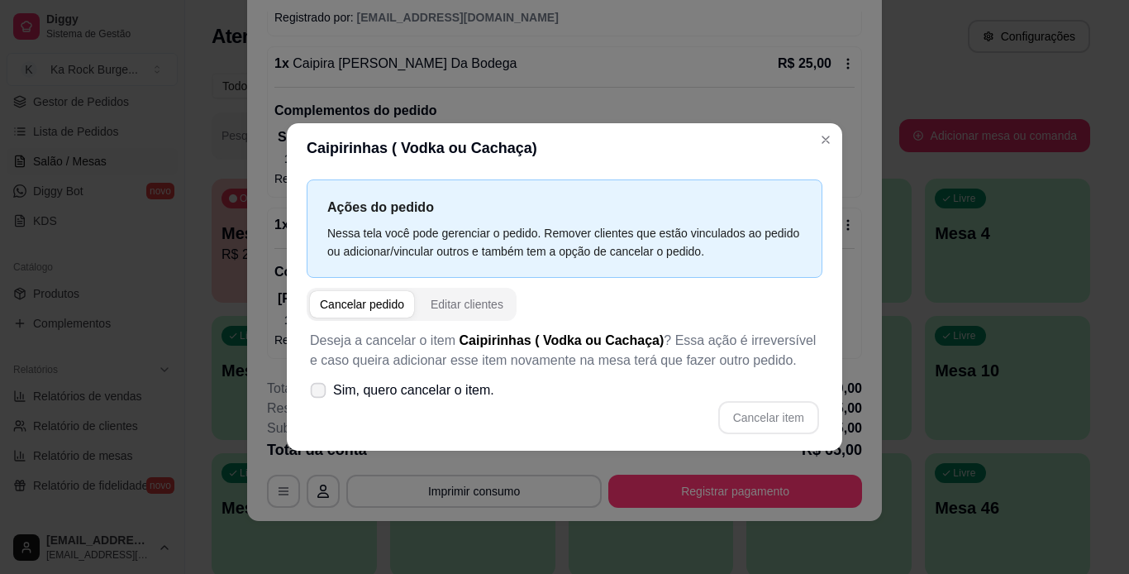
click at [327, 403] on label "Sim, quero cancelar o item." at bounding box center [402, 390] width 198 height 33
click at [320, 403] on input "Sim, quero cancelar o item." at bounding box center [314, 399] width 11 height 11
checkbox input "true"
click at [785, 412] on button "Cancelar item" at bounding box center [768, 418] width 98 height 32
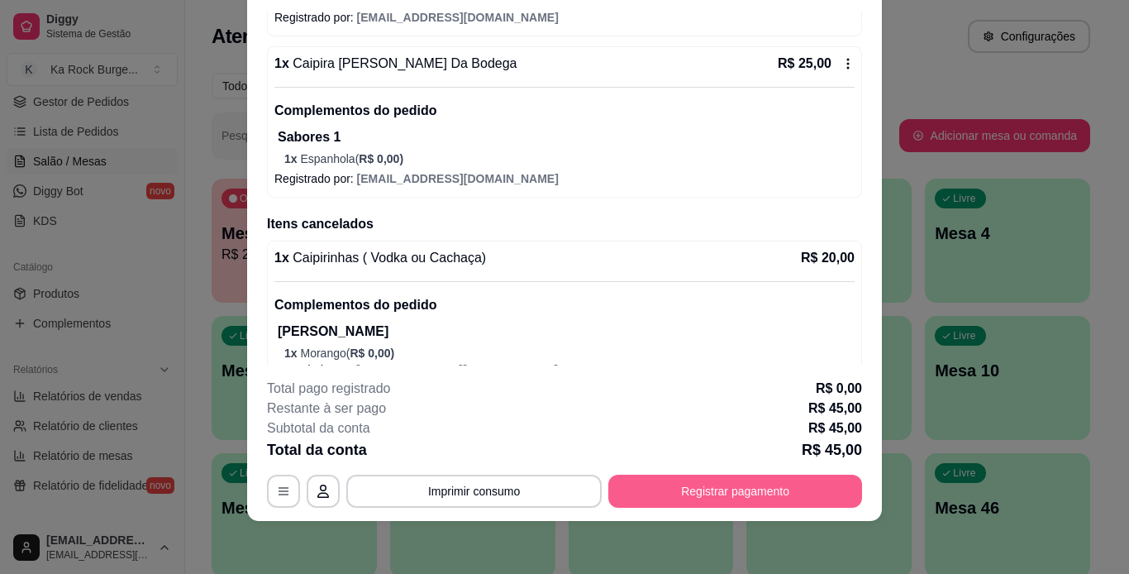
click at [839, 493] on button "Registrar pagamento" at bounding box center [735, 491] width 254 height 33
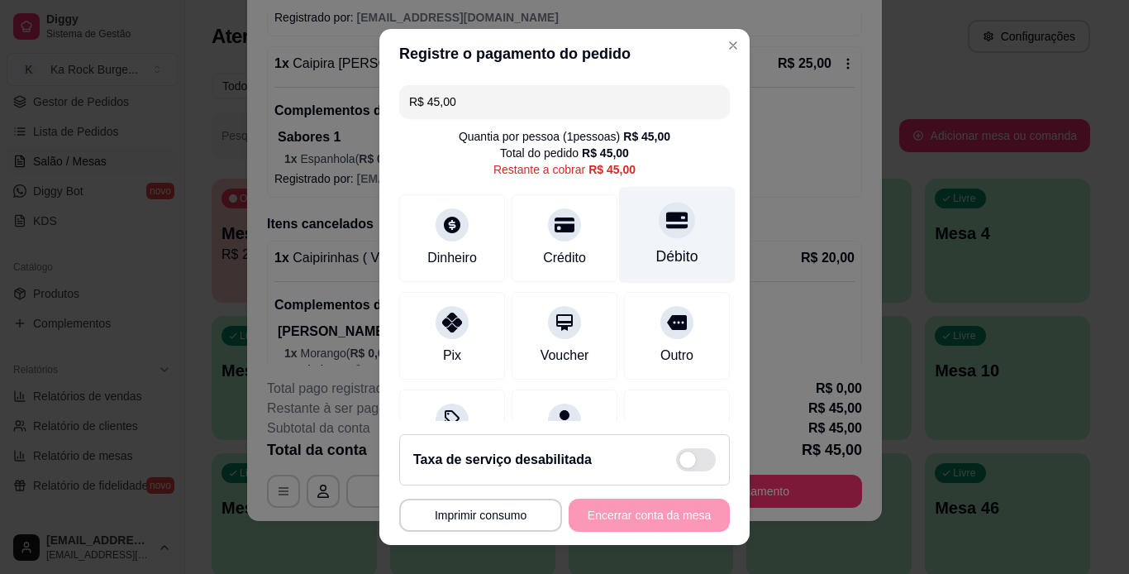
click at [666, 226] on icon at bounding box center [676, 220] width 21 height 17
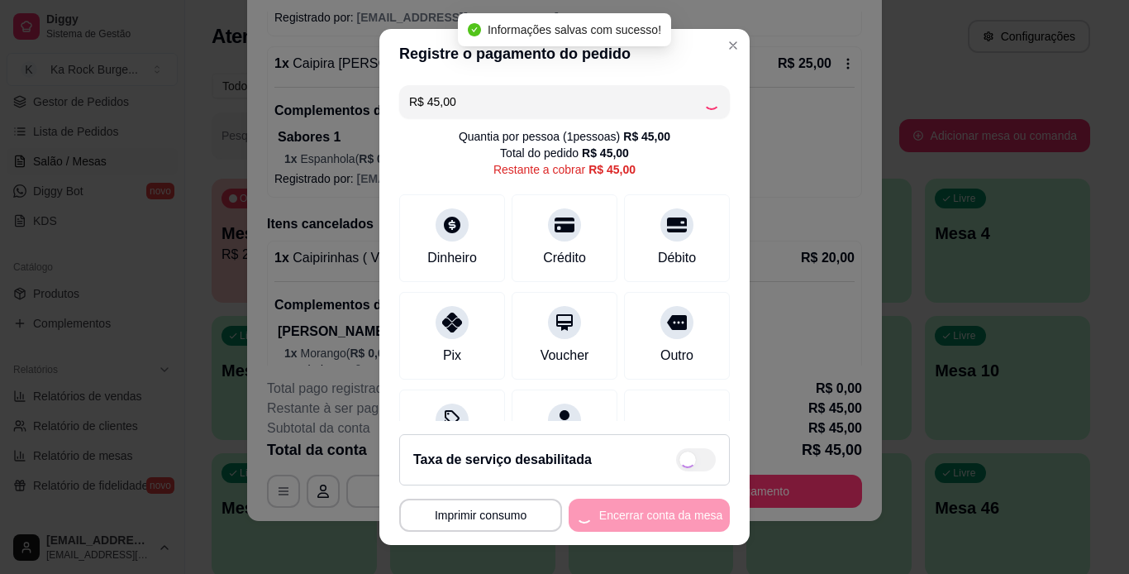
type input "R$ 0,00"
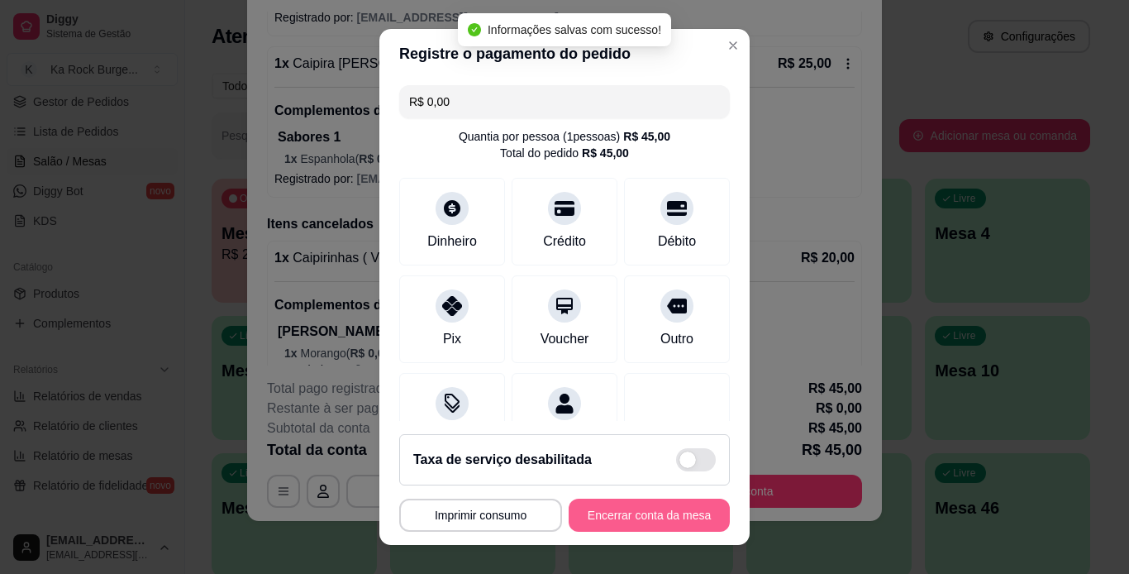
click at [691, 508] on button "Encerrar conta da mesa" at bounding box center [649, 514] width 161 height 33
click at [691, 508] on div "**********" at bounding box center [564, 514] width 331 height 33
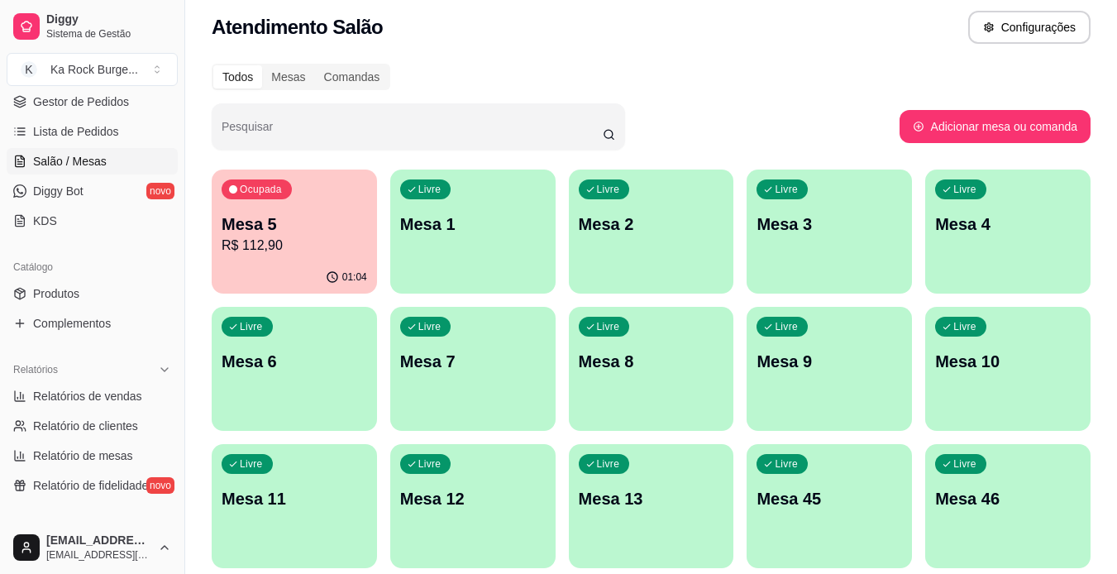
scroll to position [0, 0]
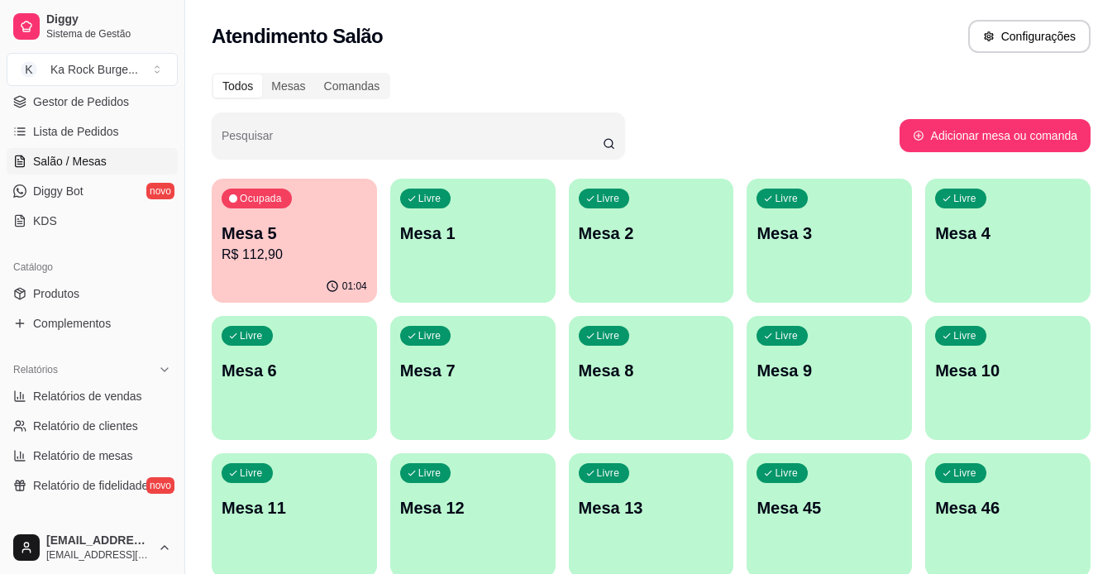
click at [256, 241] on p "Mesa 5" at bounding box center [294, 233] width 145 height 23
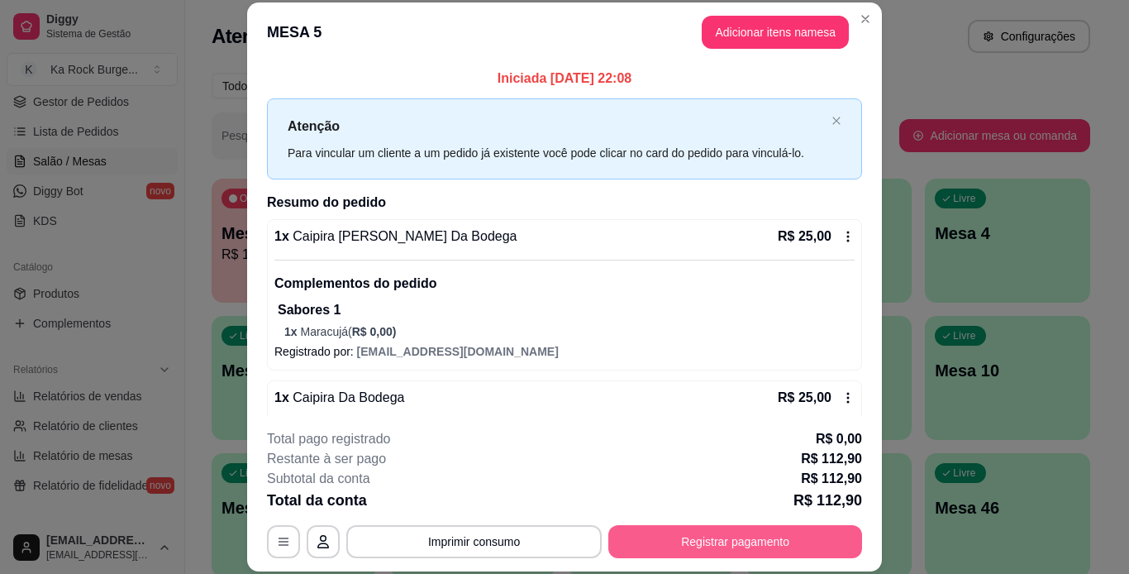
click at [689, 542] on button "Registrar pagamento" at bounding box center [735, 541] width 254 height 33
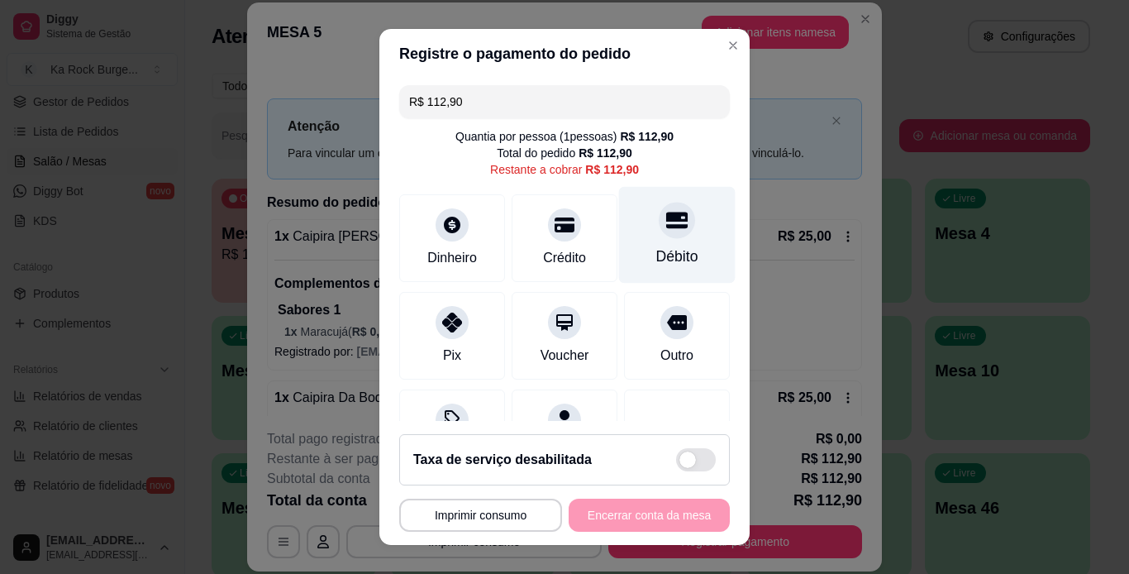
click at [630, 242] on div "Débito" at bounding box center [677, 234] width 117 height 97
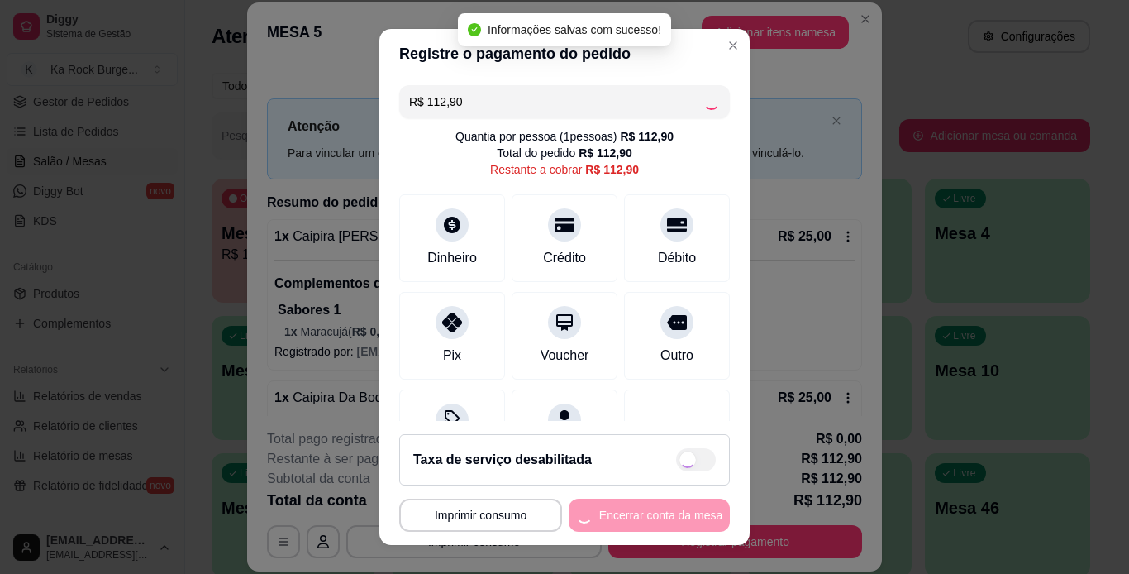
type input "R$ 0,00"
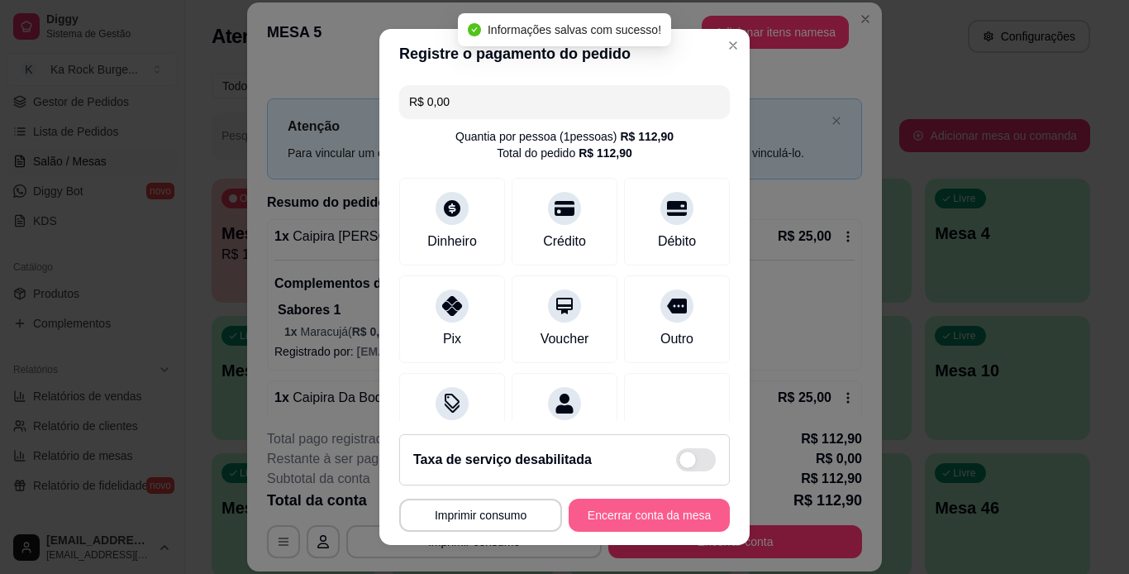
click at [644, 513] on button "Encerrar conta da mesa" at bounding box center [649, 514] width 161 height 33
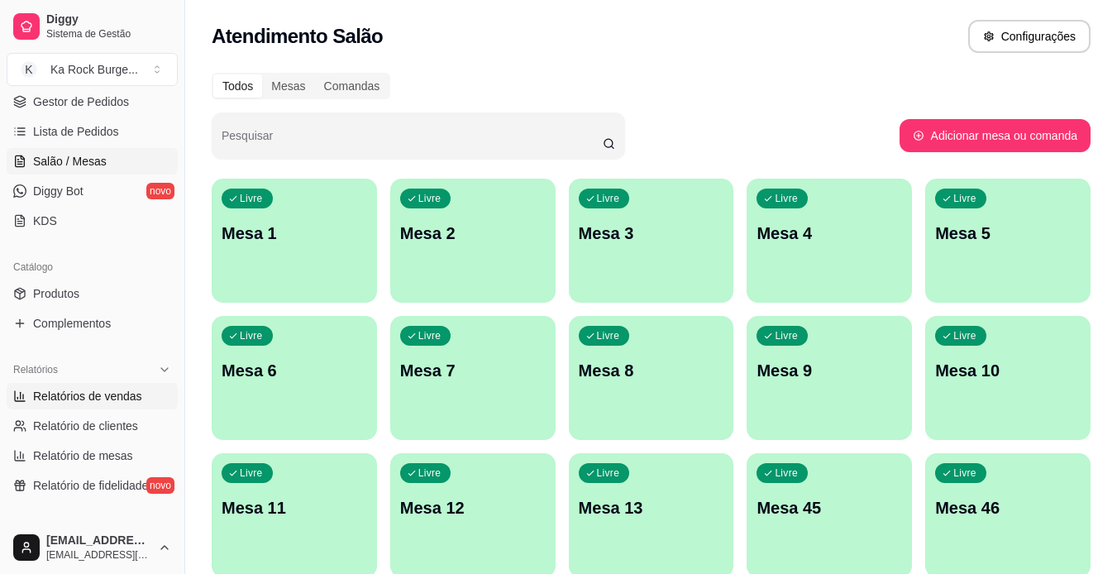
click at [101, 395] on span "Relatórios de vendas" at bounding box center [87, 396] width 109 height 17
select select "ALL"
select select "0"
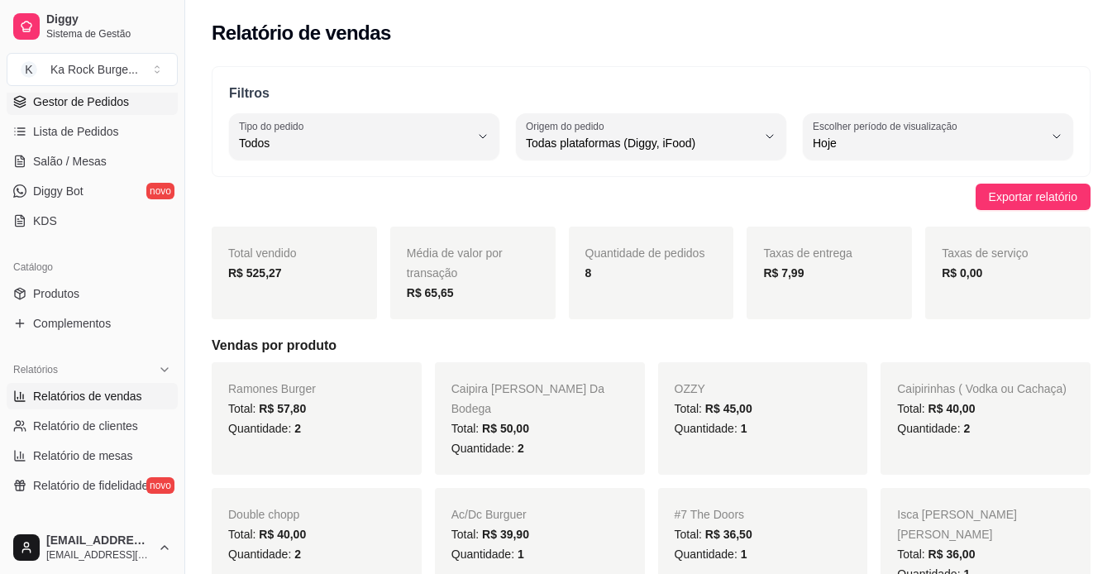
click at [74, 110] on link "Gestor de Pedidos" at bounding box center [92, 101] width 171 height 26
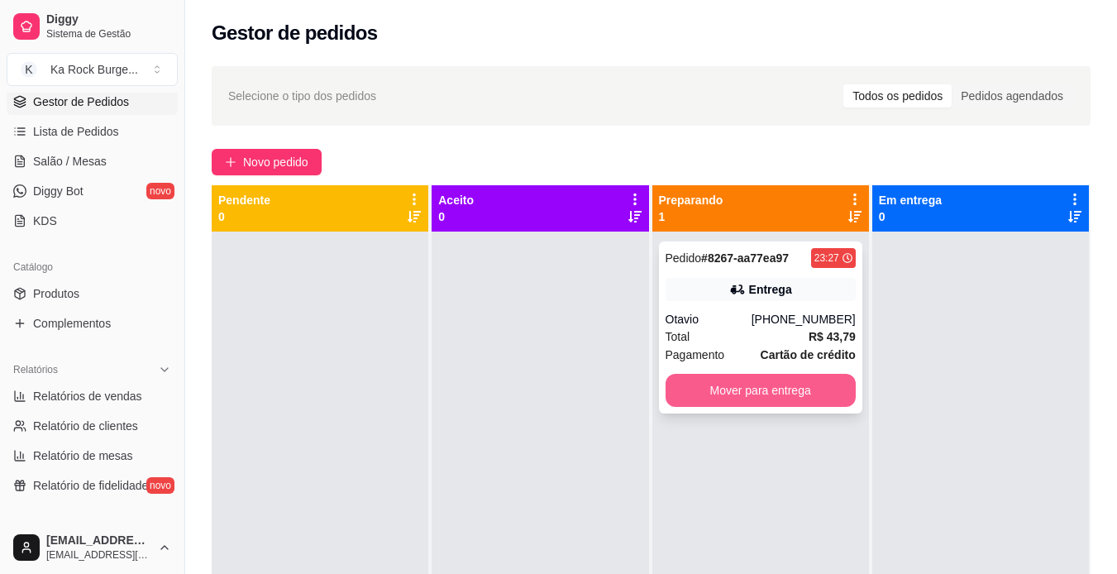
click at [701, 385] on button "Mover para entrega" at bounding box center [760, 390] width 190 height 33
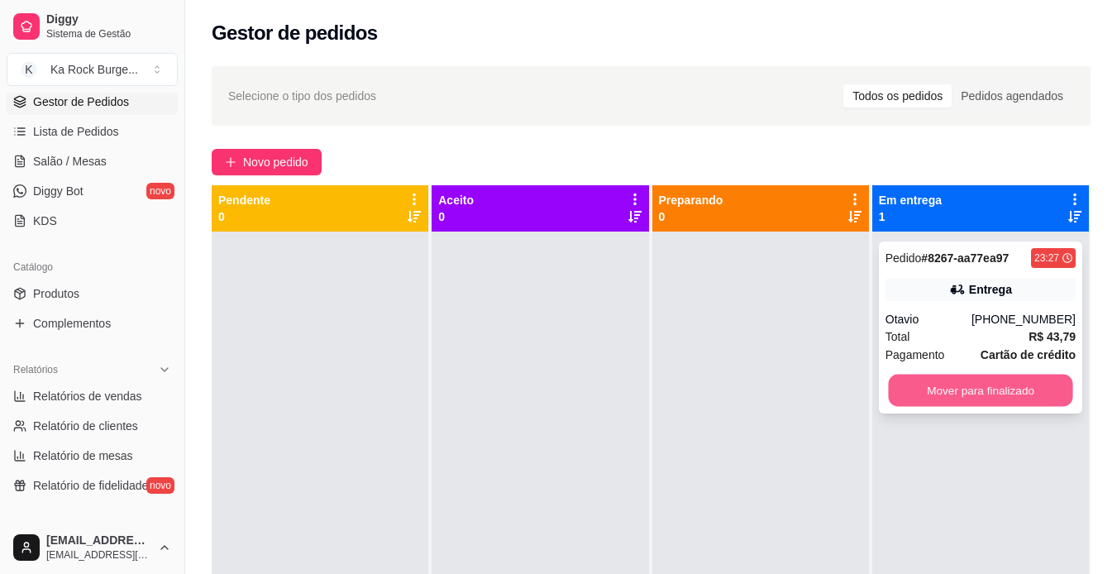
click at [937, 388] on button "Mover para finalizado" at bounding box center [980, 390] width 184 height 32
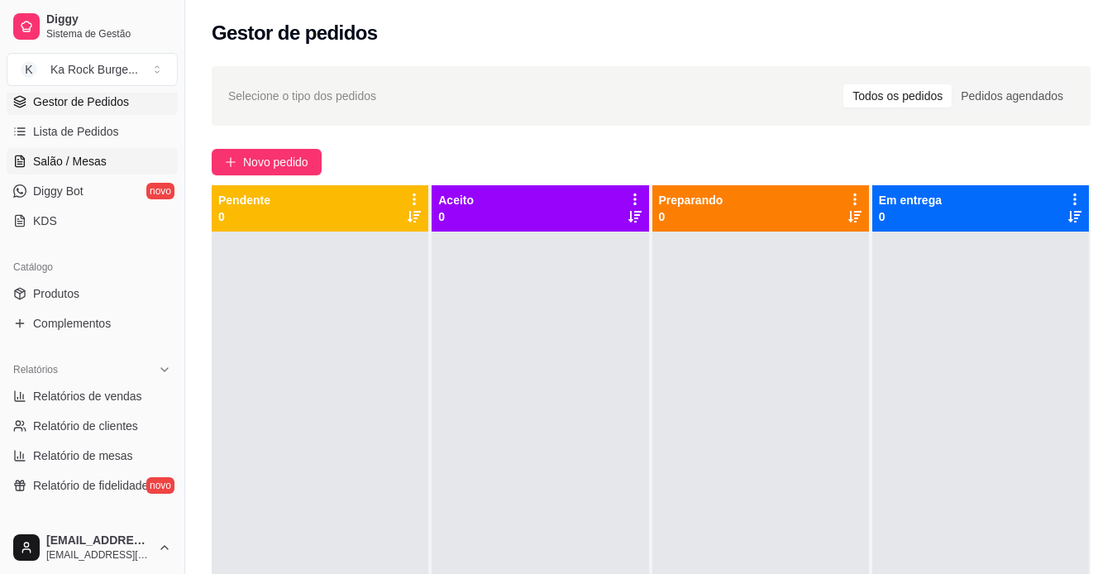
click at [118, 161] on link "Salão / Mesas" at bounding box center [92, 161] width 171 height 26
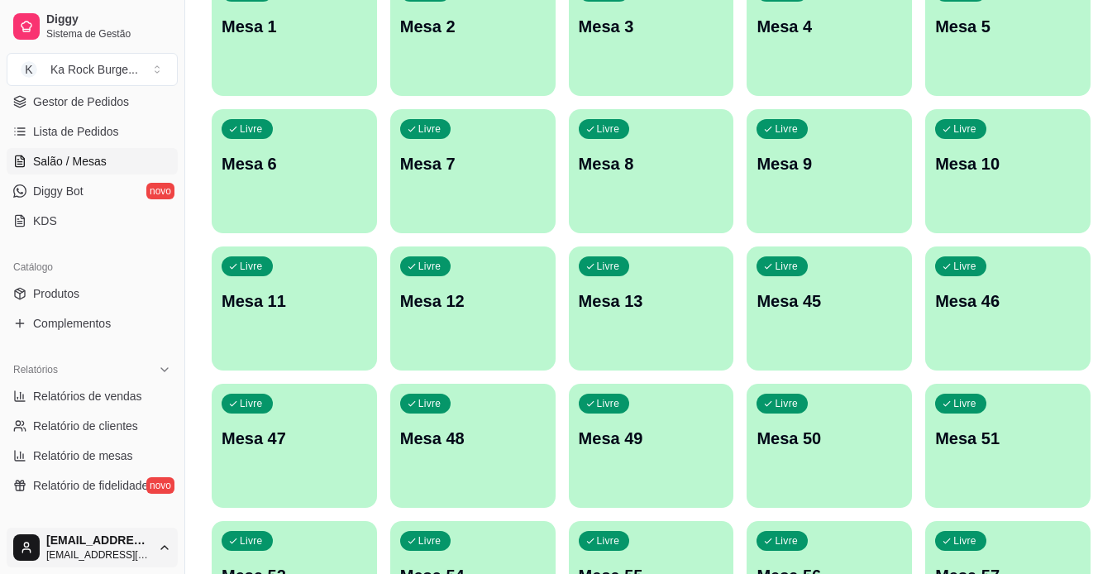
scroll to position [151, 0]
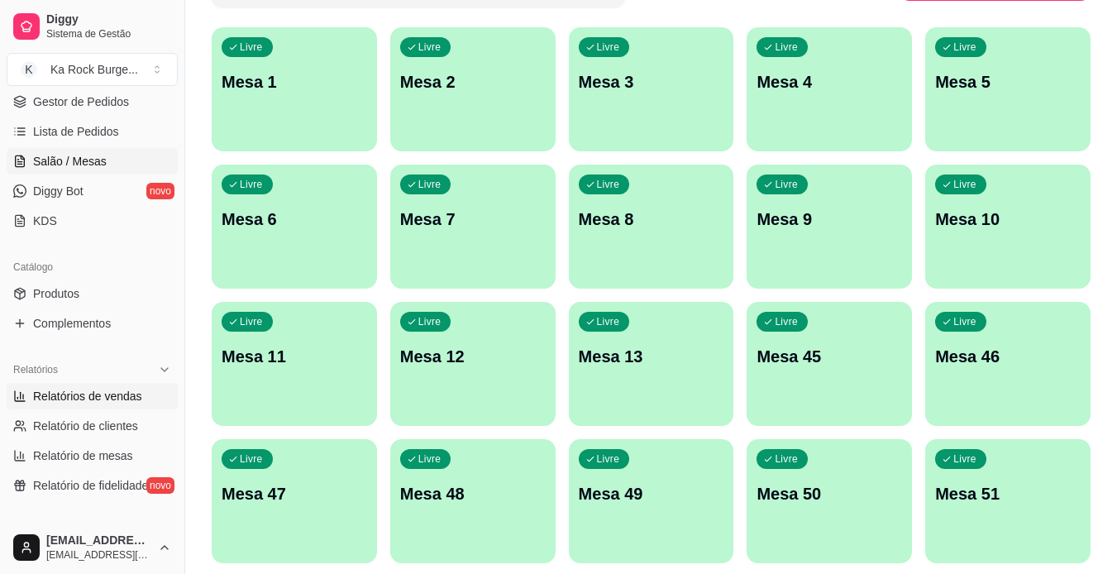
click at [113, 391] on span "Relatórios de vendas" at bounding box center [87, 396] width 109 height 17
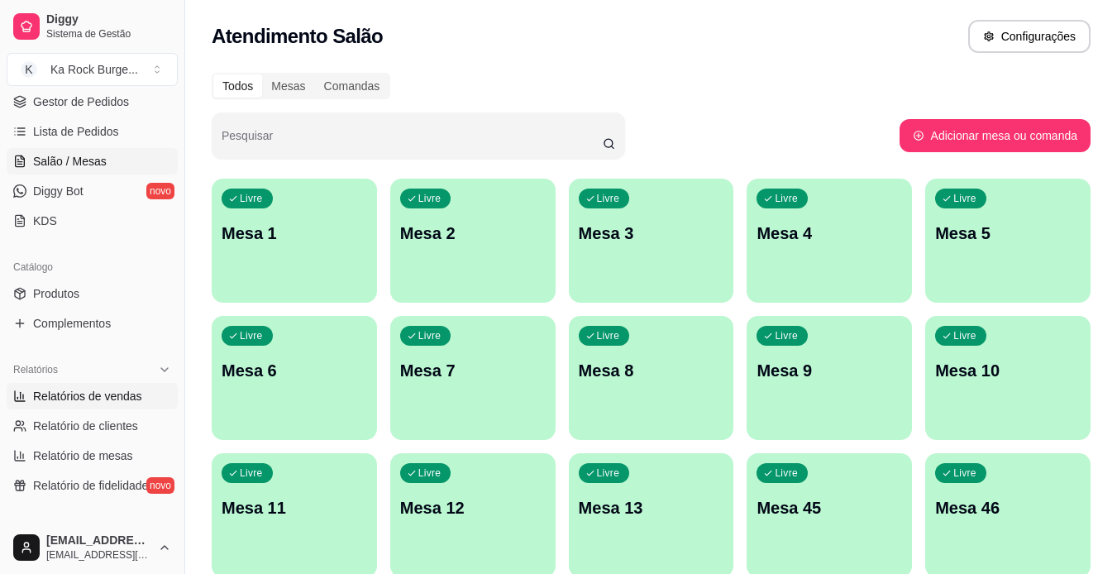
select select "ALL"
select select "0"
